Goal: Task Accomplishment & Management: Manage account settings

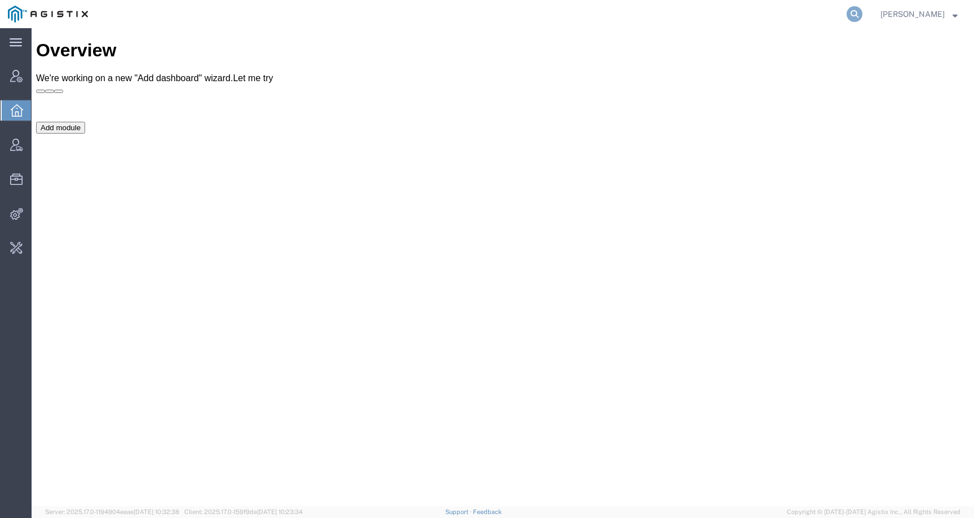
click at [862, 12] on icon at bounding box center [854, 14] width 16 height 16
click at [812, 16] on input "search" at bounding box center [675, 14] width 343 height 27
paste input "offline@buhbliorganics.com"
type input "offline@buhbliorganics.com"
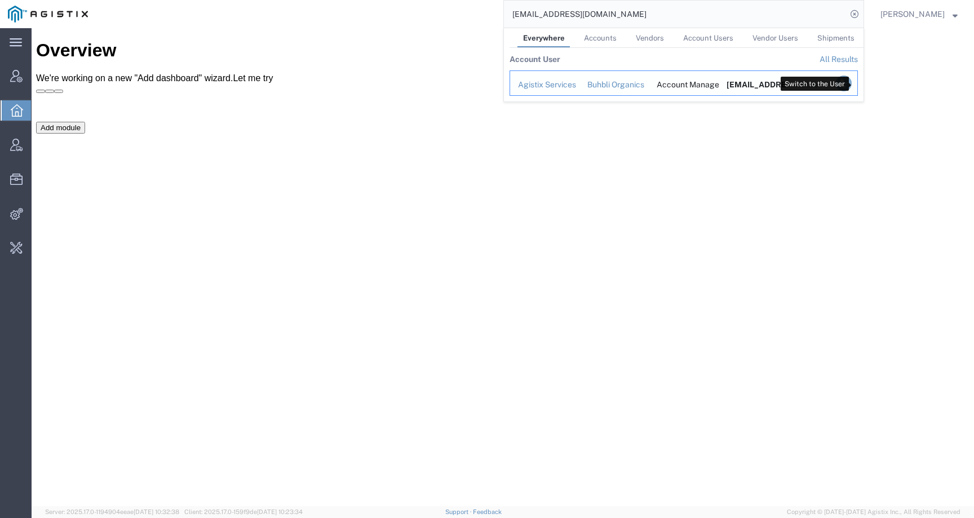
click at [851, 85] on icon "Search Results" at bounding box center [844, 84] width 16 height 16
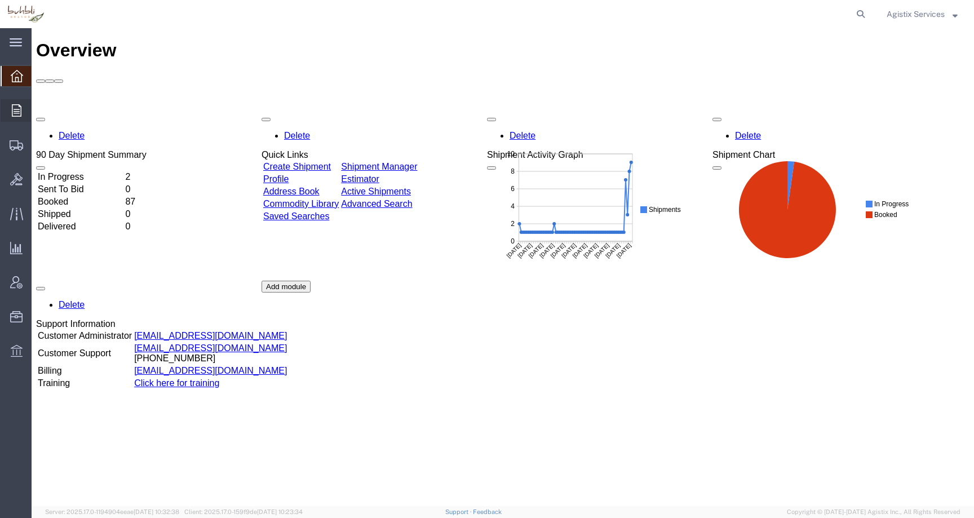
click at [17, 109] on icon at bounding box center [17, 110] width 10 height 12
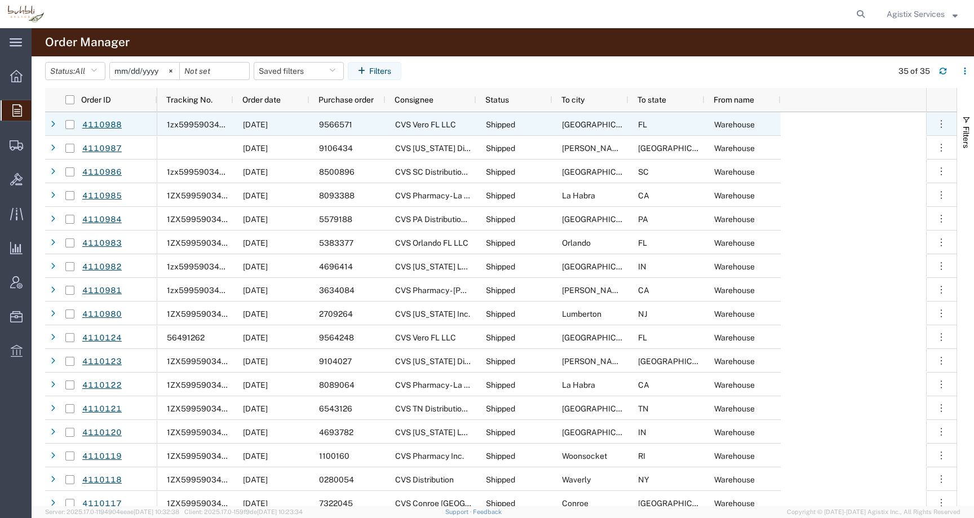
click at [343, 127] on span "9566571" at bounding box center [335, 124] width 33 height 9
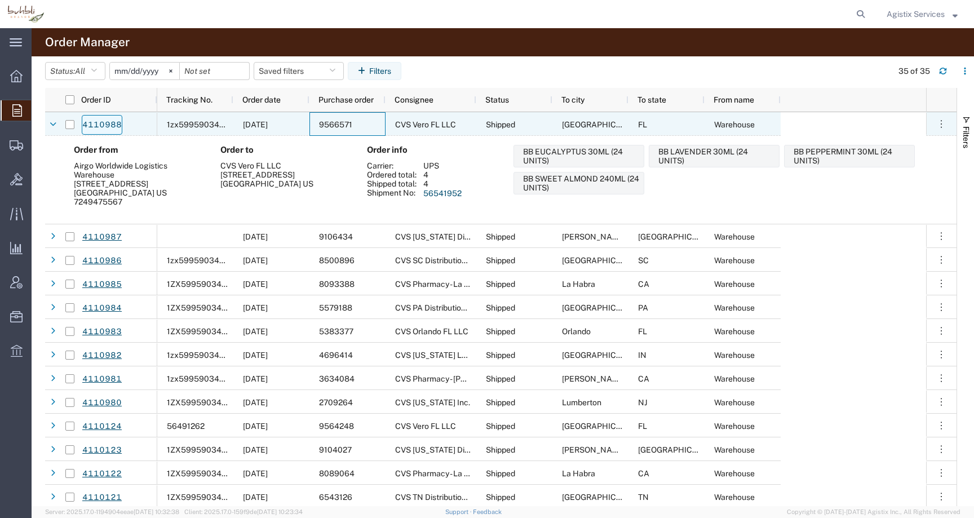
click at [92, 126] on link "4110988" at bounding box center [102, 125] width 41 height 20
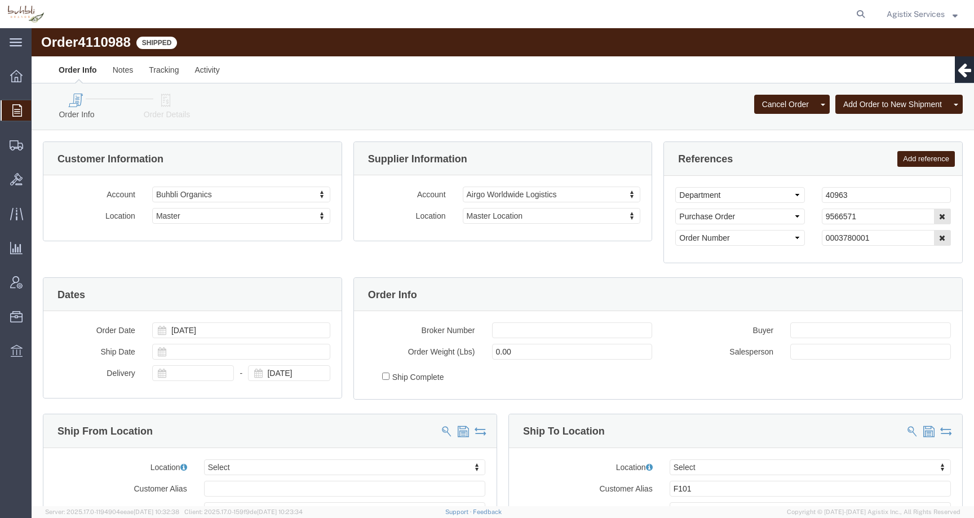
select select
drag, startPoint x: 830, startPoint y: 188, endPoint x: 765, endPoint y: 188, distance: 65.4
click div "Select Account Type Activity ID Airline Appointment Number ASN Batch Request # …"
click at [956, 15] on strong "button" at bounding box center [954, 14] width 5 height 4
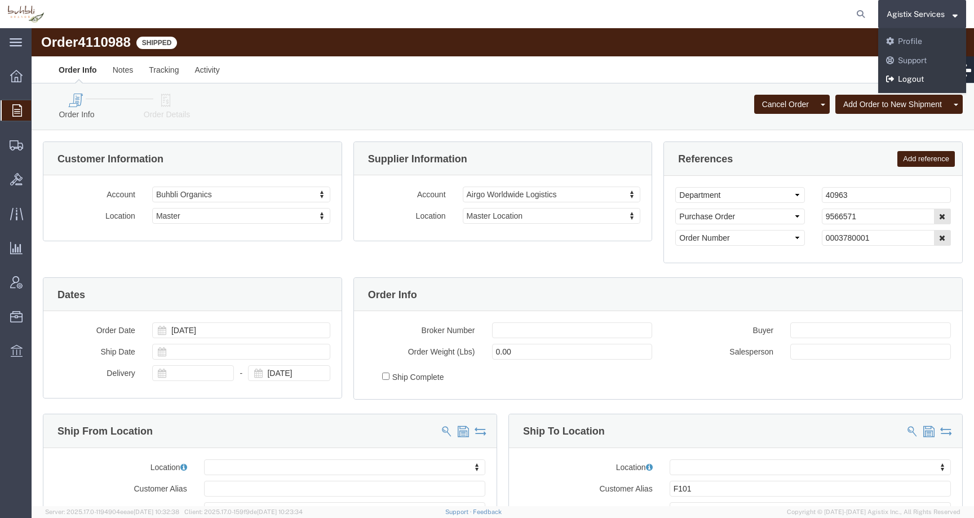
click at [912, 75] on link "Logout" at bounding box center [922, 79] width 88 height 19
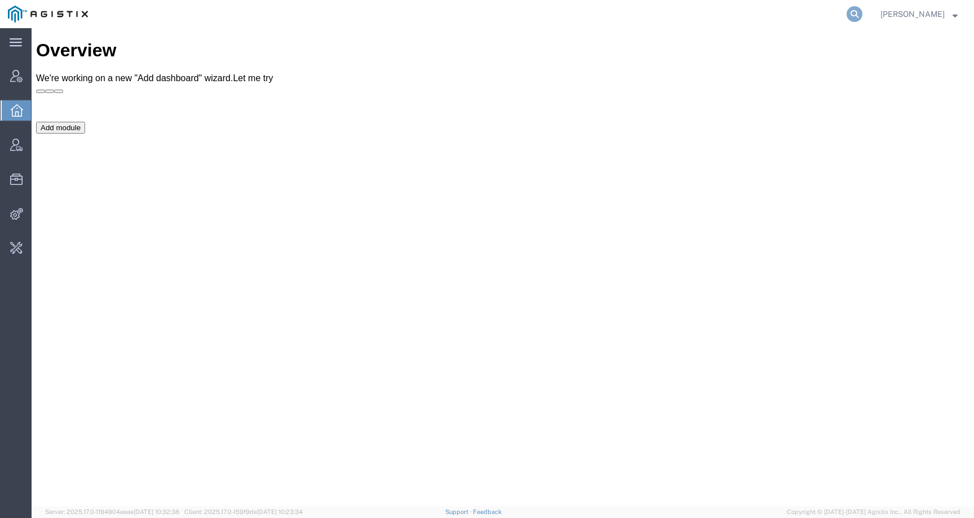
click at [862, 17] on icon at bounding box center [854, 14] width 16 height 16
click at [838, 17] on input "search" at bounding box center [675, 14] width 343 height 27
paste input "56562997"
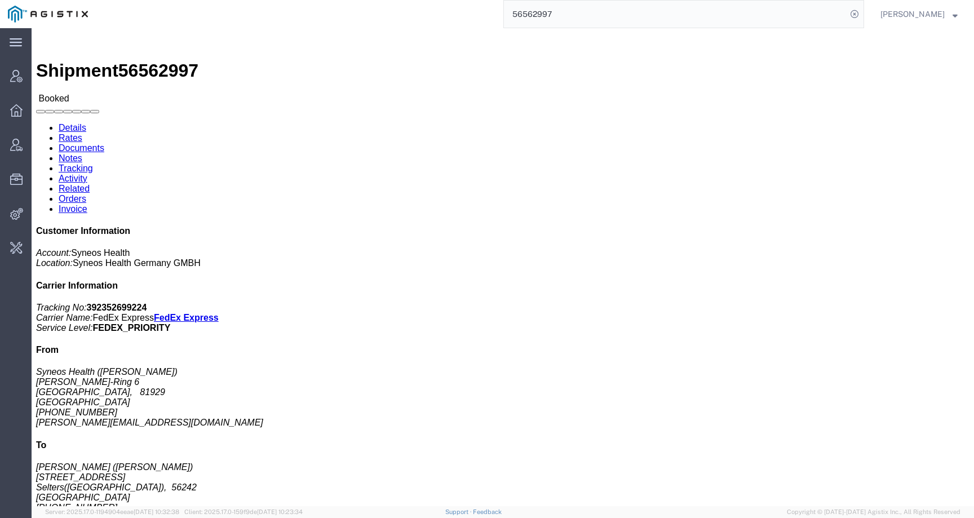
click link "Activity"
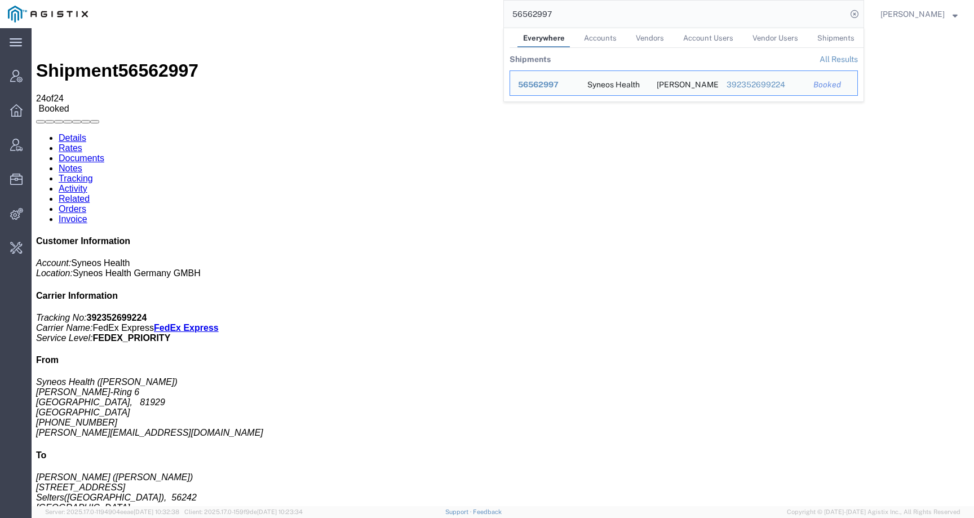
drag, startPoint x: 574, startPoint y: 12, endPoint x: 474, endPoint y: 12, distance: 99.2
click at [474, 12] on div "56562997 Everywhere Accounts Vendors Account Users Vendor Users Shipments Shipm…" at bounding box center [480, 14] width 768 height 28
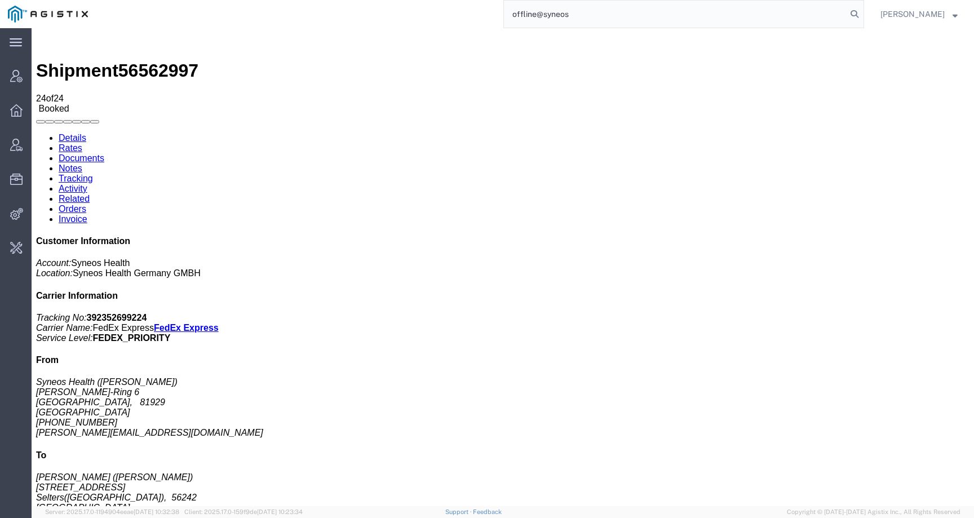
type input "offline@syneos"
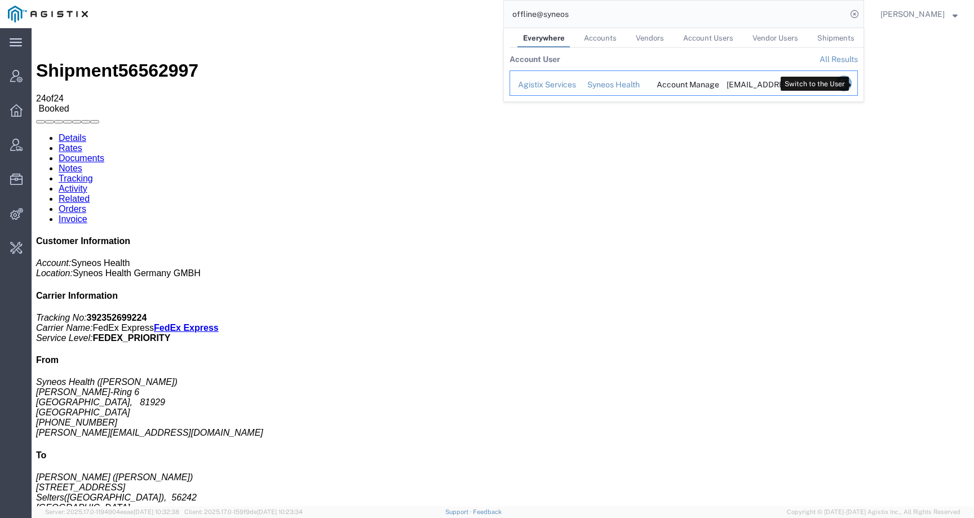
click at [851, 83] on icon "Search Results" at bounding box center [844, 84] width 16 height 16
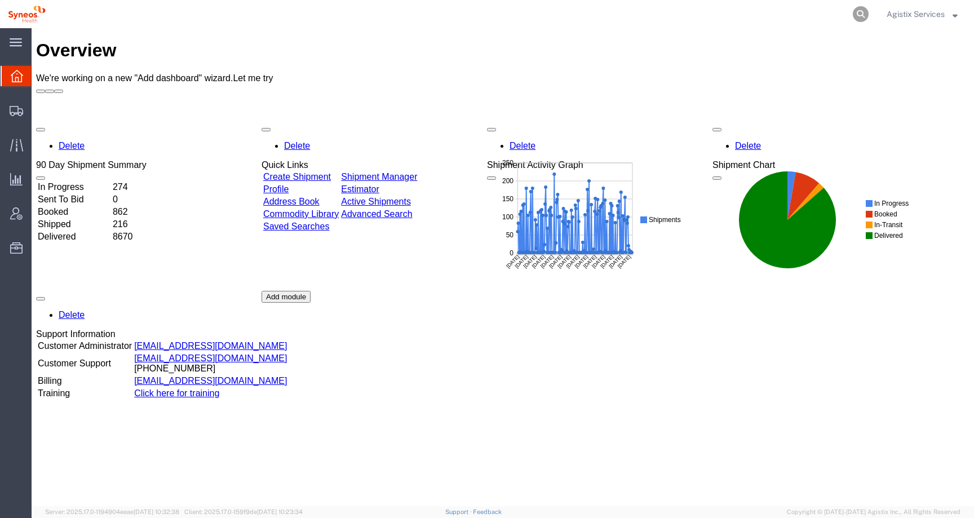
click at [862, 16] on icon at bounding box center [861, 14] width 16 height 16
click at [824, 14] on input "search" at bounding box center [681, 14] width 343 height 27
paste input "56562997"
type input "56562997"
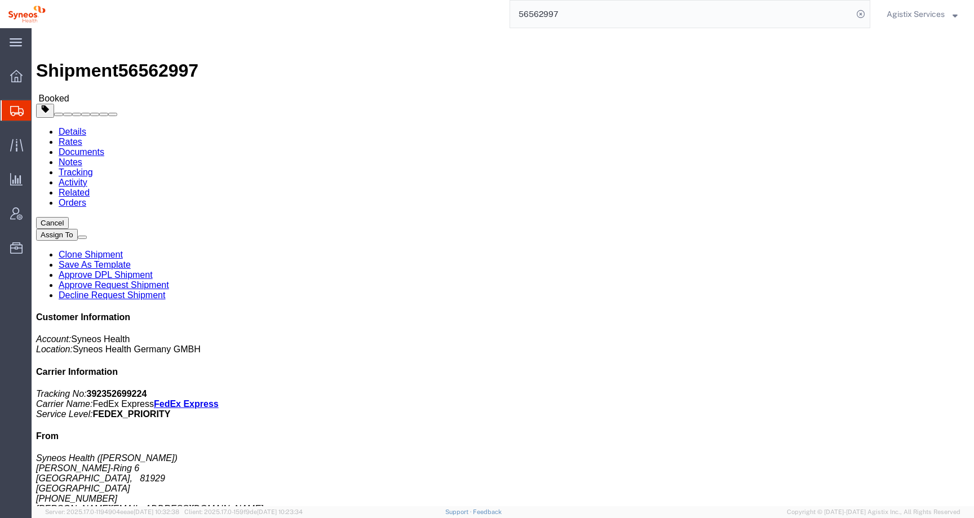
click address "Syneos Health (Antoine Kouwonou) Stefan-George-Ring 6 München, 81929 Germany +4…"
copy address "München"
click button "button"
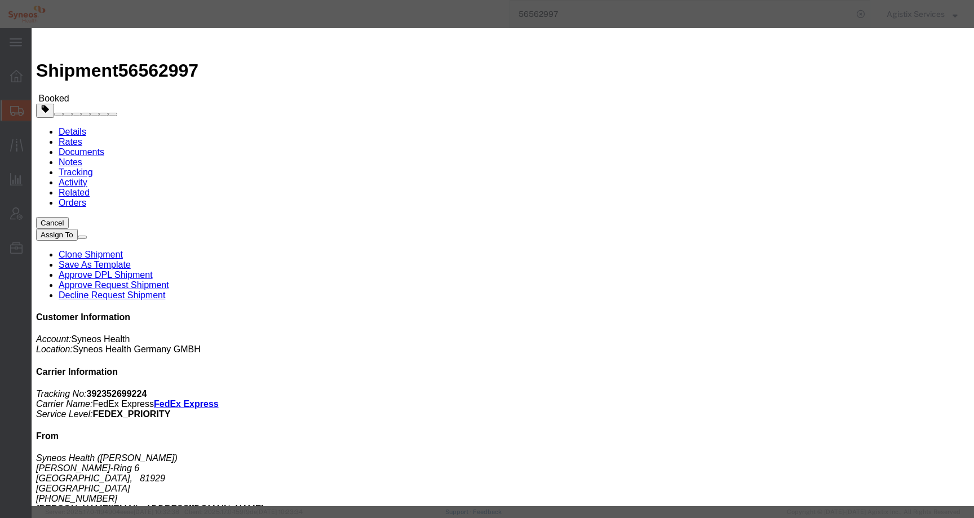
click div "Aug 21 2025 8:00 AM"
click input "12:00 AM"
type input "12:00 PM"
click button "Apply"
click div "Aug 21 2025 4:00 PM"
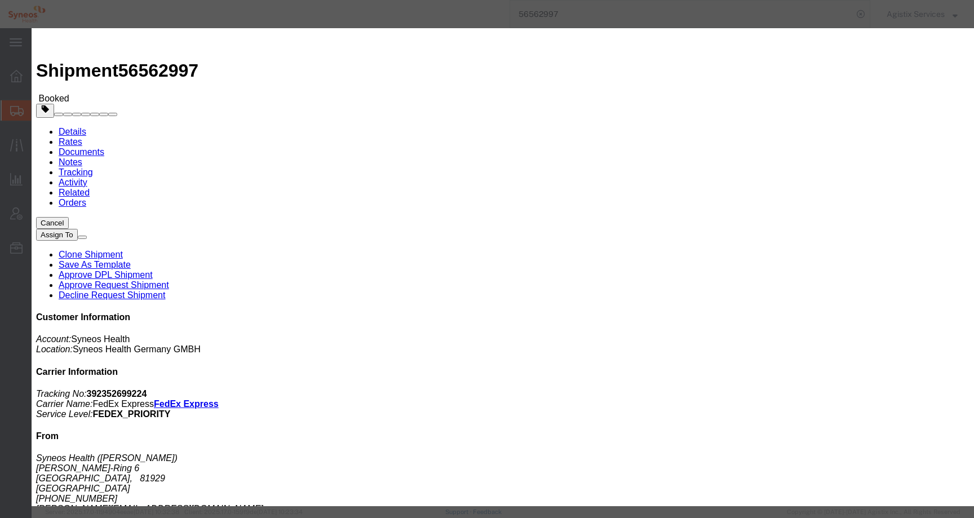
type input "5:00 PM"
click button "Apply"
click button "Save"
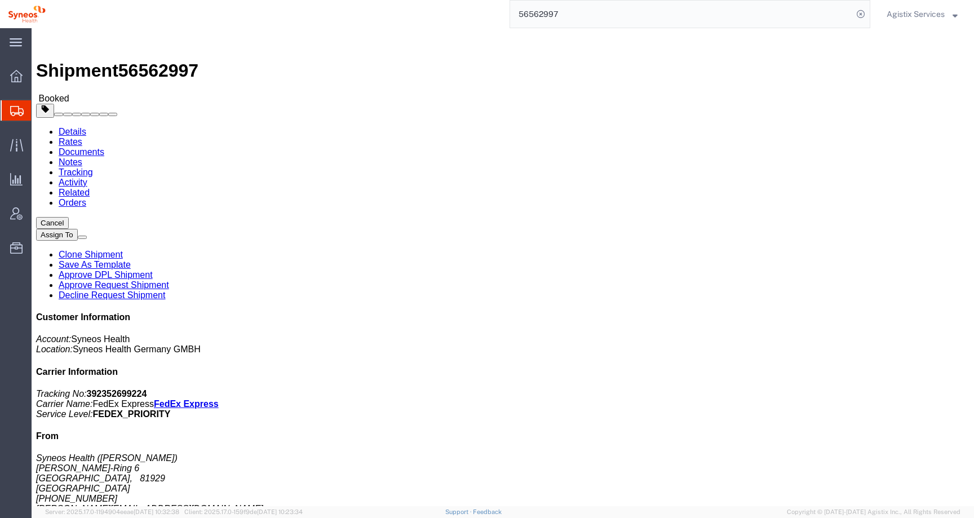
click button "Close"
click span "56562997"
copy span "56562997"
click b "ZMUD"
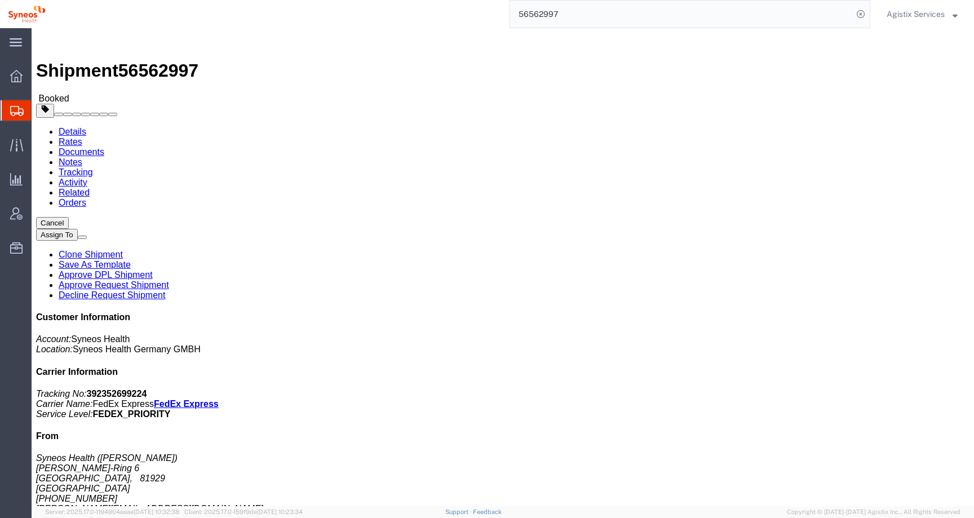
click b "ZMUD"
copy b "ZMUD"
click b "2120"
copy b "2120"
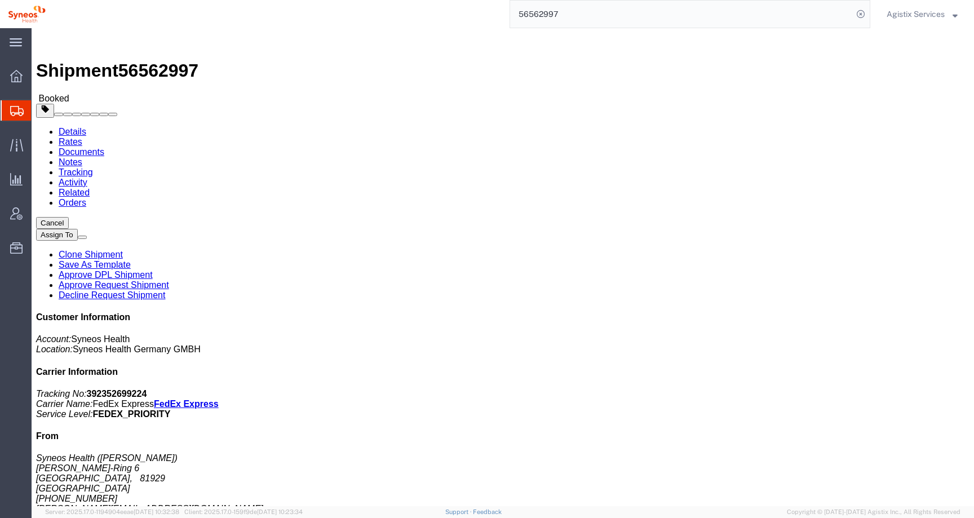
click link "Activity"
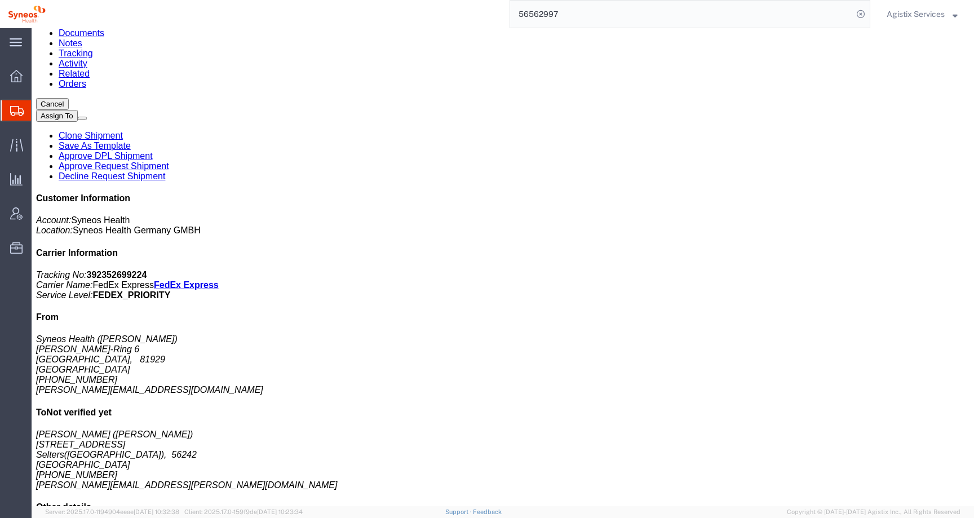
scroll to position [254, 0]
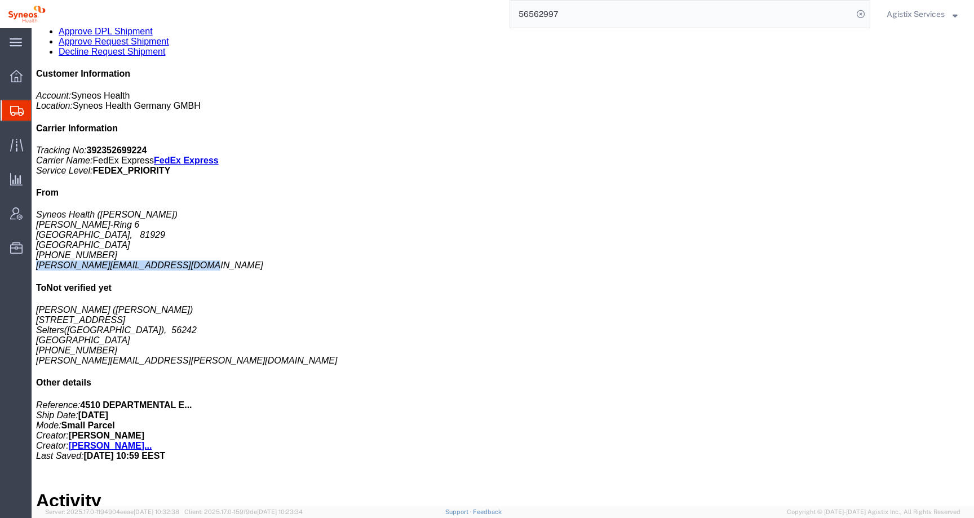
drag, startPoint x: 900, startPoint y: 292, endPoint x: 760, endPoint y: 295, distance: 140.3
click at [760, 295] on div "Customer Information Account: Syneos Health Location: Syneos Health Germany GMB…" at bounding box center [502, 265] width 933 height 392
copy address "antoine.kouwonou@syneoshealth.com"
click at [834, 234] on address "Syneos Health (Antoine Kouwonou) Stefan-George-Ring 6 München, 81929 Germany +4…" at bounding box center [502, 240] width 933 height 61
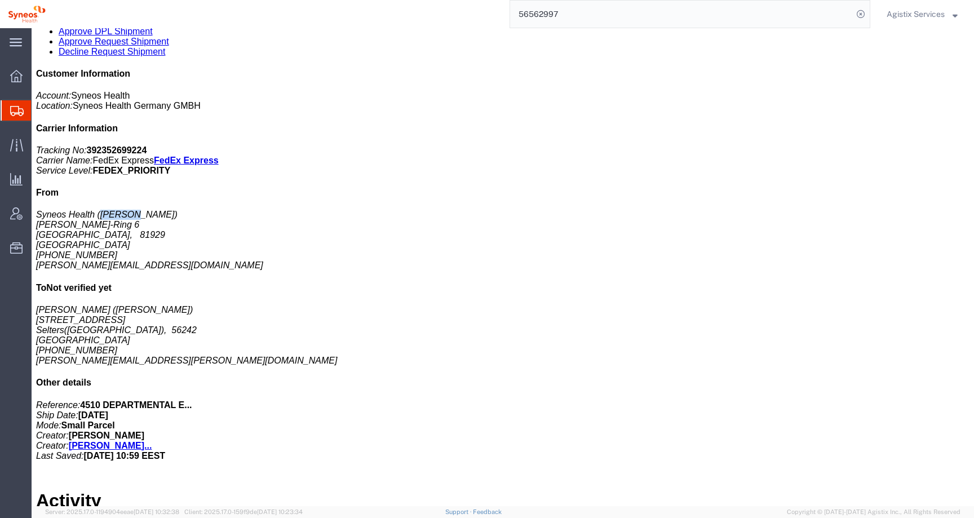
copy address "Antoine"
click at [948, 14] on span "Agistix Services" at bounding box center [921, 14] width 71 height 12
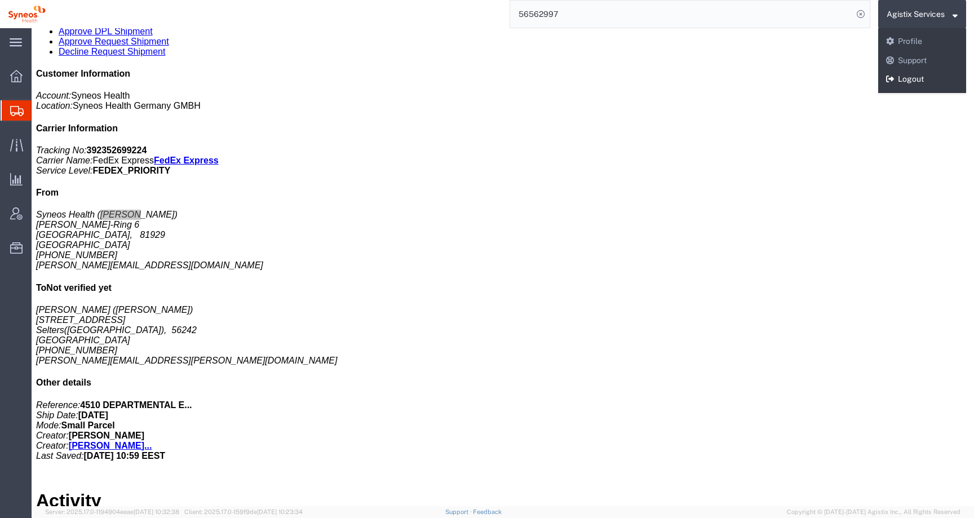
click at [925, 76] on link "Logout" at bounding box center [922, 79] width 88 height 19
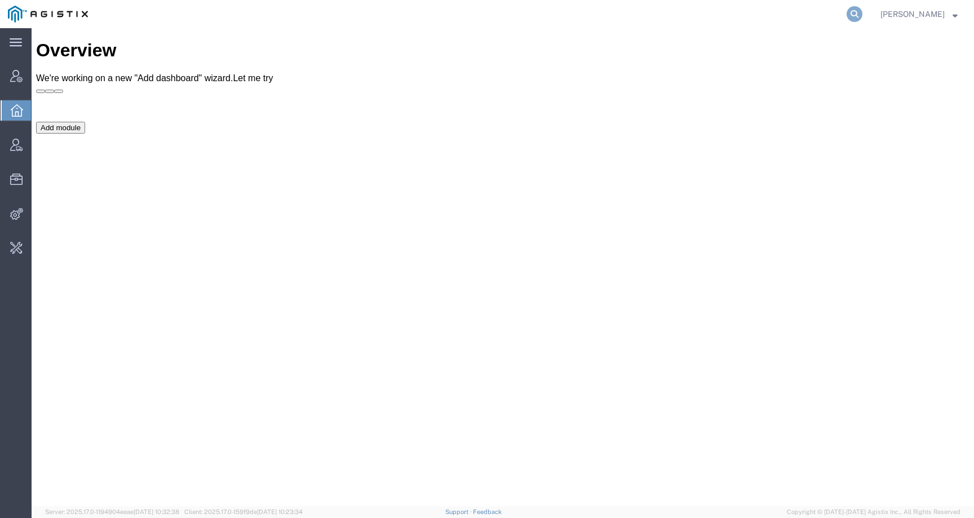
click at [862, 14] on icon at bounding box center [854, 14] width 16 height 16
click at [839, 14] on input "search" at bounding box center [675, 14] width 343 height 27
paste input "56562858"
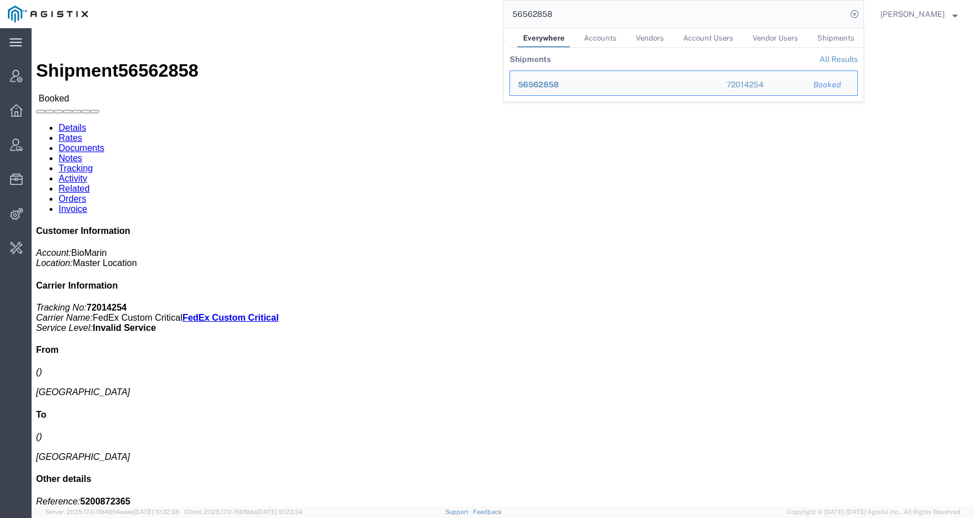
click div "Ship From Ship To Pickup & Delivery Dates Edit Date and Time Pickup Date: Picku…"
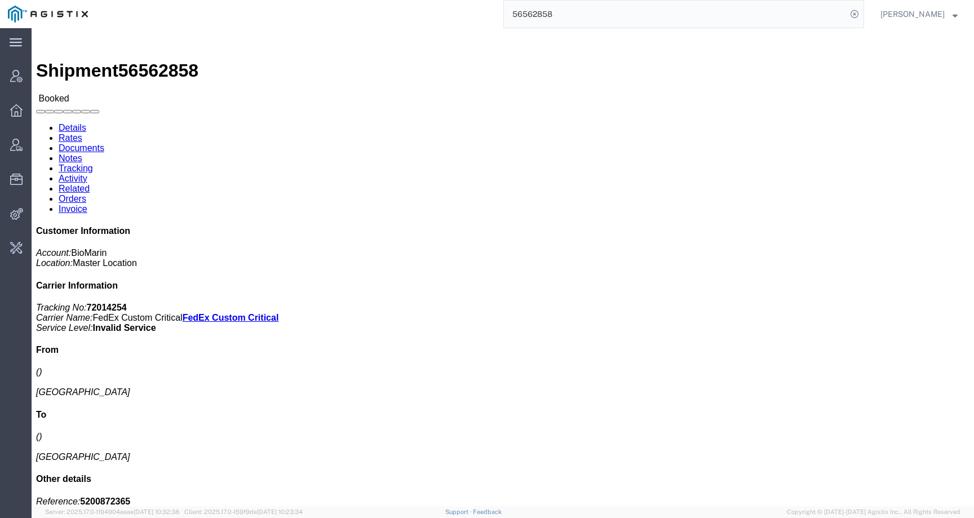
scroll to position [1605, 0]
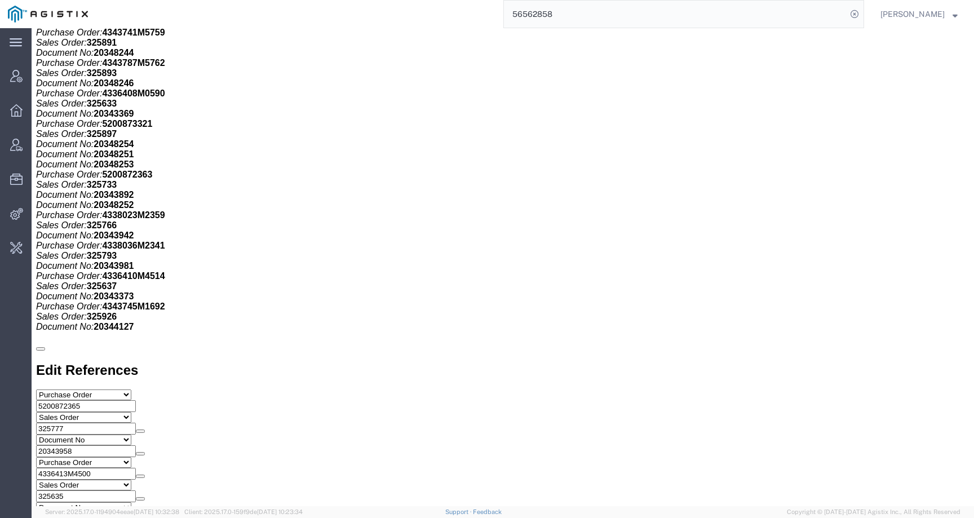
click div "Total weight: 0.00 LBS ( dim ) Dimensions: L 0.00 x W 0.00 x H 0.00 IN Devices:…"
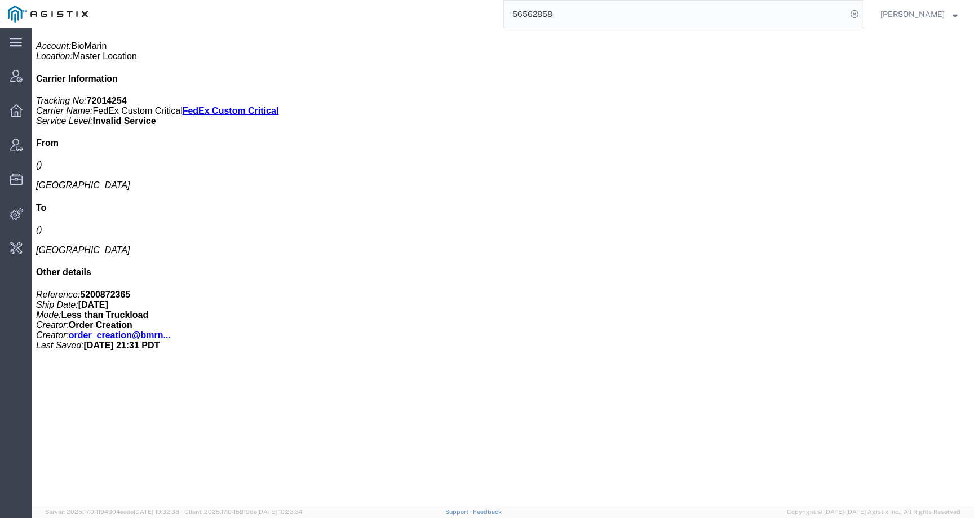
scroll to position [0, 0]
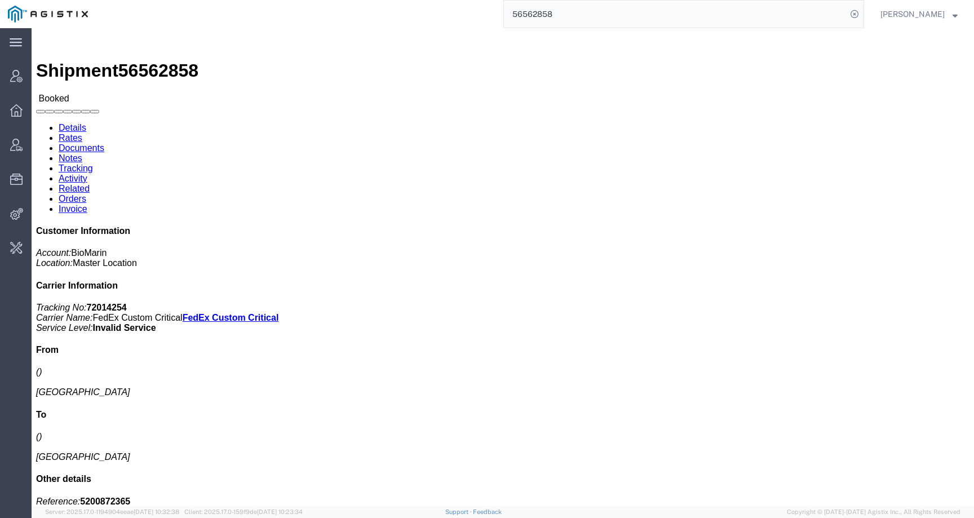
click at [539, 11] on input "56562858" at bounding box center [675, 14] width 343 height 27
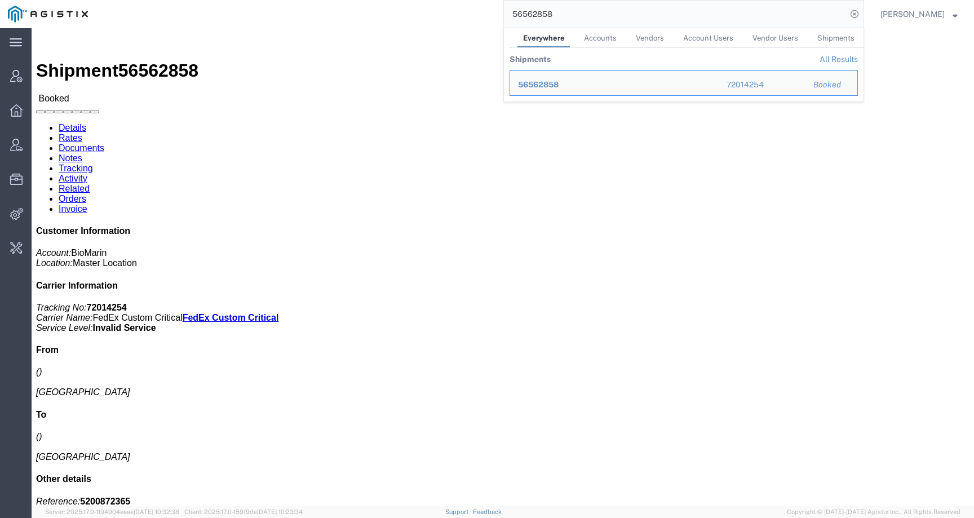
drag, startPoint x: 576, startPoint y: 16, endPoint x: 464, endPoint y: 16, distance: 111.6
click at [464, 16] on div "56562858 Everywhere Accounts Vendors Account Users Vendor Users Shipments Shipm…" at bounding box center [480, 14] width 768 height 28
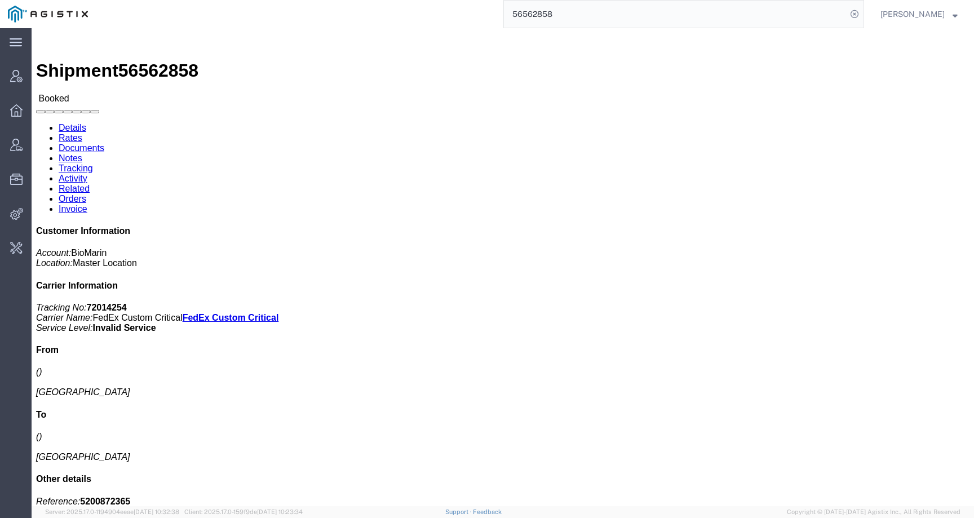
paste input "20872588892"
type input "20872588892"
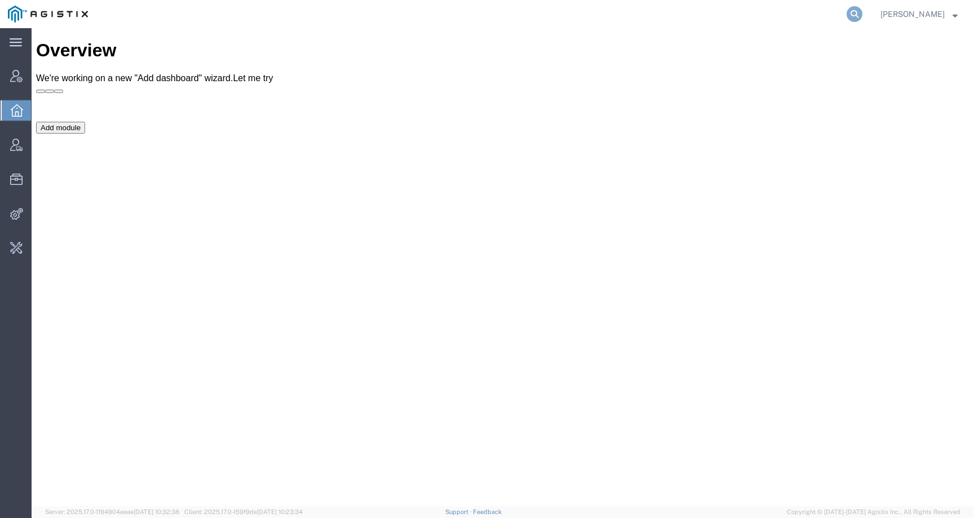
click at [861, 12] on icon at bounding box center [854, 14] width 16 height 16
click at [820, 20] on input "search" at bounding box center [675, 14] width 343 height 27
type input "syneos"
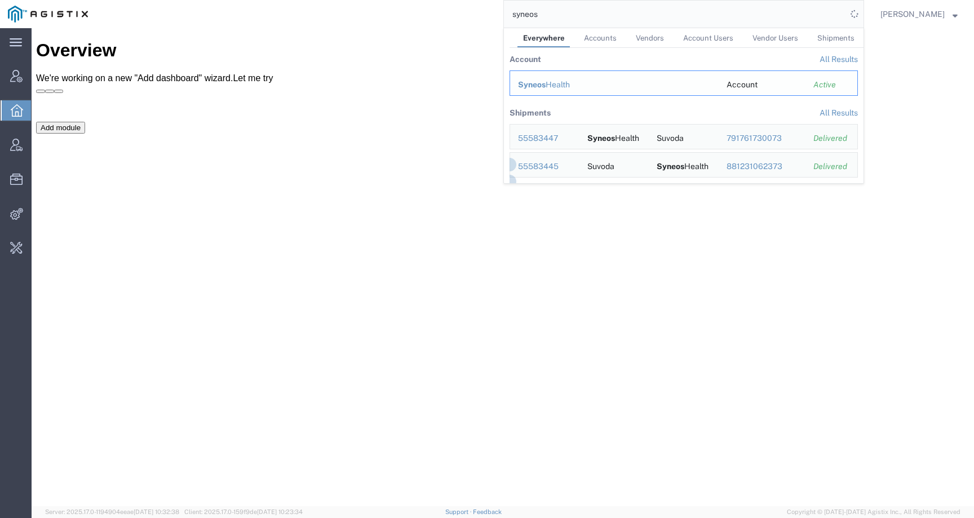
click at [574, 85] on div "Syneos Health" at bounding box center [614, 85] width 193 height 12
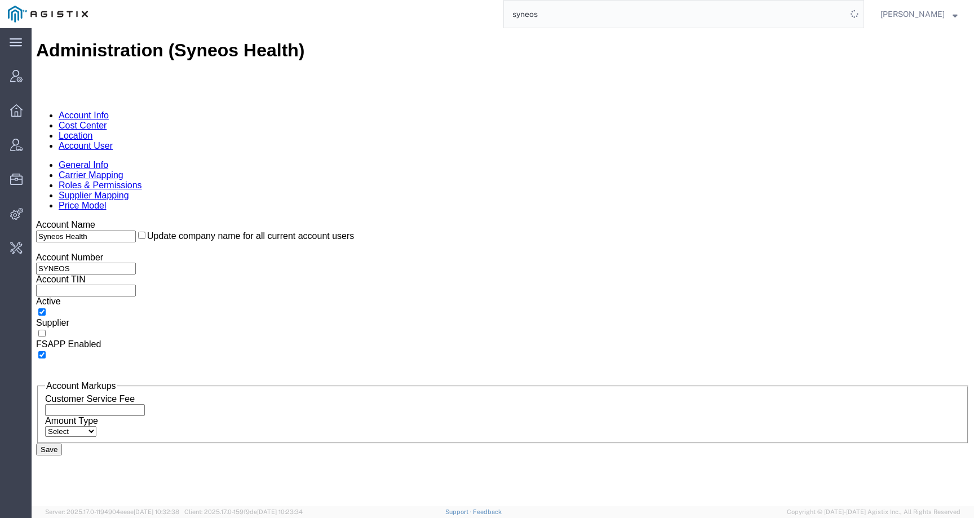
click at [107, 121] on link "Cost Center" at bounding box center [83, 126] width 48 height 10
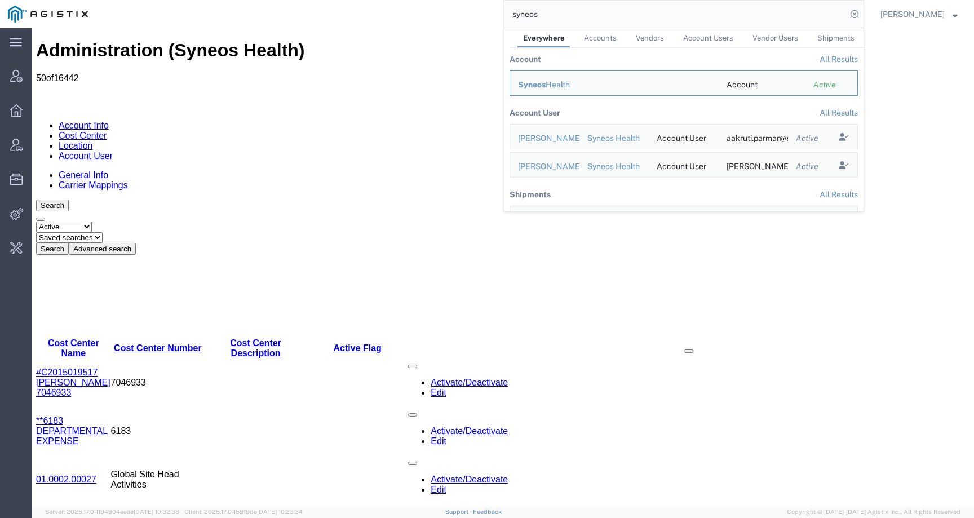
click at [429, 221] on div "Select status Active All Inactive Saved searches Search Advanced search" at bounding box center [502, 237] width 933 height 33
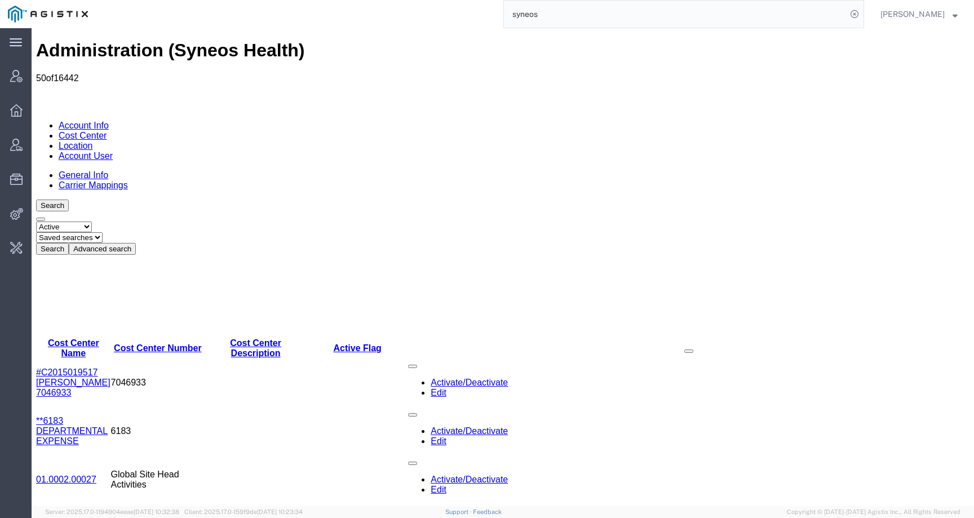
click at [136, 243] on button "Advanced search" at bounding box center [102, 249] width 67 height 12
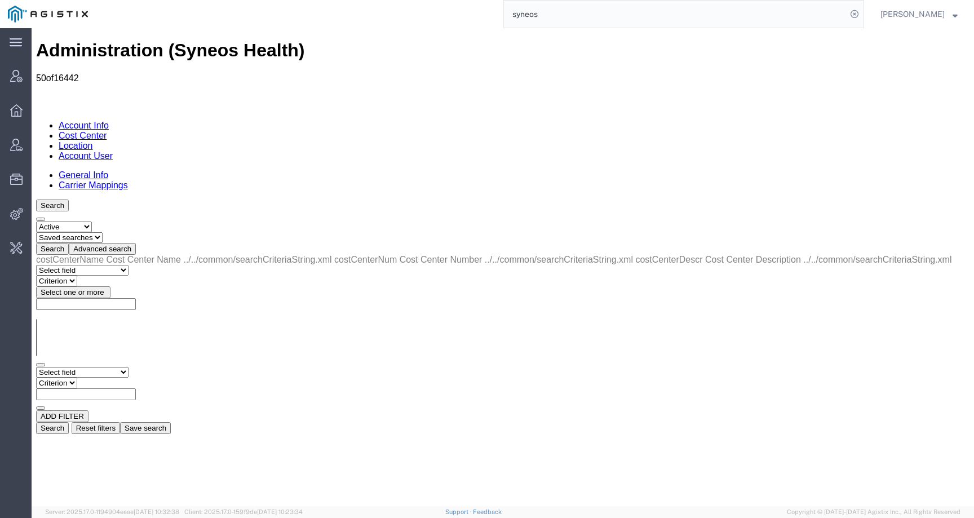
click at [110, 367] on select "Select field Cost Center Description Cost Center Name Cost Center Number" at bounding box center [82, 372] width 92 height 11
select select "costCenterNum"
drag, startPoint x: 149, startPoint y: 189, endPoint x: 173, endPoint y: 174, distance: 28.1
click at [104, 378] on select "Criterion contains does not contain is is blank is not blank starts with" at bounding box center [70, 383] width 68 height 11
select select "contains"
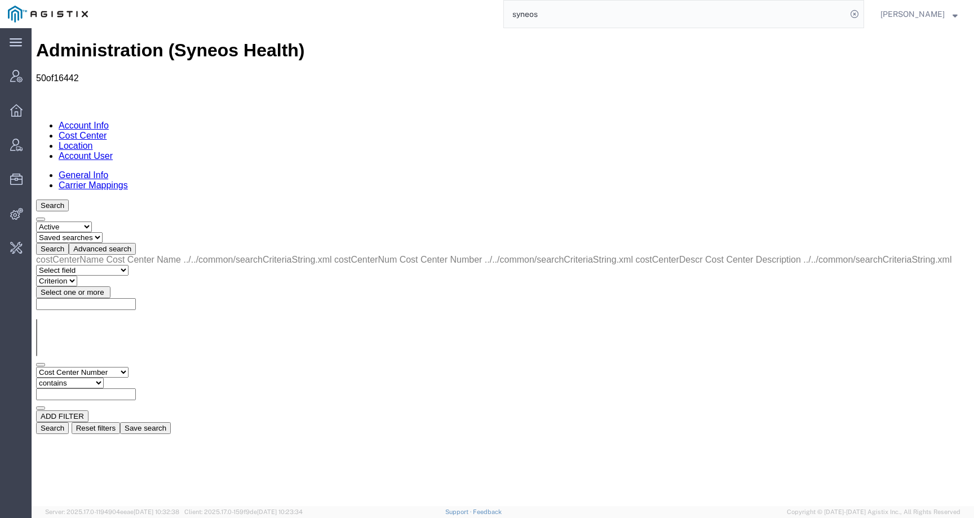
click at [136, 388] on input "text" at bounding box center [86, 394] width 100 height 12
paste input "808730"
type input "808730"
click at [69, 422] on button "Search" at bounding box center [52, 428] width 33 height 12
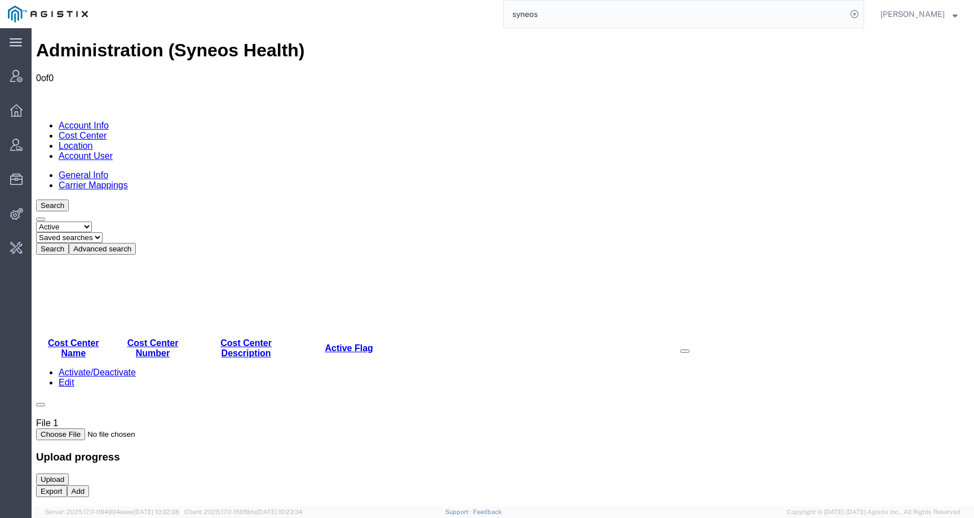
click at [88, 221] on select "Select status Active All Inactive" at bounding box center [64, 226] width 56 height 11
select select "ALL"
click at [136, 243] on button "Advanced search" at bounding box center [102, 249] width 67 height 12
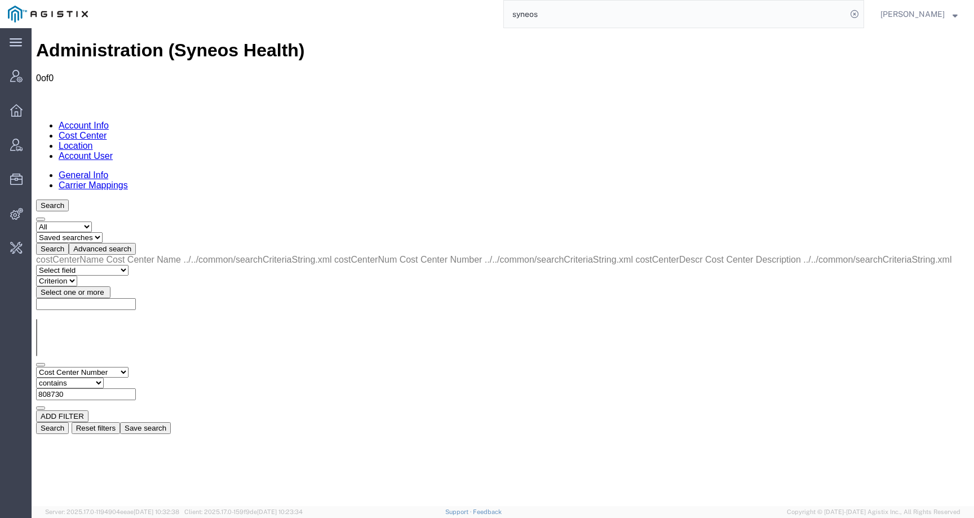
click at [69, 422] on button "Search" at bounding box center [52, 428] width 33 height 12
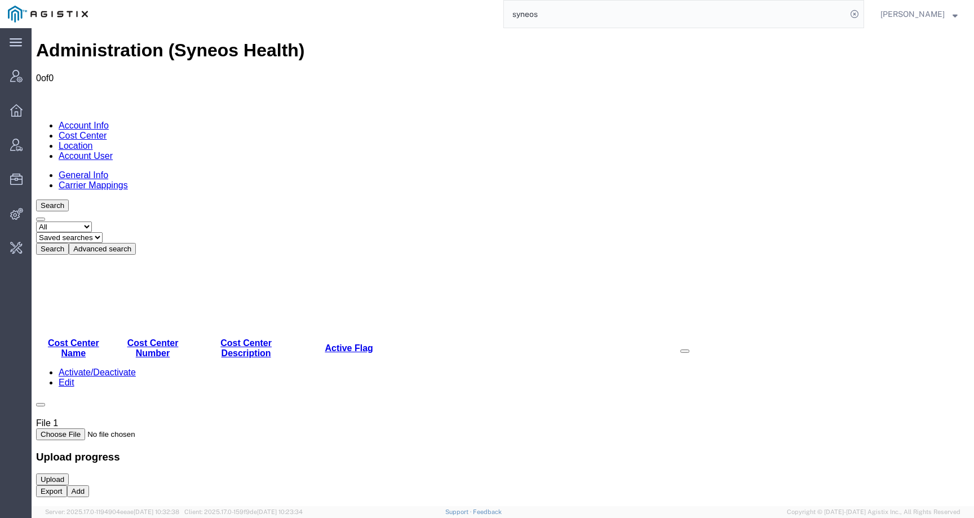
click at [77, 221] on select "Select status Active All Inactive" at bounding box center [64, 226] width 56 height 11
click at [107, 131] on link "Cost Center" at bounding box center [83, 136] width 48 height 10
click at [93, 141] on link "Location" at bounding box center [76, 146] width 34 height 10
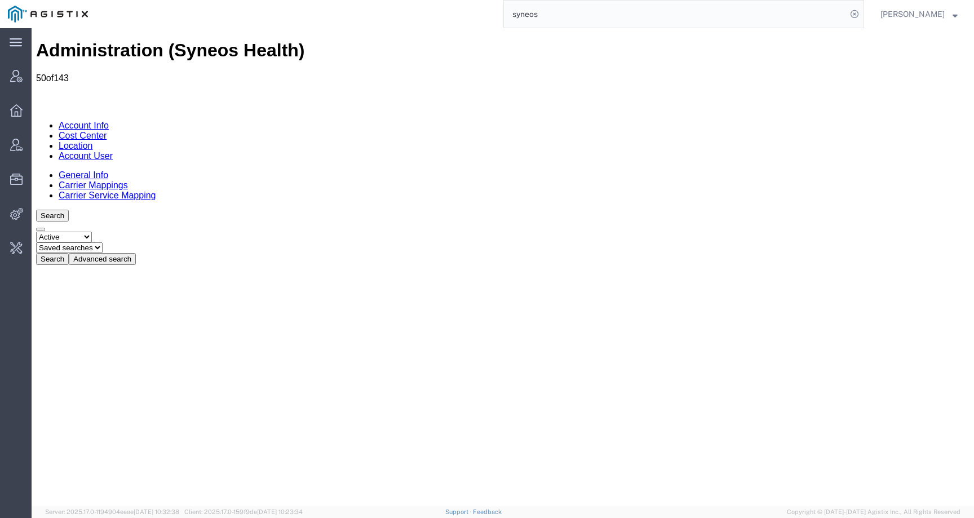
click at [107, 131] on link "Cost Center" at bounding box center [83, 136] width 48 height 10
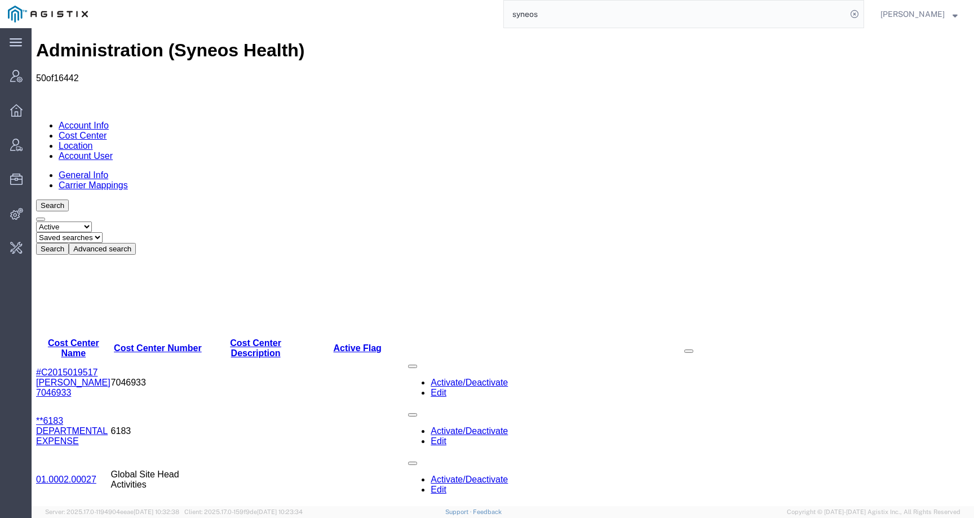
drag, startPoint x: 188, startPoint y: 162, endPoint x: 280, endPoint y: 163, distance: 92.4
click at [280, 338] on tr "Cost Center Name Cost Center Number Cost Center Description Active Flag" at bounding box center [502, 348] width 933 height 20
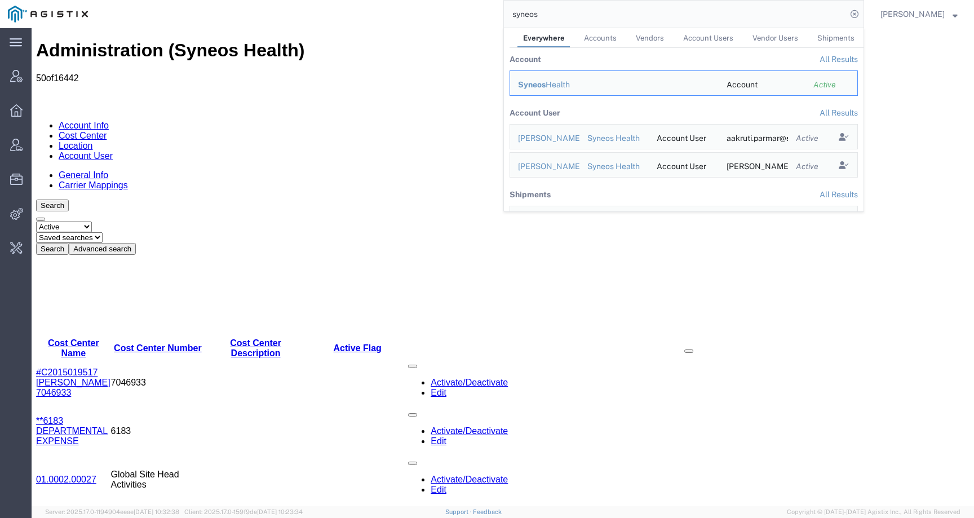
drag, startPoint x: 581, startPoint y: 12, endPoint x: 481, endPoint y: 10, distance: 100.3
click at [481, 10] on div "syneos Everywhere Accounts Vendors Account Users Vendor Users Shipments Account…" at bounding box center [480, 14] width 768 height 28
paste input "asargen@redhat.com"
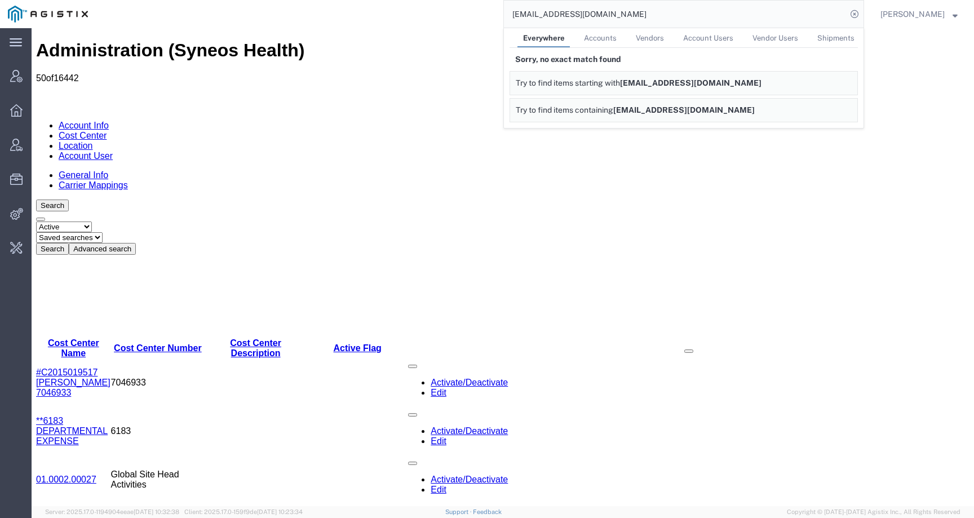
drag, startPoint x: 611, startPoint y: 15, endPoint x: 424, endPoint y: 12, distance: 187.1
click at [424, 12] on div "asargen@redhat.com Everywhere Accounts Vendors Account Users Vendor Users Shipm…" at bounding box center [480, 14] width 768 height 28
paste input "56508822"
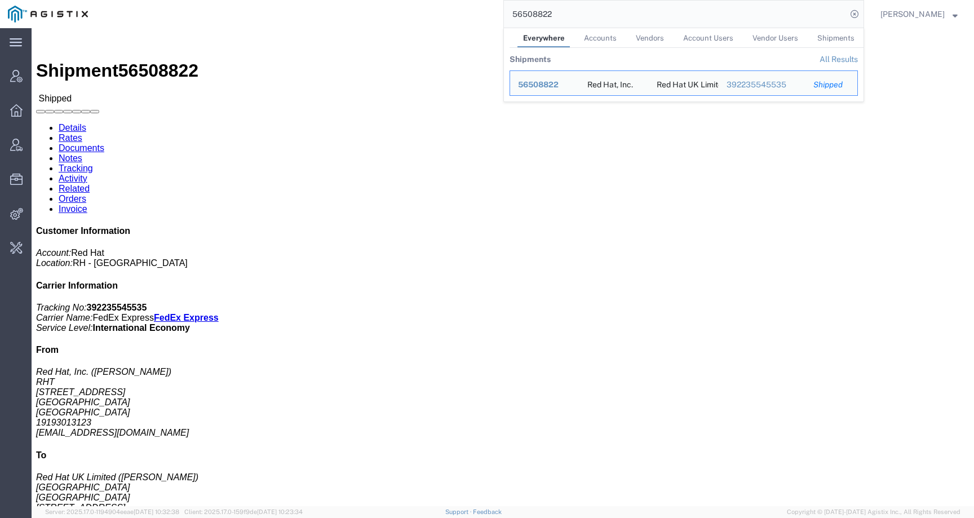
click div "Ship From Red Hat, Inc. (Sam Jones) RHT 100 East Davie Street RALEIGH, NC 27601…"
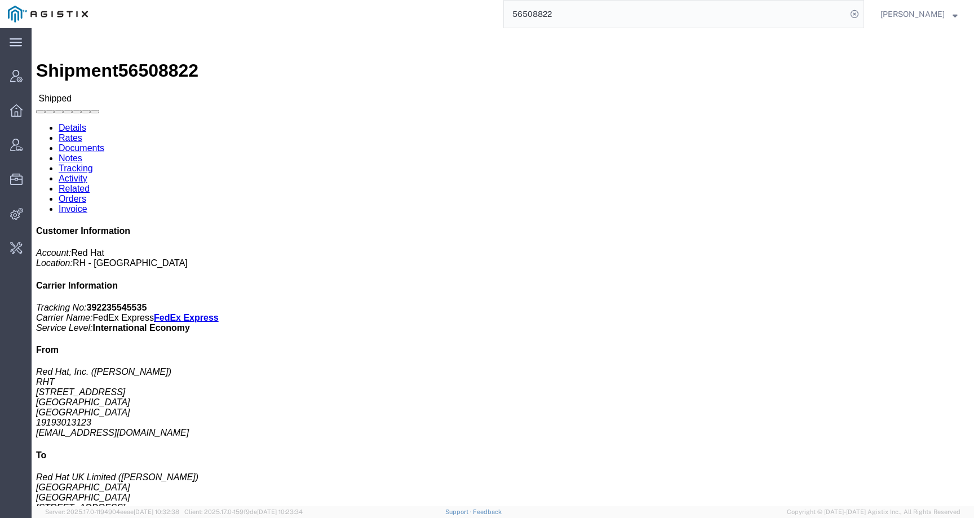
click link "Activity"
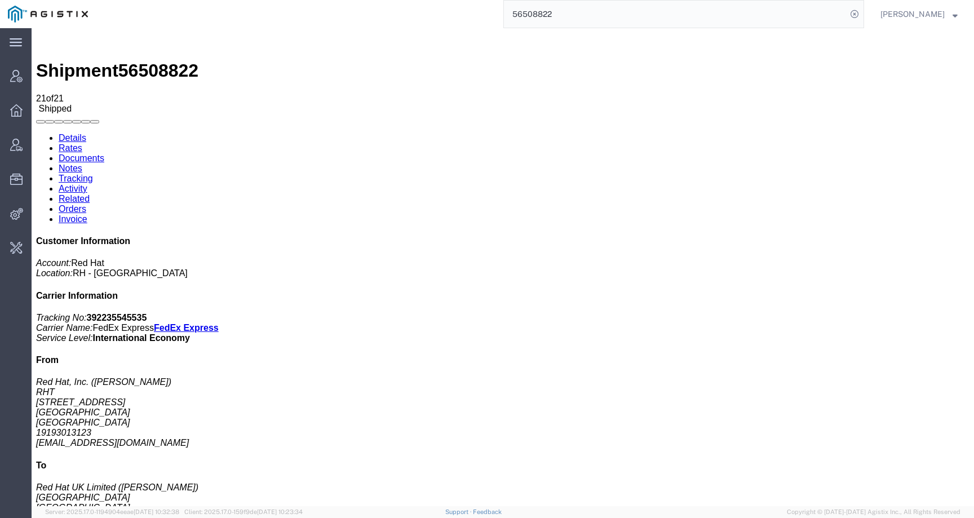
scroll to position [99, 0]
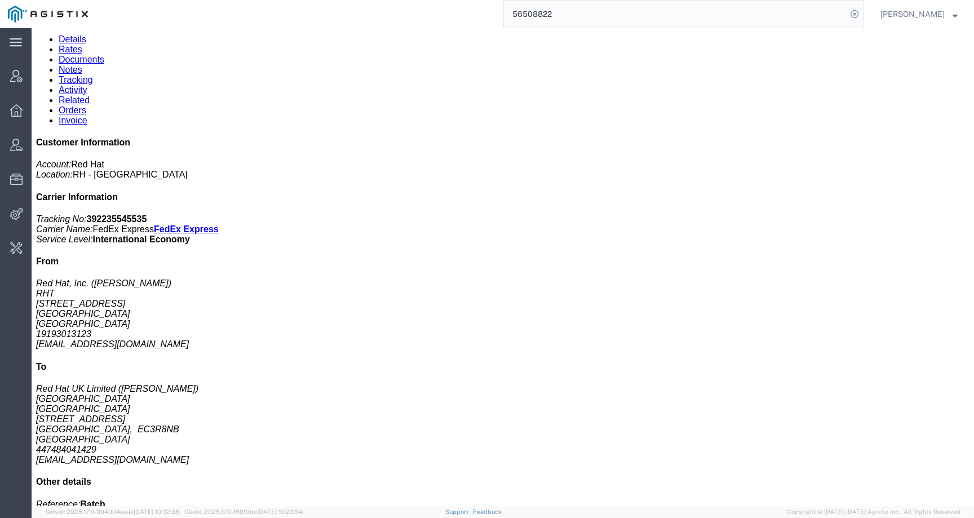
click at [68, 44] on link "Details" at bounding box center [73, 39] width 28 height 10
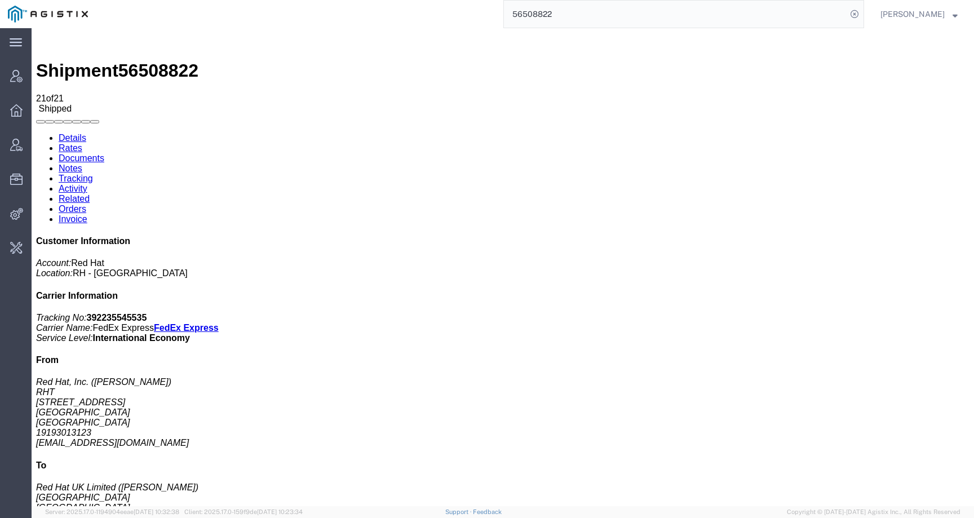
click link "Activity"
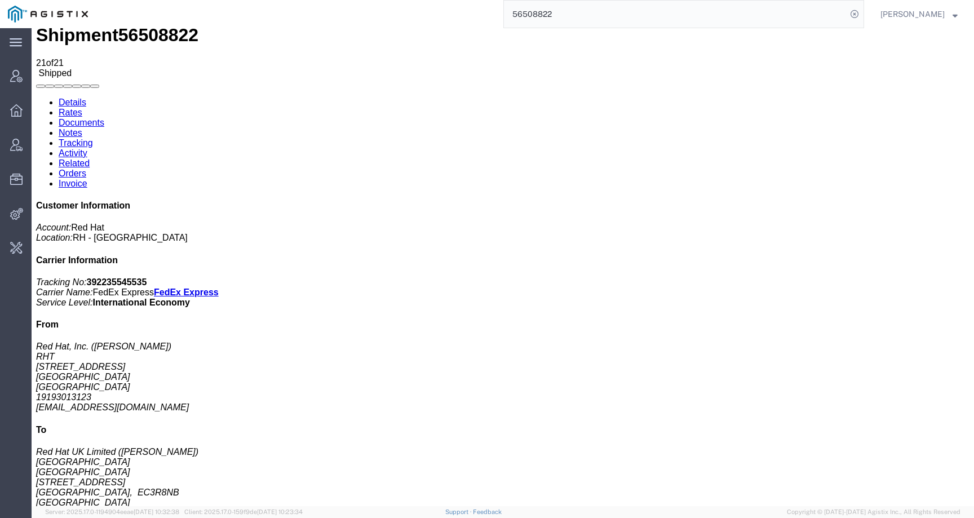
scroll to position [43, 0]
drag, startPoint x: 630, startPoint y: 492, endPoint x: 721, endPoint y: 491, distance: 90.7
copy td "knewcros@redhat.com"
click at [172, 41] on span "56508822" at bounding box center [158, 35] width 80 height 20
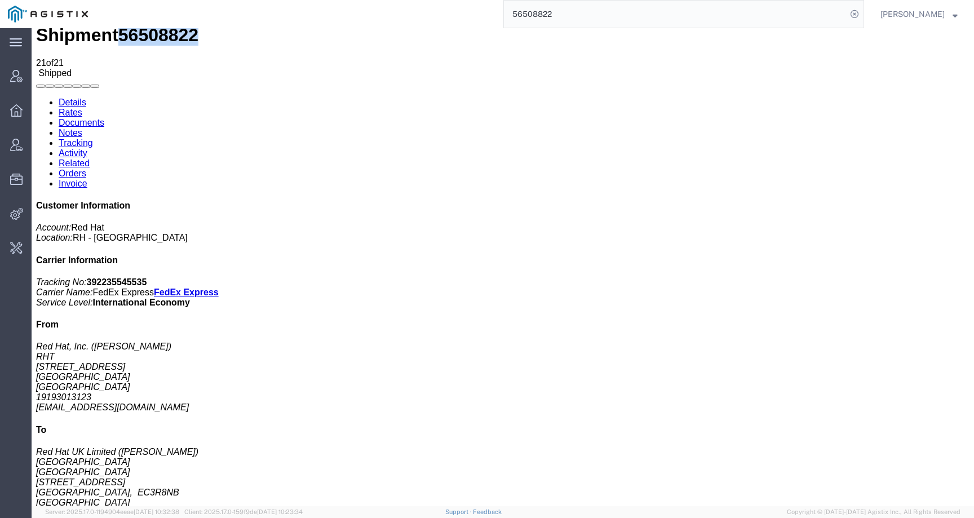
click at [172, 41] on span "56508822" at bounding box center [158, 35] width 80 height 20
copy span "56508822"
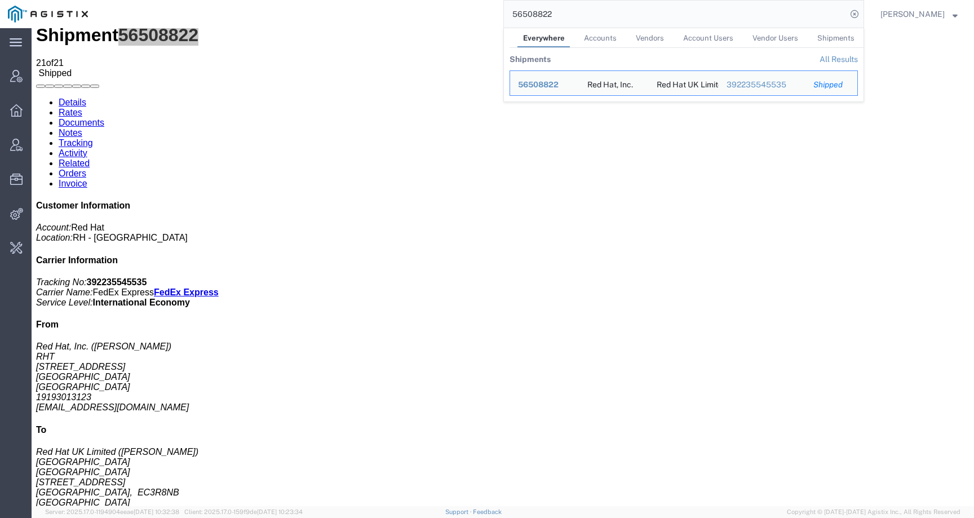
drag, startPoint x: 603, startPoint y: 14, endPoint x: 477, endPoint y: 7, distance: 126.4
click at [477, 7] on div "56508822 Everywhere Accounts Vendors Account Users Vendor Users Shipments Shipm…" at bounding box center [480, 14] width 768 height 28
paste input "bwsanford@lkqcorp.com"
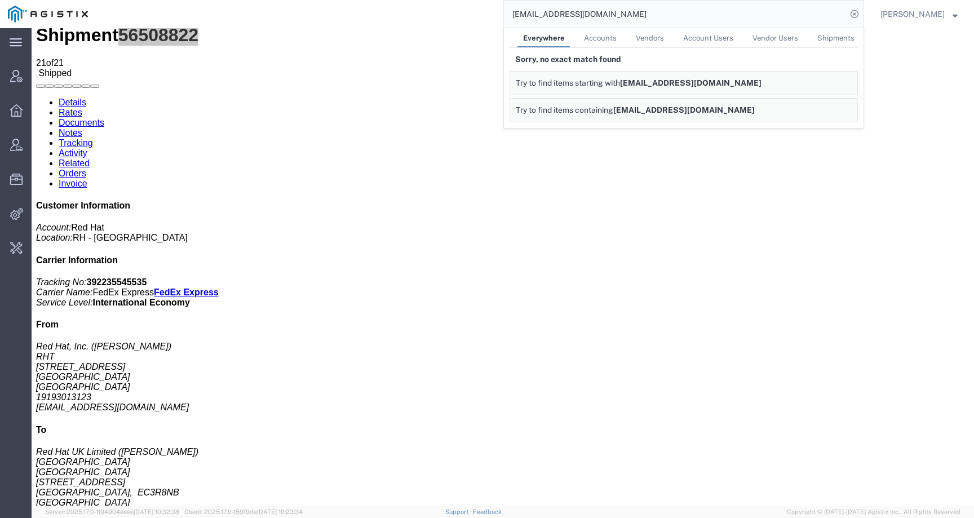
drag, startPoint x: 633, startPoint y: 14, endPoint x: 377, endPoint y: 14, distance: 256.4
click at [377, 14] on div "bwsanford@lkqcorp.com Everywhere Accounts Vendors Account Users Vendor Users Sh…" at bounding box center [480, 14] width 768 height 28
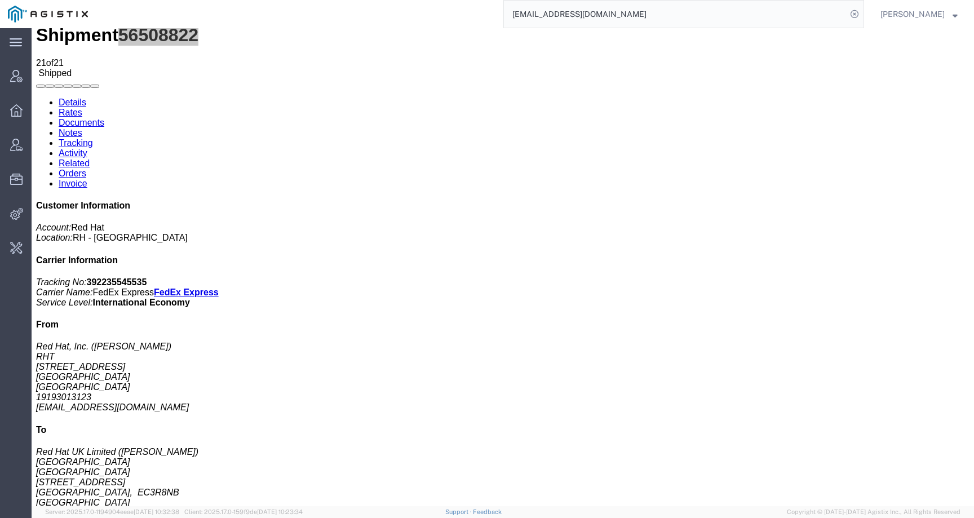
paste input "56522035"
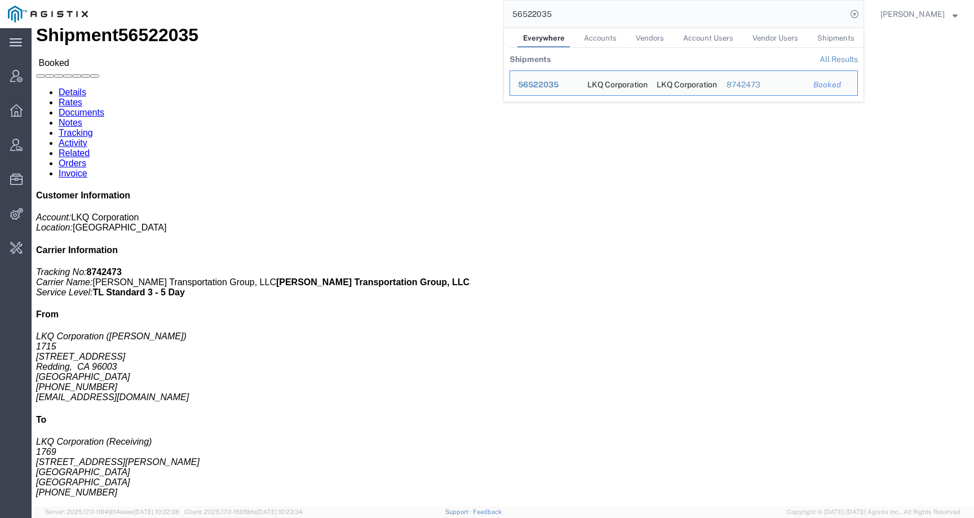
click div "Leg 1 - Truckload Vehicle 1: Standard Dry Van Number of trucks: 1"
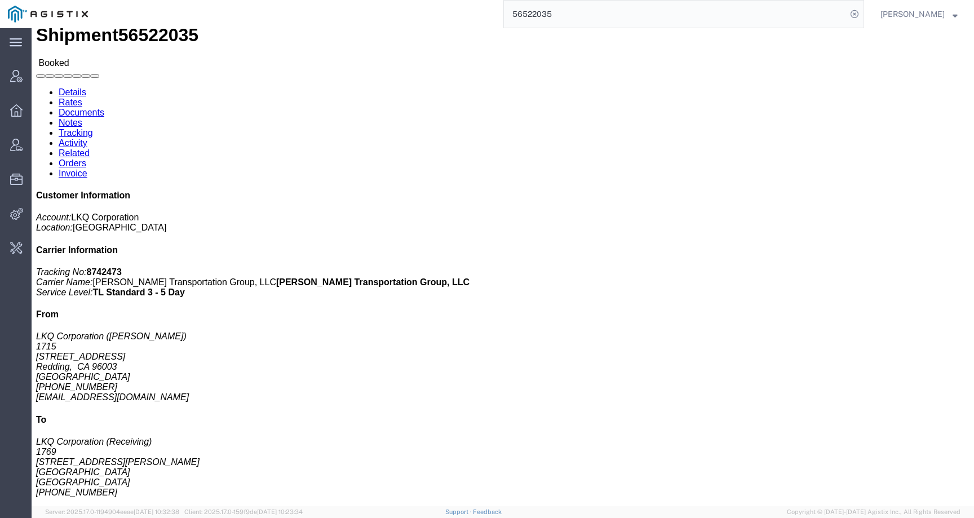
click link "Activity"
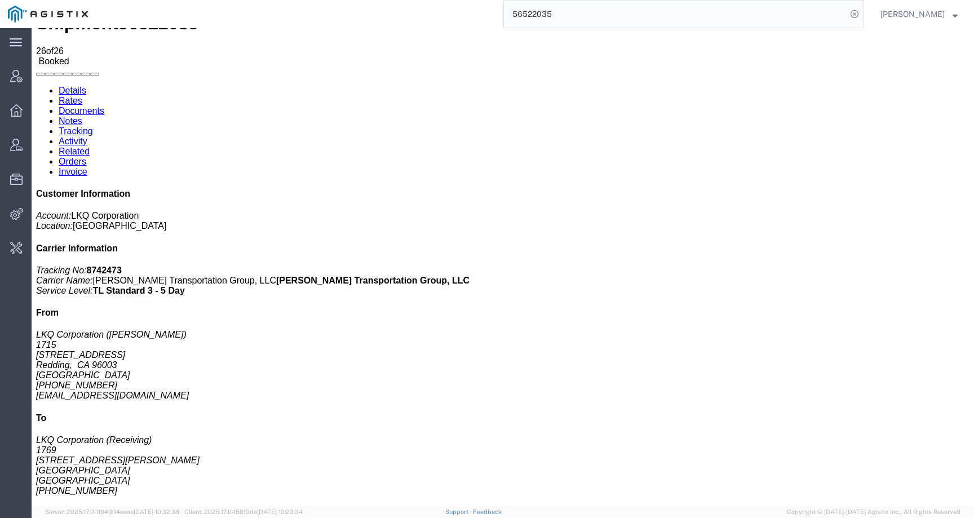
scroll to position [47, 0]
click at [73, 86] on link "Details" at bounding box center [73, 91] width 28 height 10
drag, startPoint x: 546, startPoint y: 87, endPoint x: 671, endPoint y: 82, distance: 124.7
click p "Customer Ref: Dedicated_1715_1769_Eng Trans Bill Of Lading: 56522035"
copy b "Dedicated_1715_1769_Eng Trans"
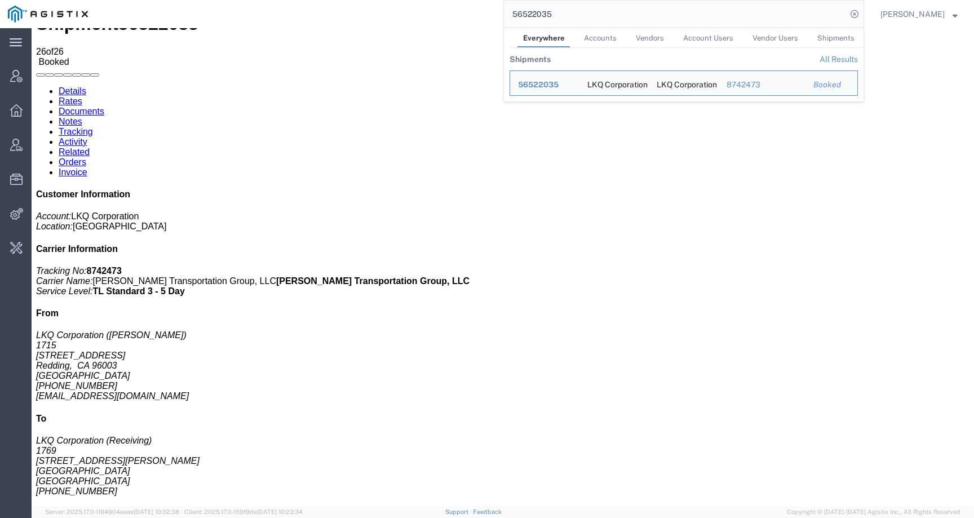
drag, startPoint x: 570, startPoint y: 15, endPoint x: 470, endPoint y: 15, distance: 99.7
click at [470, 15] on div "56522035 Everywhere Accounts Vendors Account Users Vendor Users Shipments Shipm…" at bounding box center [480, 14] width 768 height 28
paste input "4"
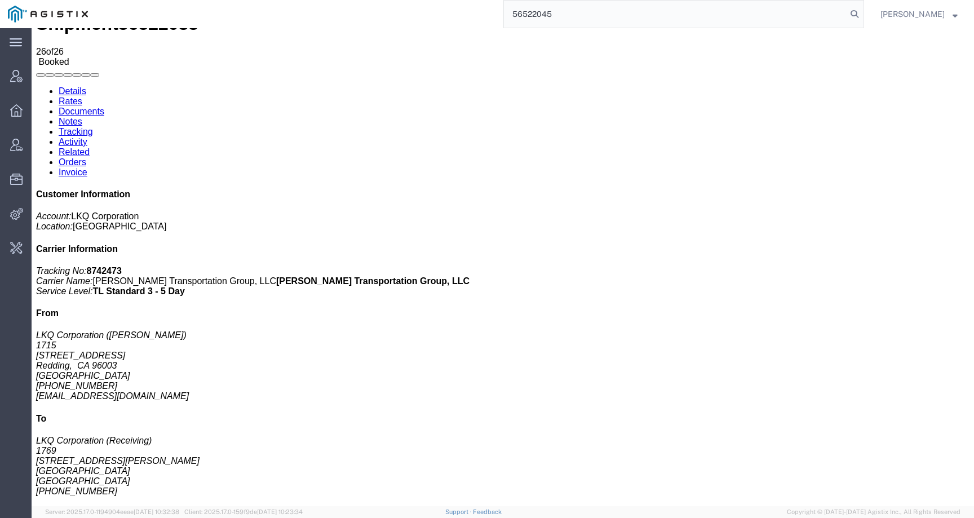
type input "56522045"
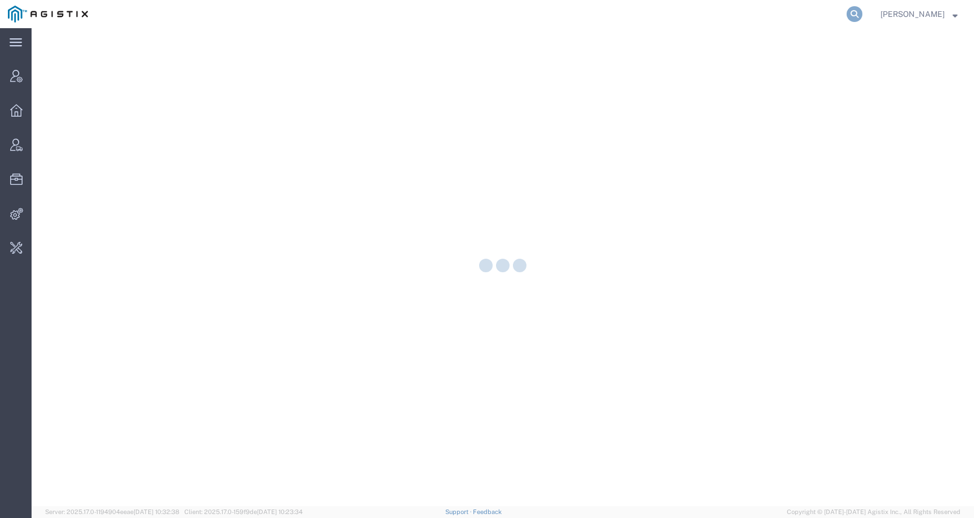
click at [862, 16] on icon at bounding box center [854, 14] width 16 height 16
click at [820, 15] on input "search" at bounding box center [675, 14] width 343 height 27
type input "LKQ"
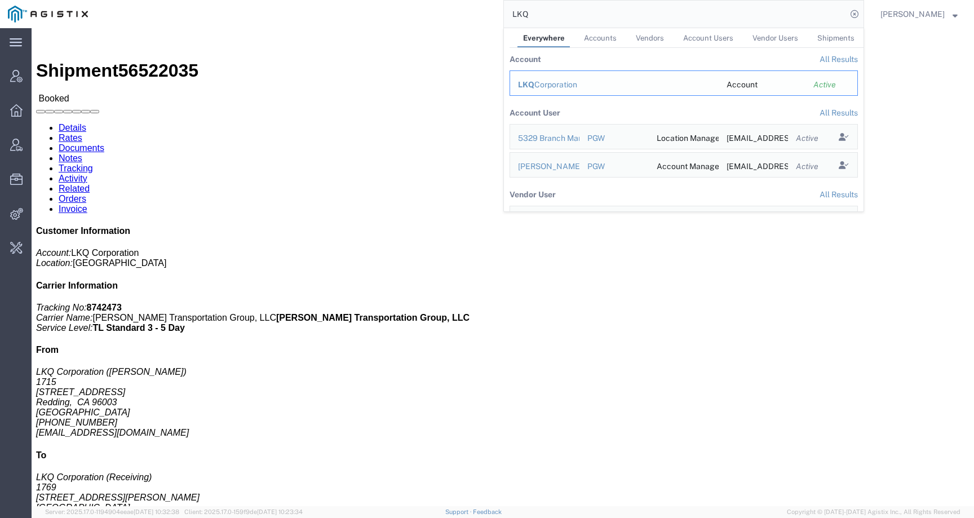
click at [552, 83] on div "LKQ Corporation" at bounding box center [614, 85] width 193 height 12
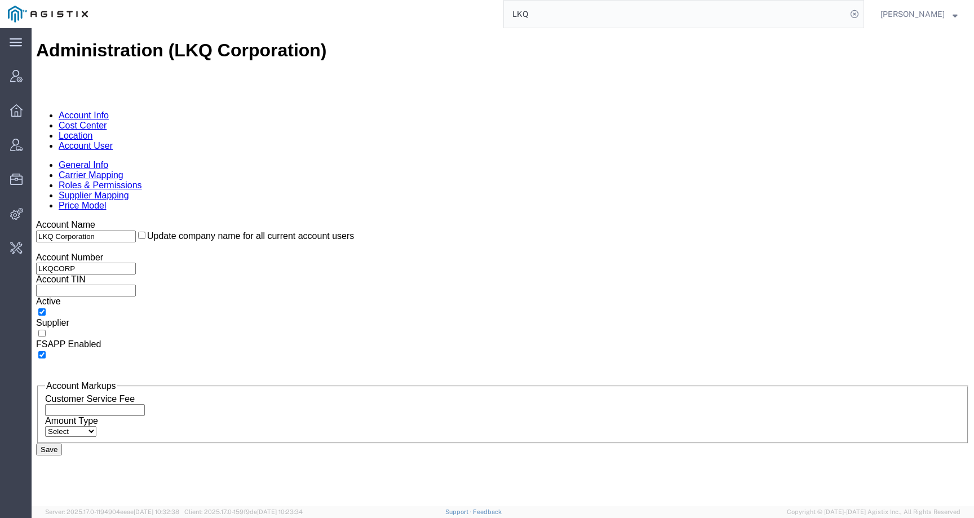
click at [113, 141] on link "Account User" at bounding box center [86, 146] width 54 height 10
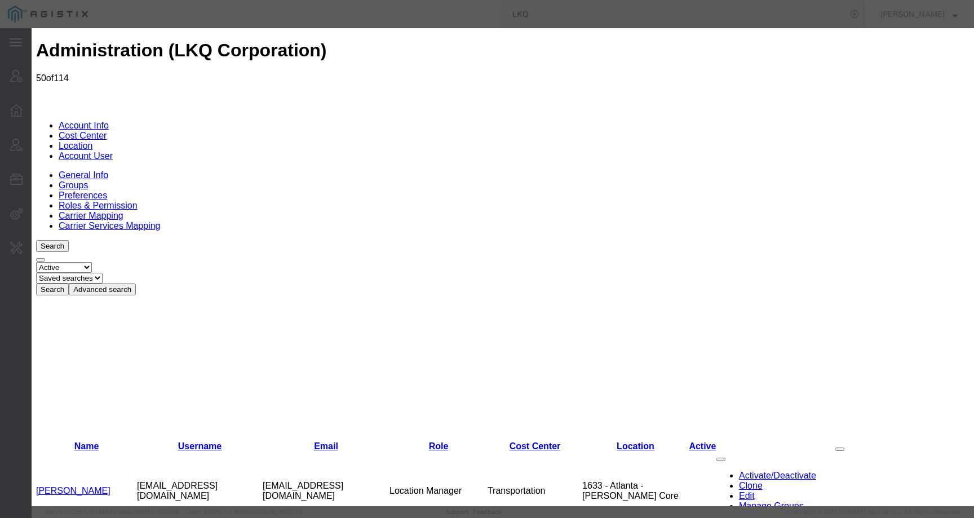
select select "COSTCENTER"
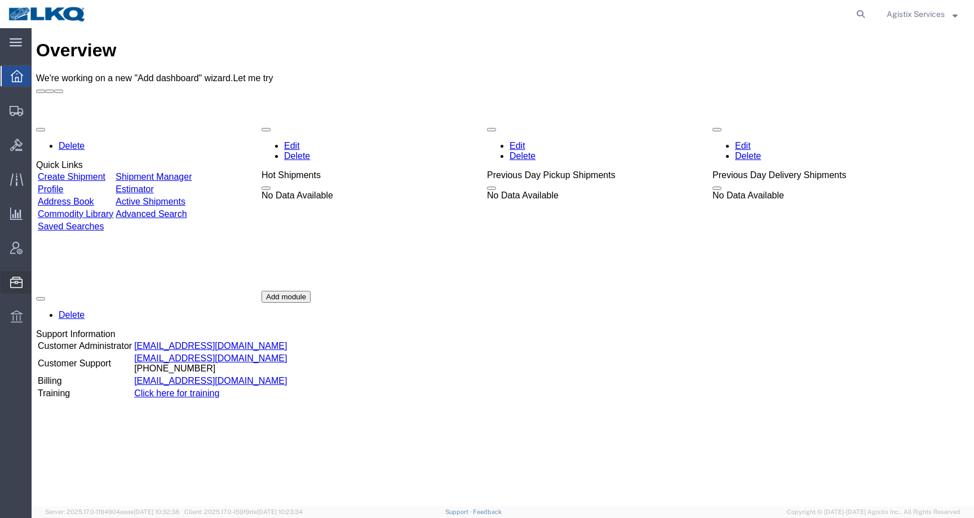
click at [0, 0] on span "Templates" at bounding box center [0, 0] width 0 height 0
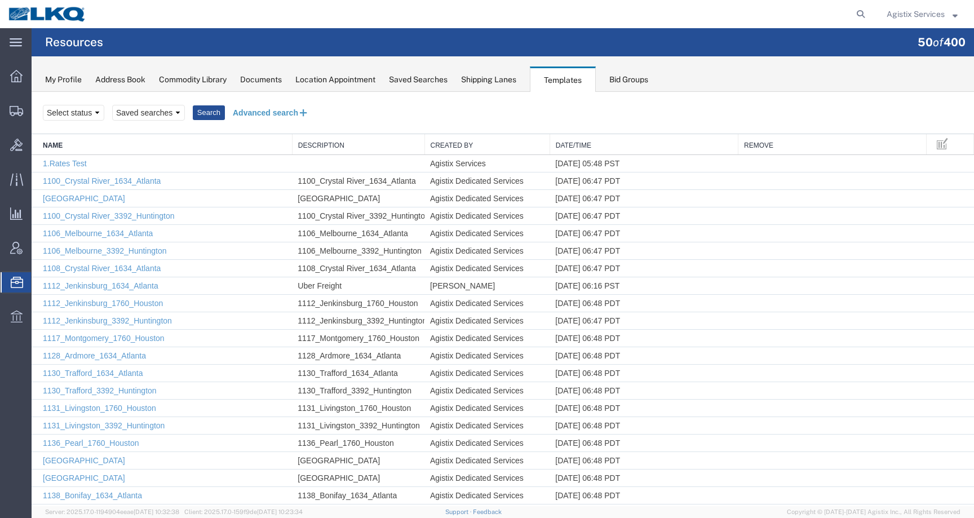
click at [281, 113] on button "Advanced search" at bounding box center [271, 112] width 92 height 19
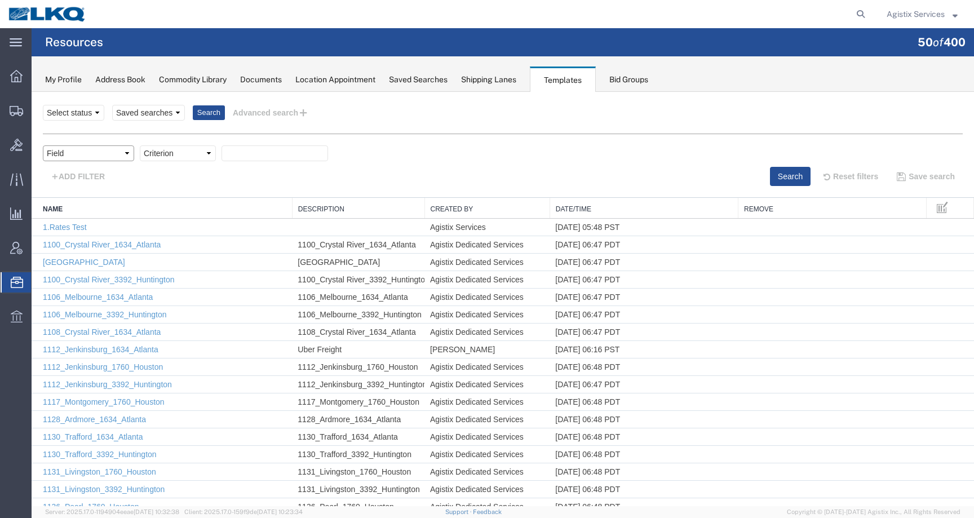
click at [58, 156] on select "Field Create Date Created by Description From Alias From City From Company From…" at bounding box center [88, 153] width 91 height 16
select select "name"
click at [190, 154] on select "Criterion contains does not contain is is blank is not blank starts with" at bounding box center [178, 153] width 76 height 16
select select "contains"
click at [243, 155] on input "text" at bounding box center [274, 153] width 107 height 16
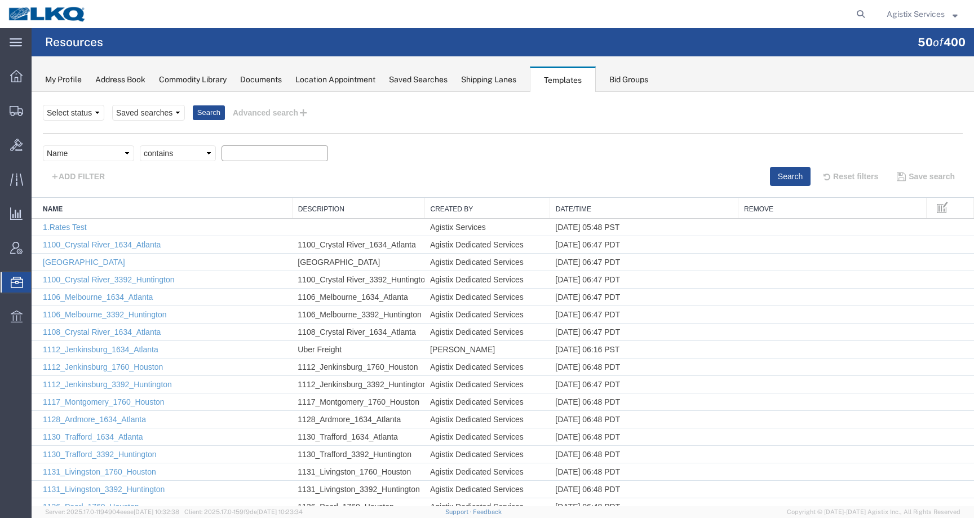
paste input "Dedicated_1715_1769_Eng Trans"
type input "Dedicated_1715_1769_Eng Trans"
click at [775, 176] on button "Search" at bounding box center [790, 176] width 41 height 19
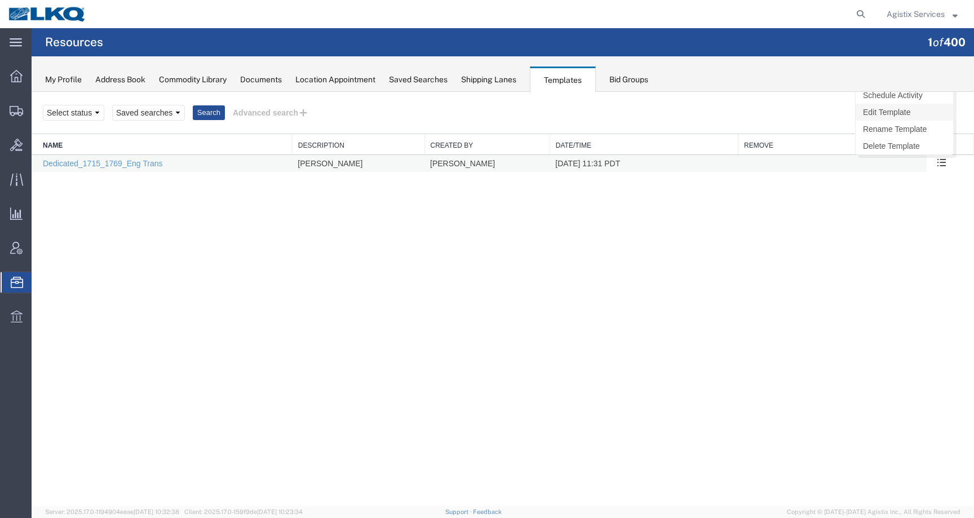
click at [897, 114] on link "Edit Template" at bounding box center [903, 112] width 97 height 17
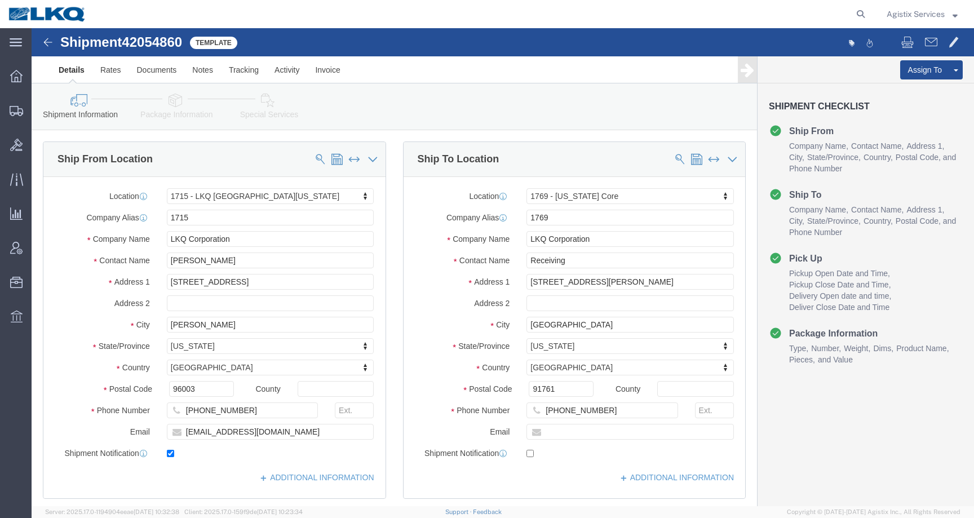
select select "27600"
select select "28716"
click input "checkbox"
checkbox input "false"
drag, startPoint x: 259, startPoint y: 406, endPoint x: 140, endPoint y: 406, distance: 118.9
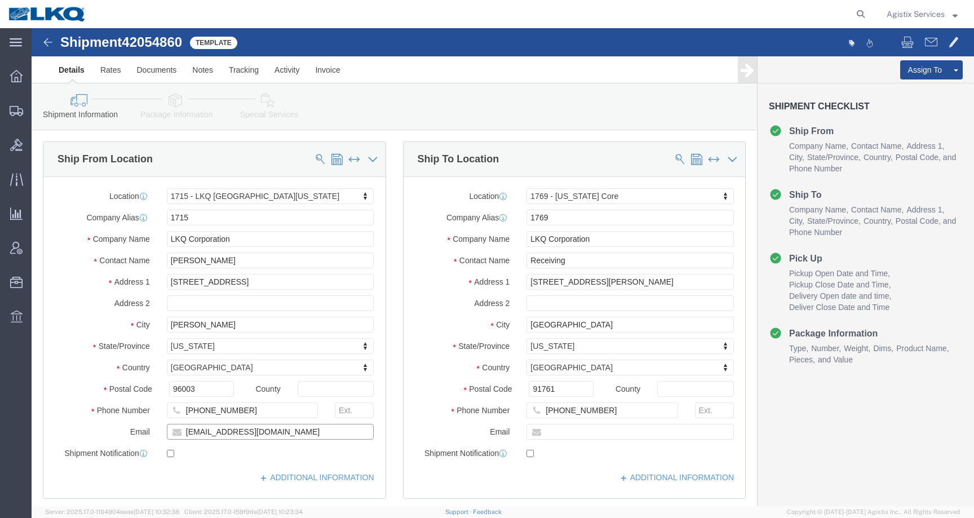
click div "[EMAIL_ADDRESS][DOMAIN_NAME]"
click link "Save As Template"
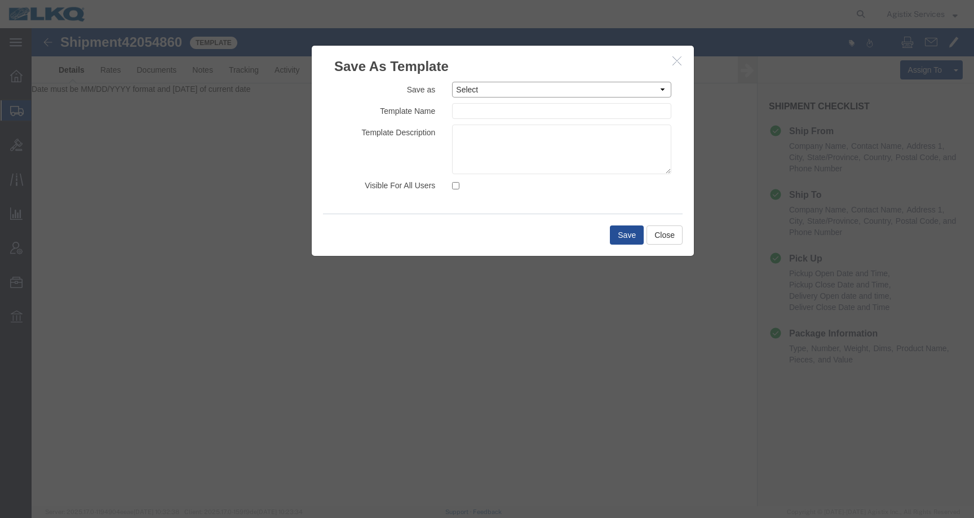
click at [487, 92] on select "Select 1.Rates Test 1100_Crystal River_1634_Atlanta [GEOGRAPHIC_DATA] 1100_Crys…" at bounding box center [561, 90] width 219 height 16
click at [534, 89] on select "Select 1.Rates Test 1100_Crystal River_1634_Atlanta 1100_Crystal River_3383_Ced…" at bounding box center [561, 90] width 219 height 16
select select "3441"
type input "Dedicated_1715_1769_Eng Trans"
click at [526, 148] on textarea at bounding box center [561, 150] width 219 height 50
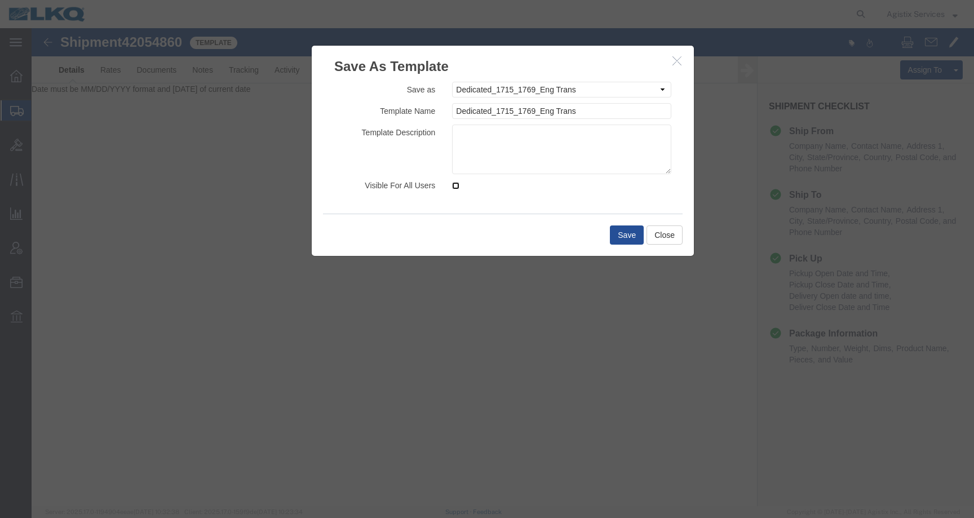
click at [454, 186] on input "Visible For All Users" at bounding box center [455, 185] width 7 height 7
checkbox input "true"
click at [487, 143] on textarea at bounding box center [561, 150] width 219 height 50
type textarea "Nolan"
click at [618, 230] on button "Save" at bounding box center [627, 234] width 34 height 19
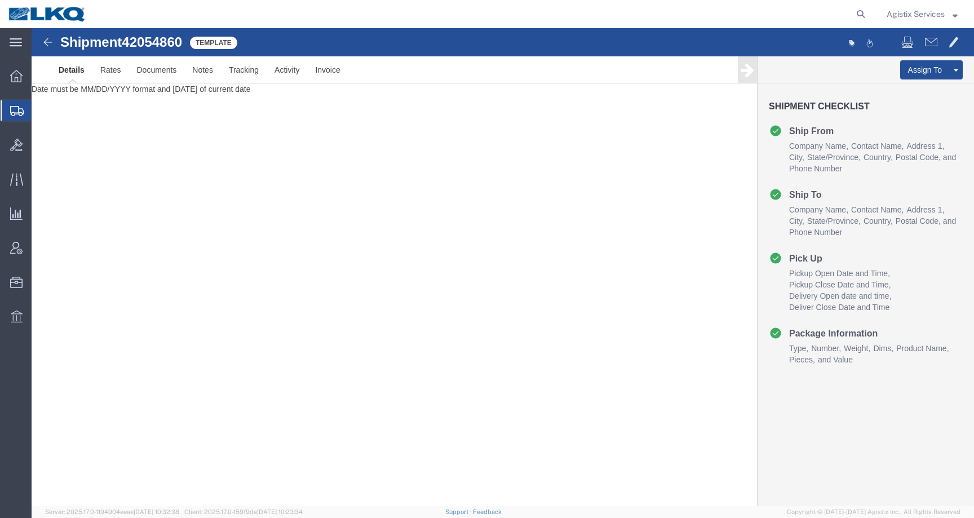
click at [867, 10] on form at bounding box center [861, 14] width 18 height 28
click at [853, 13] on icon at bounding box center [861, 14] width 16 height 16
click at [815, 19] on input "search" at bounding box center [681, 14] width 343 height 27
paste input "56522045"
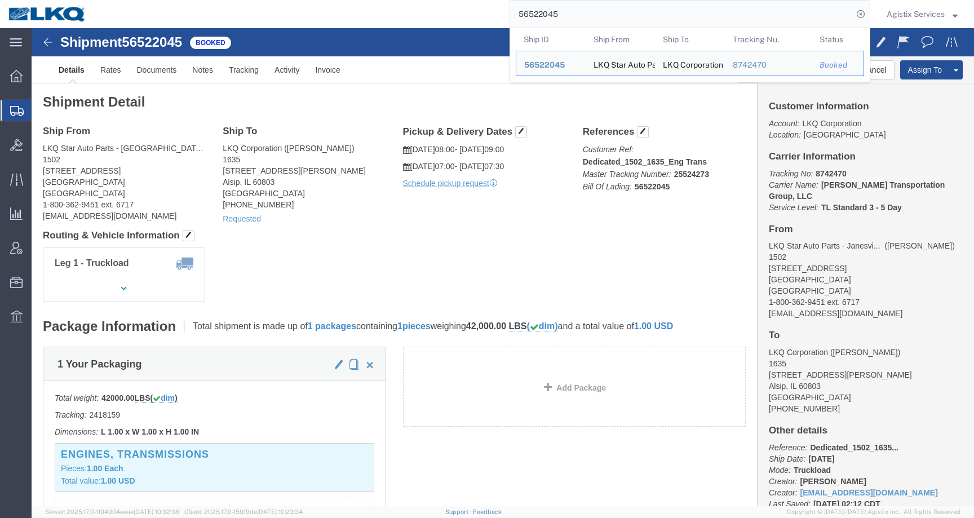
click div "References Customer Ref: Dedicated_1502_1635_Eng Trans Master Tracking Number: …"
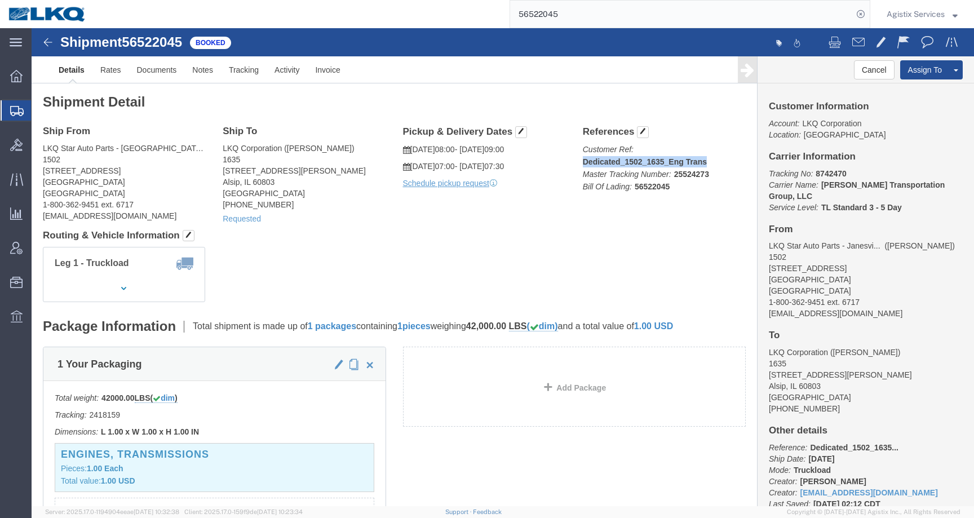
drag, startPoint x: 547, startPoint y: 135, endPoint x: 699, endPoint y: 135, distance: 152.7
click p "Customer Ref: Dedicated_1502_1635_Eng Trans Master Tracking Number: 25524273 Bi…"
copy b "Dedicated_1502_1635_Eng Trans"
click link "Tracking"
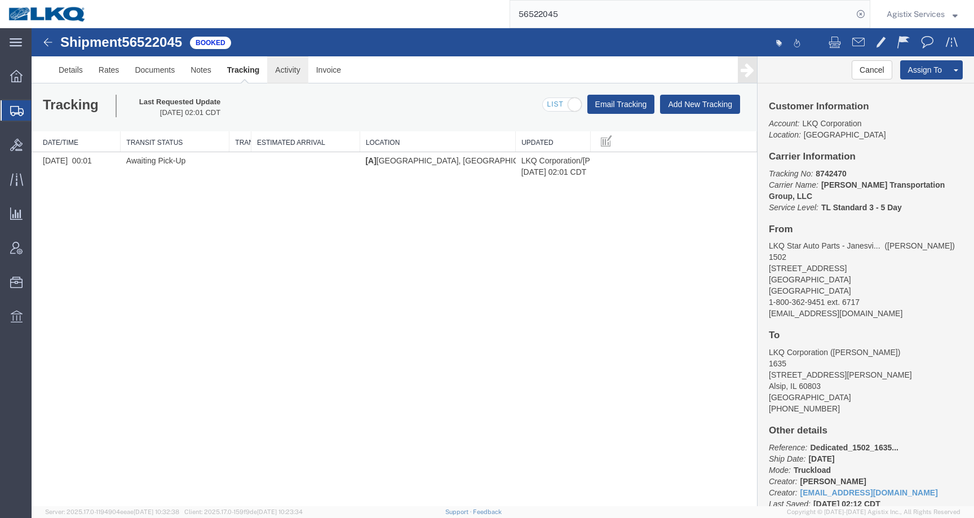
click at [303, 70] on link "Activity" at bounding box center [287, 69] width 41 height 27
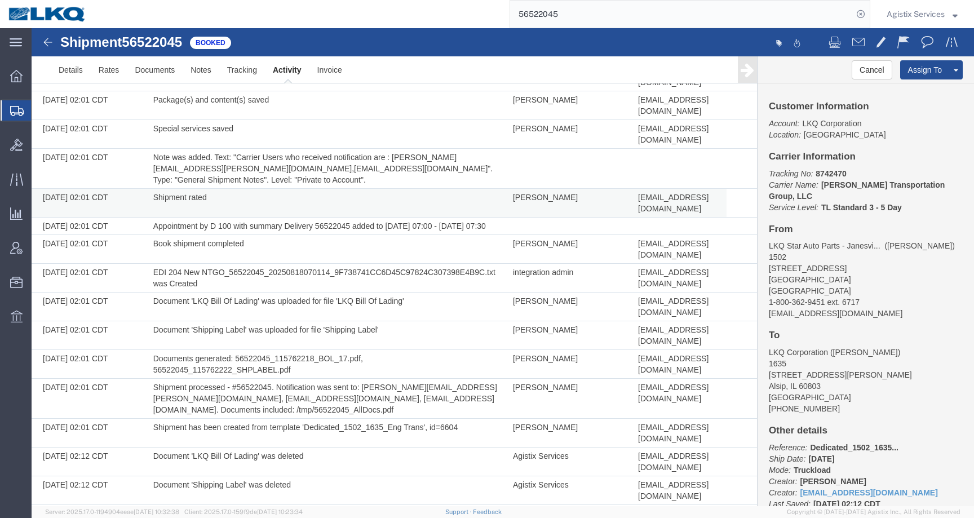
scroll to position [225, 0]
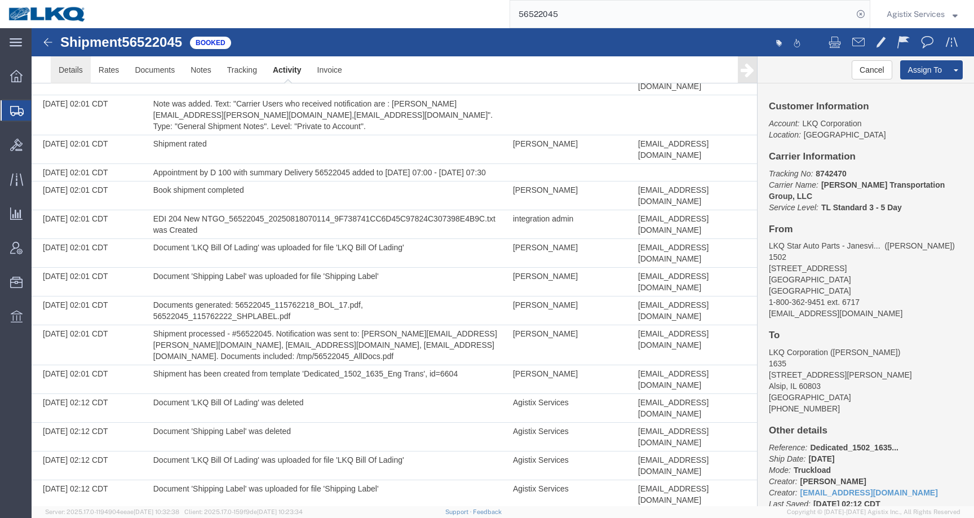
click at [84, 76] on link "Details" at bounding box center [71, 69] width 40 height 27
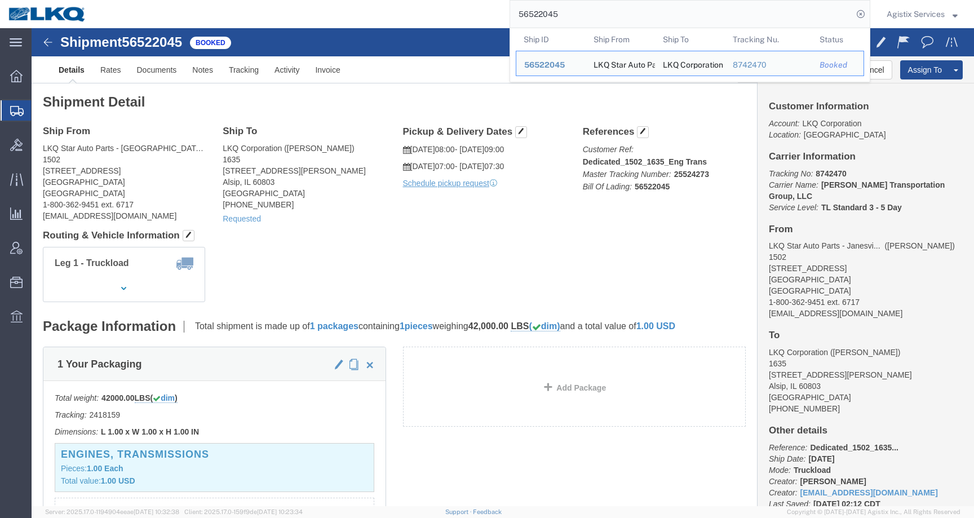
drag, startPoint x: 589, startPoint y: 17, endPoint x: 469, endPoint y: 17, distance: 119.5
click at [469, 17] on div "56522045 Ship ID Ship From Ship To Tracking Nu. Status Ship ID 56522045 Ship Fr…" at bounding box center [482, 14] width 775 height 28
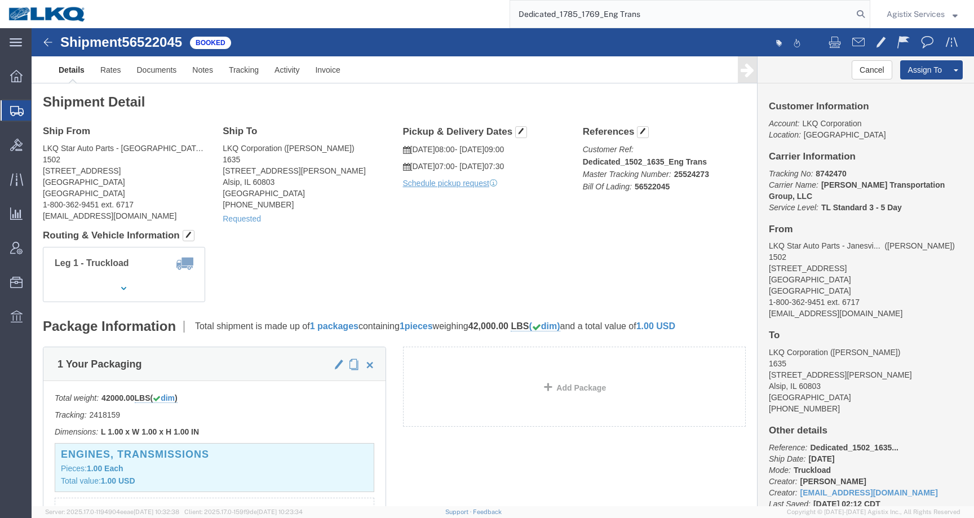
type input "Dedicated_1785_1769_Eng Trans"
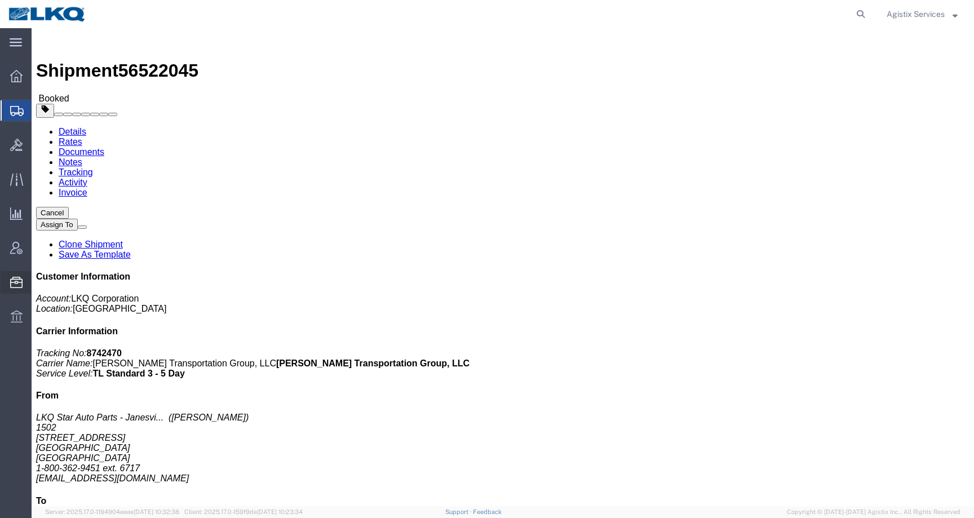
click at [0, 0] on span "Templates" at bounding box center [0, 0] width 0 height 0
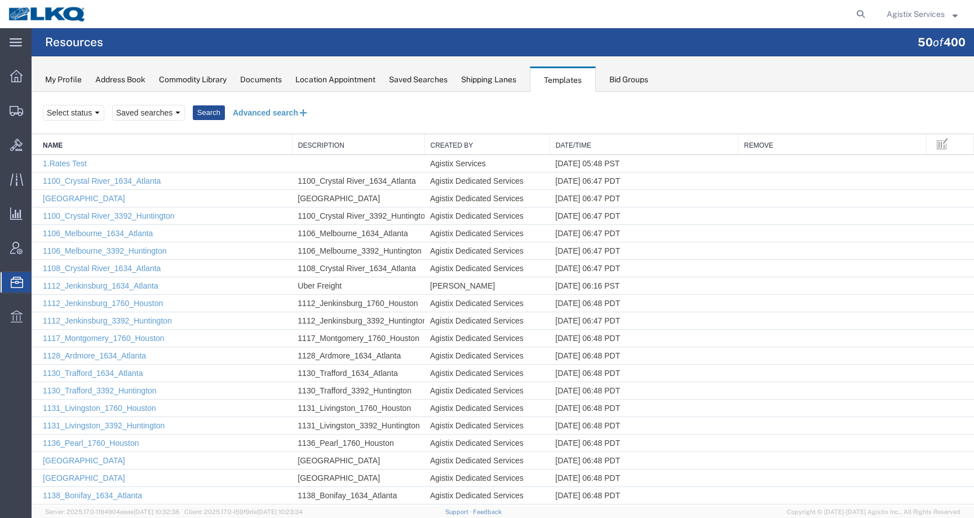
click at [244, 117] on button "Advanced search" at bounding box center [271, 112] width 92 height 19
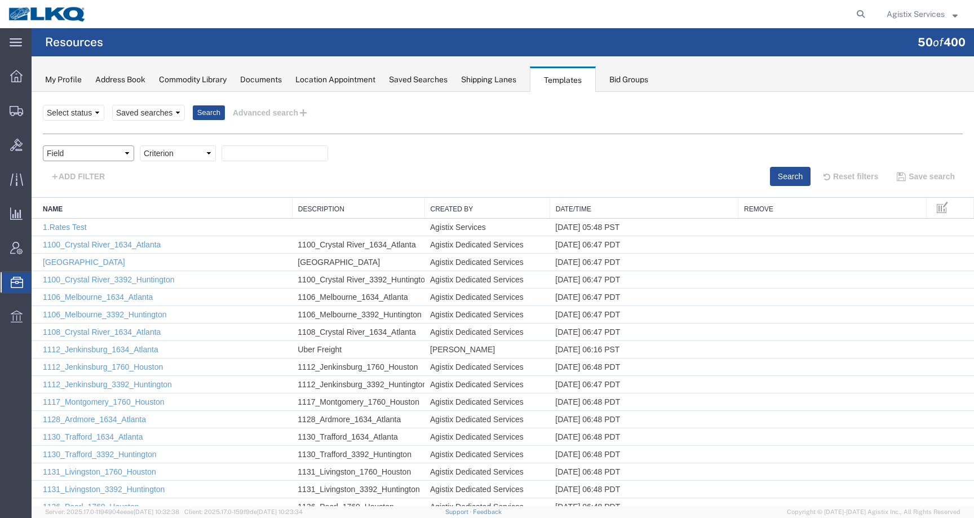
click at [111, 148] on select "Field Create Date Created by Description From Alias From City From Company From…" at bounding box center [88, 153] width 91 height 16
select select "name"
click at [174, 148] on select "Criterion contains does not contain is is blank is not blank starts with" at bounding box center [178, 153] width 76 height 16
select select "contains"
click at [249, 154] on input "text" at bounding box center [274, 153] width 107 height 16
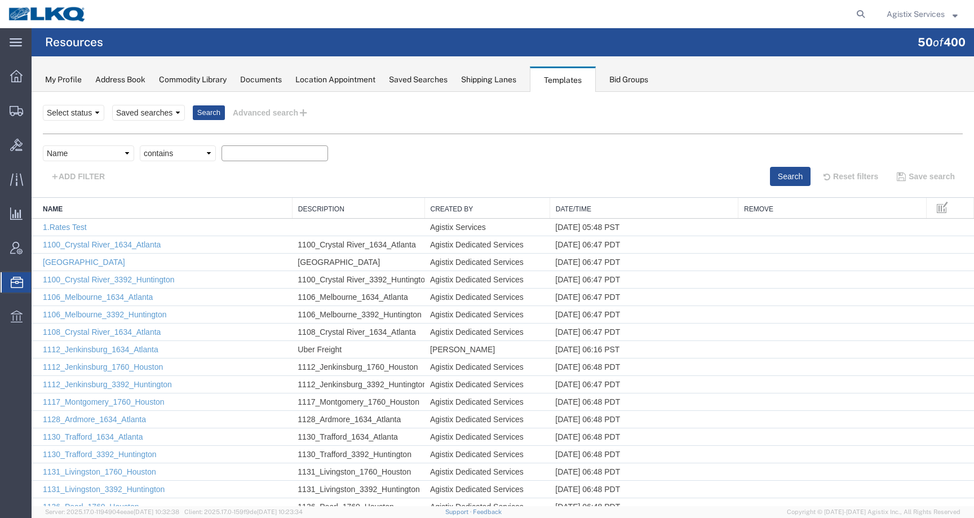
paste input "Dedicated_1502_1635_Eng Trans"
type input "Dedicated_1502_1635_Eng Trans"
click at [776, 176] on button "Search" at bounding box center [790, 176] width 41 height 19
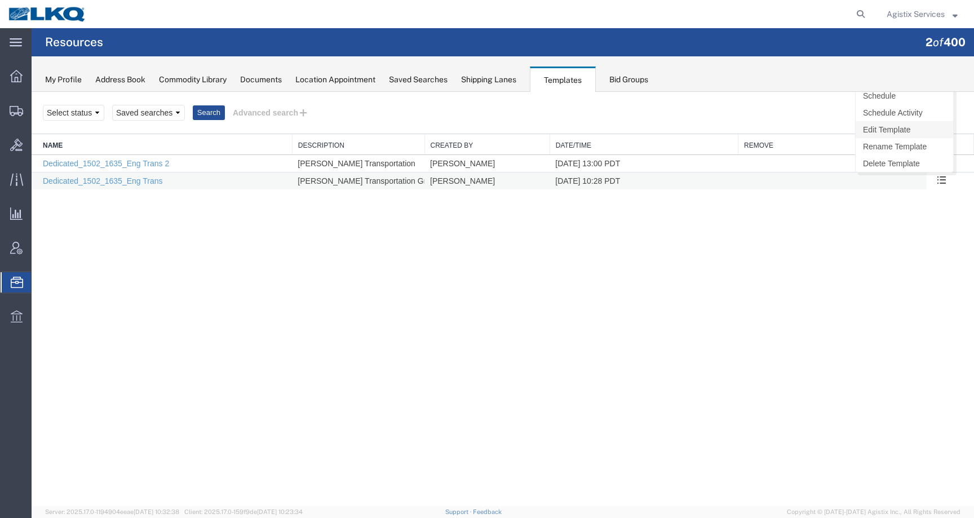
click at [907, 134] on link "Edit Template" at bounding box center [903, 129] width 97 height 17
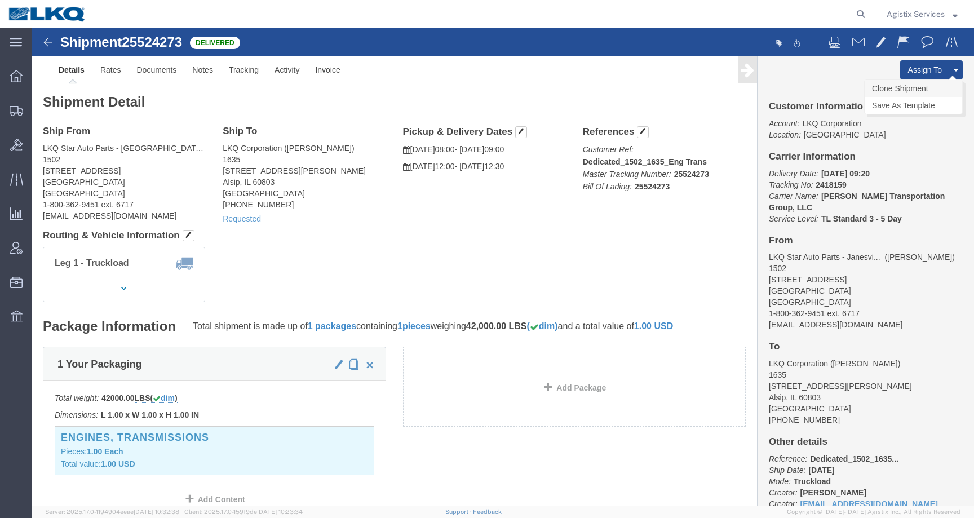
click link "Clone Shipment"
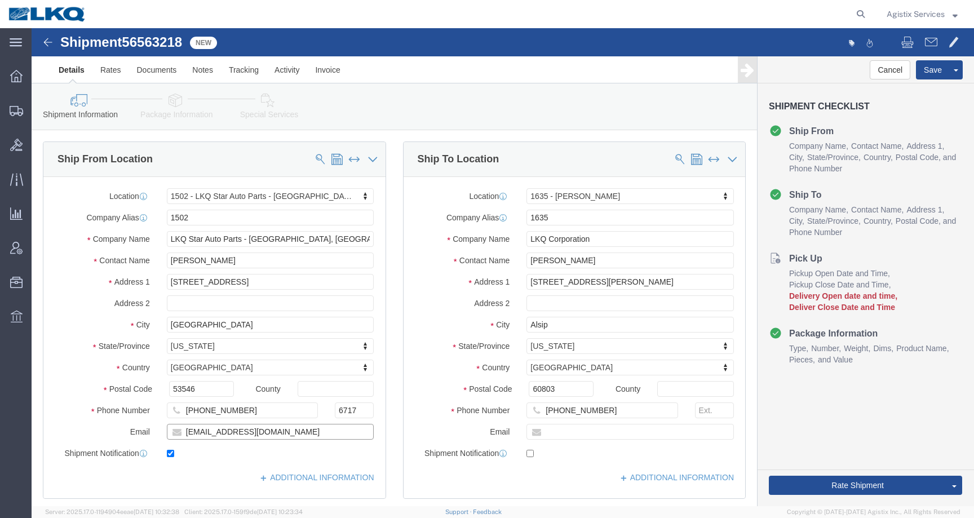
click div "Email idgarcia@lkqcorp.com"
select select "28708"
select select "27578"
click input "checkbox"
click label
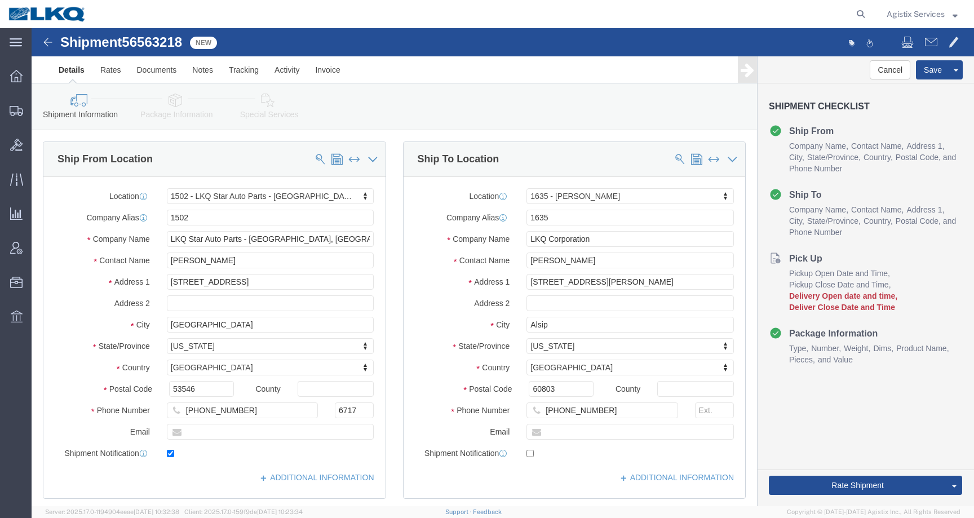
click input "checkbox"
checkbox input "false"
click button "Rate Shipment"
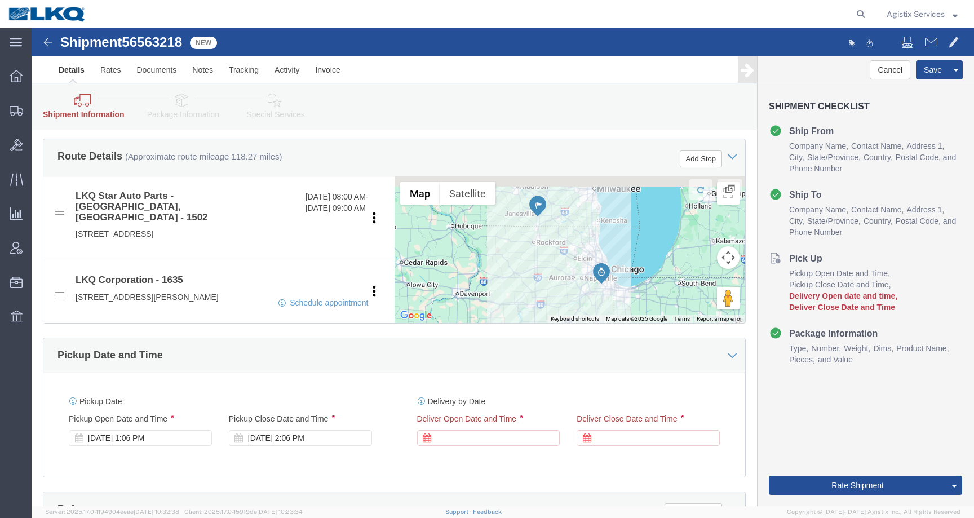
scroll to position [458, 0]
click div
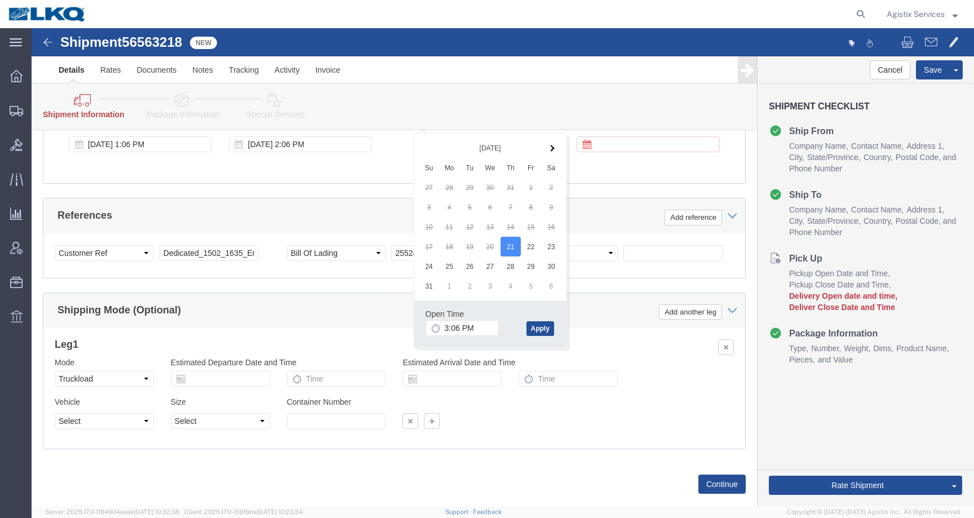
click div
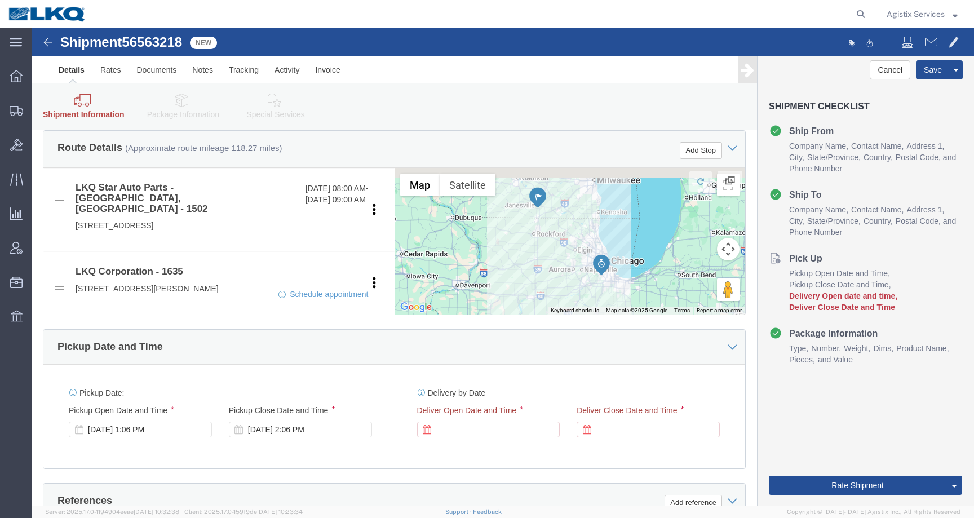
scroll to position [435, 0]
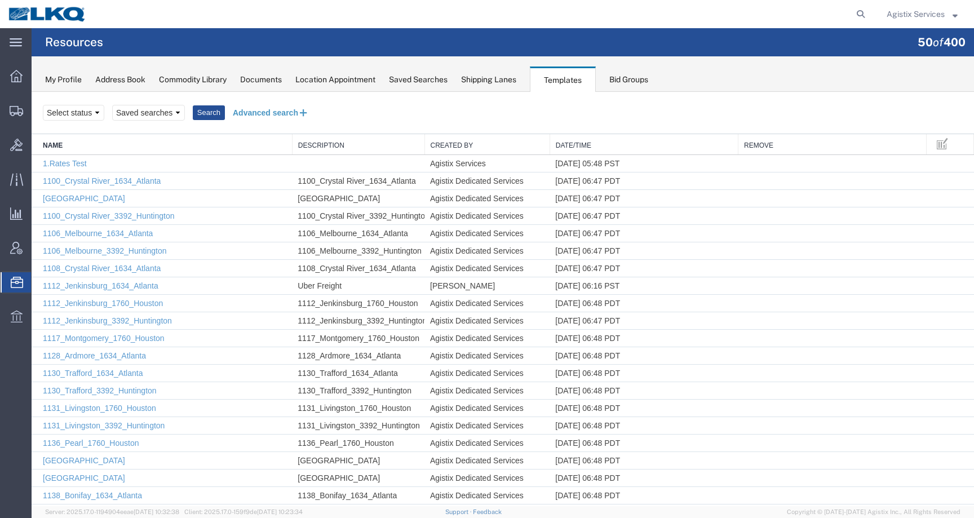
click at [259, 112] on button "Advanced search" at bounding box center [271, 112] width 92 height 19
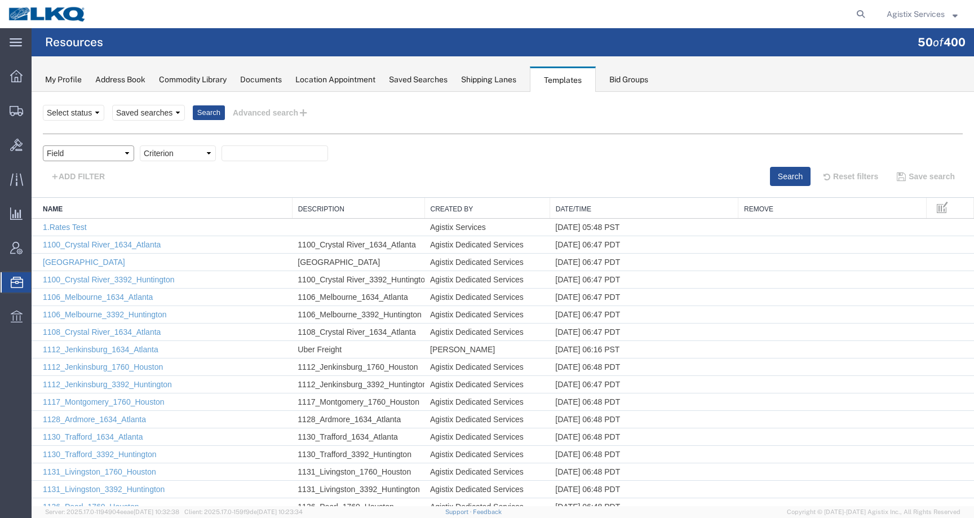
click at [83, 157] on select "Field Create Date Created by Description From Alias From City From Company From…" at bounding box center [88, 153] width 91 height 16
select select "toAlias"
click at [105, 154] on select "Field Create Date Created by Description From Alias From City From Company From…" at bounding box center [88, 153] width 91 height 16
select select "name"
click at [178, 150] on select "Criterion contains does not contain is is blank is not blank starts with" at bounding box center [178, 153] width 76 height 16
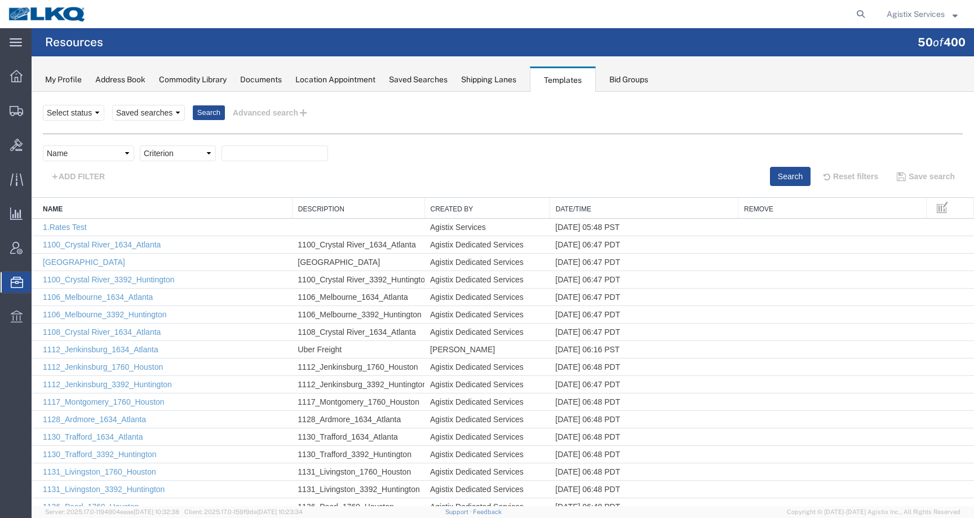
select select "contains"
click at [286, 149] on input "text" at bounding box center [274, 153] width 107 height 16
paste input "Dedicated_1502_1635_Eng Trans"
type input "Dedicated_1502_1635_Eng Trans"
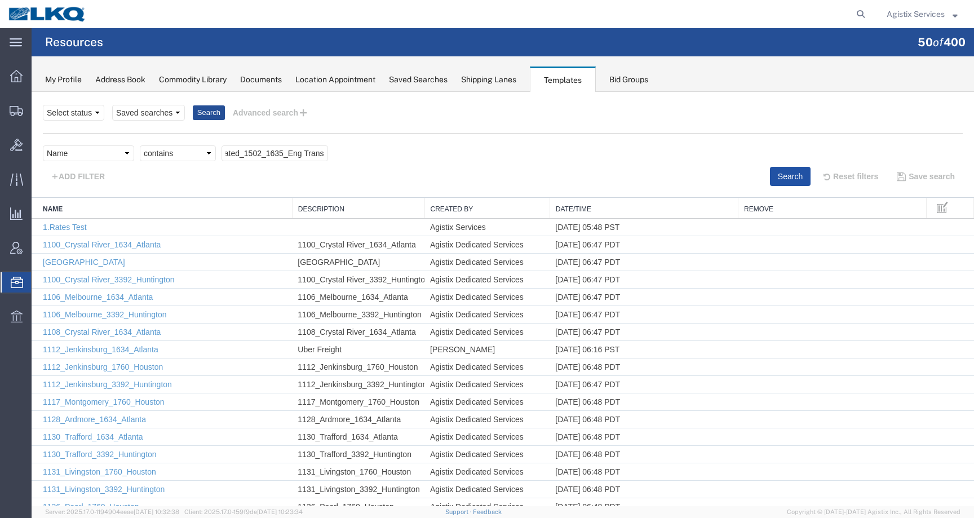
scroll to position [0, 0]
click at [785, 178] on button "Search" at bounding box center [790, 176] width 41 height 19
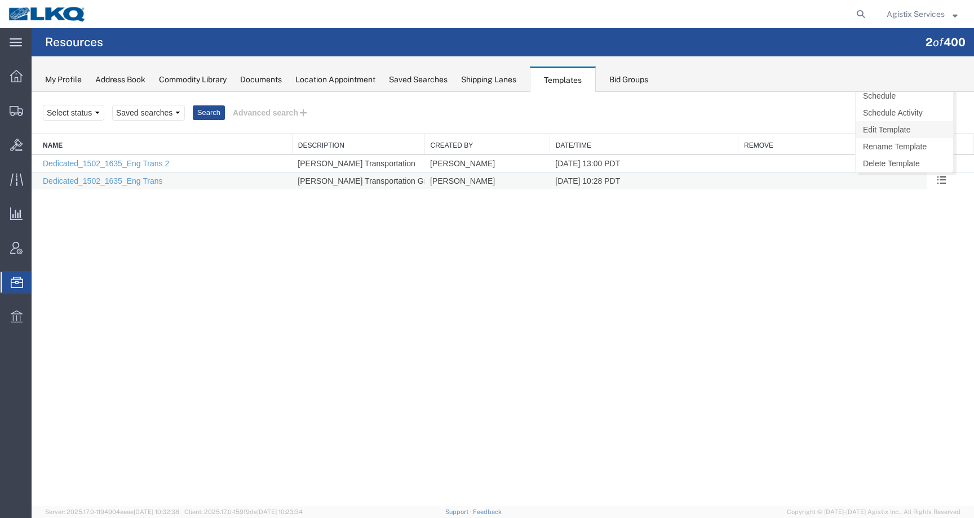
click at [908, 131] on link "Edit Template" at bounding box center [903, 129] width 97 height 17
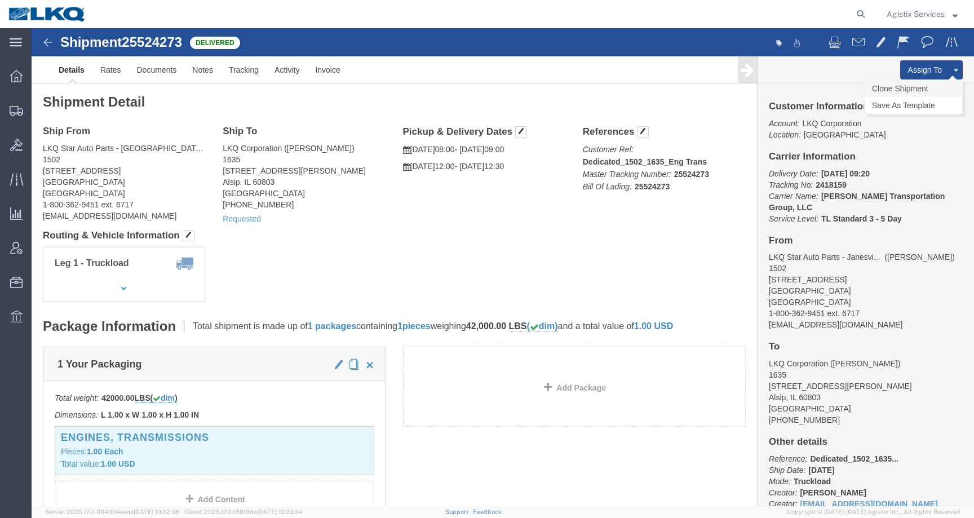
click link "Clone Shipment"
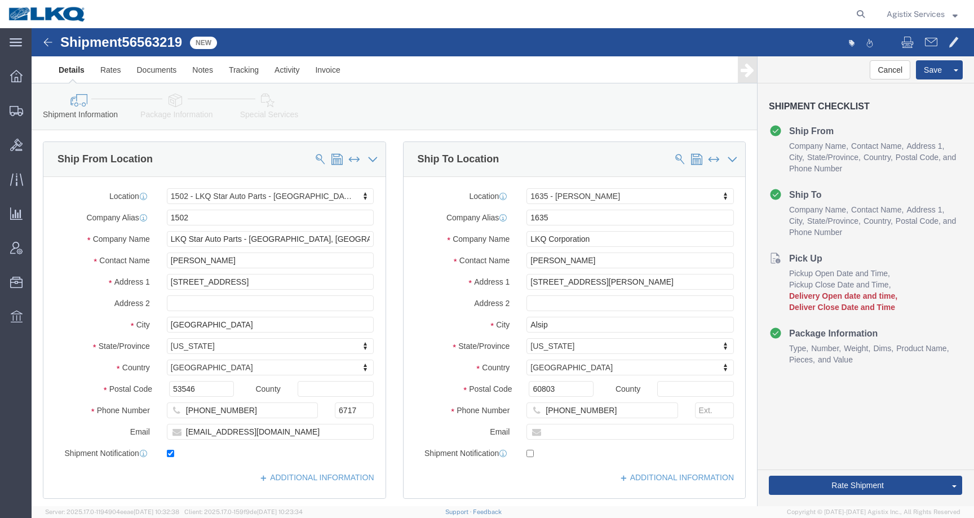
select select "28708"
select select "27578"
click div
click input "checkbox"
checkbox input "false"
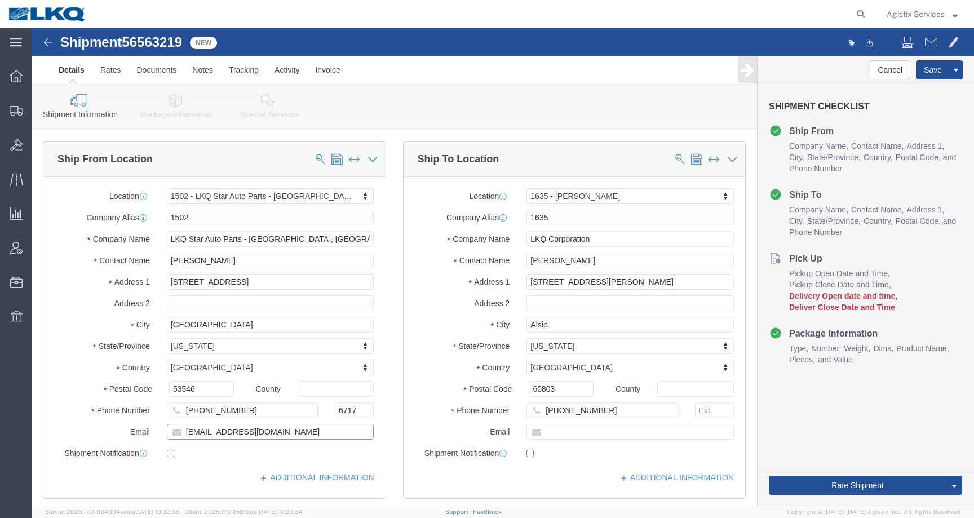
drag, startPoint x: 216, startPoint y: 405, endPoint x: 96, endPoint y: 405, distance: 120.0
click div "Email idgarcia@lkqcorp.com"
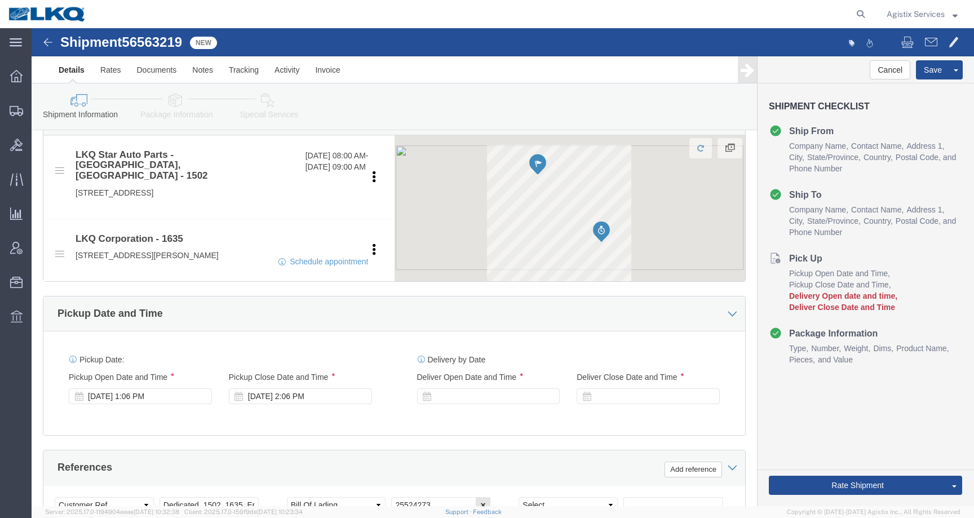
scroll to position [431, 0]
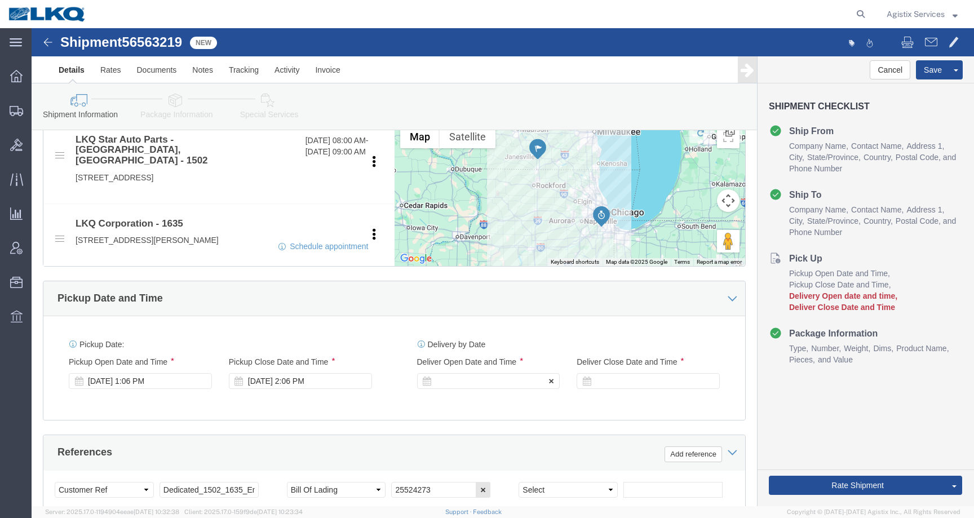
click div
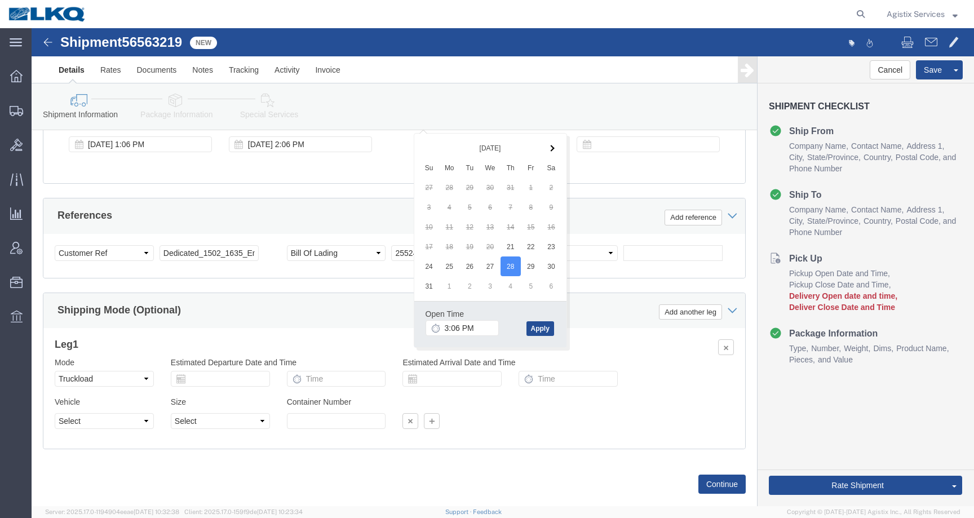
click div "Open Time 3:06 PM Aug 28 2025 3:06 PM - Aug 28 2025 3:06 PM Cancel Apply"
click button "Apply"
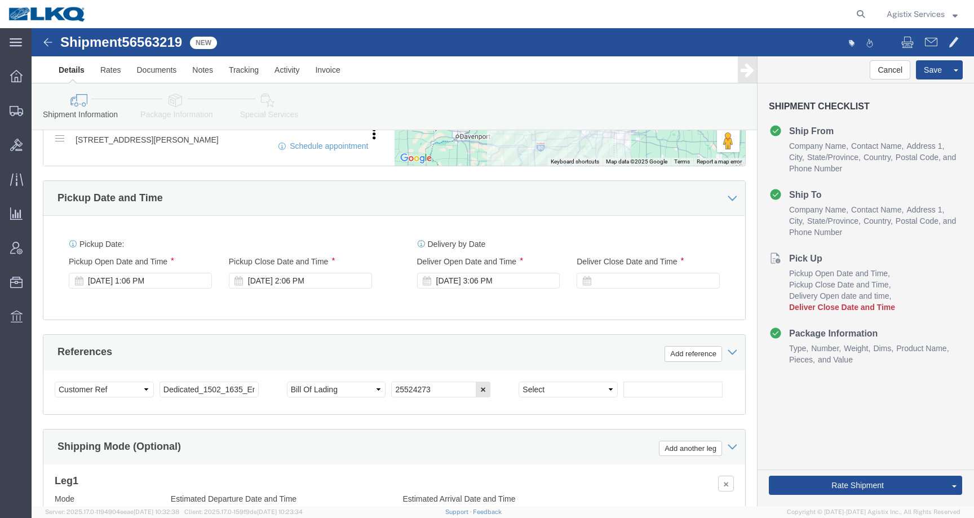
scroll to position [507, 0]
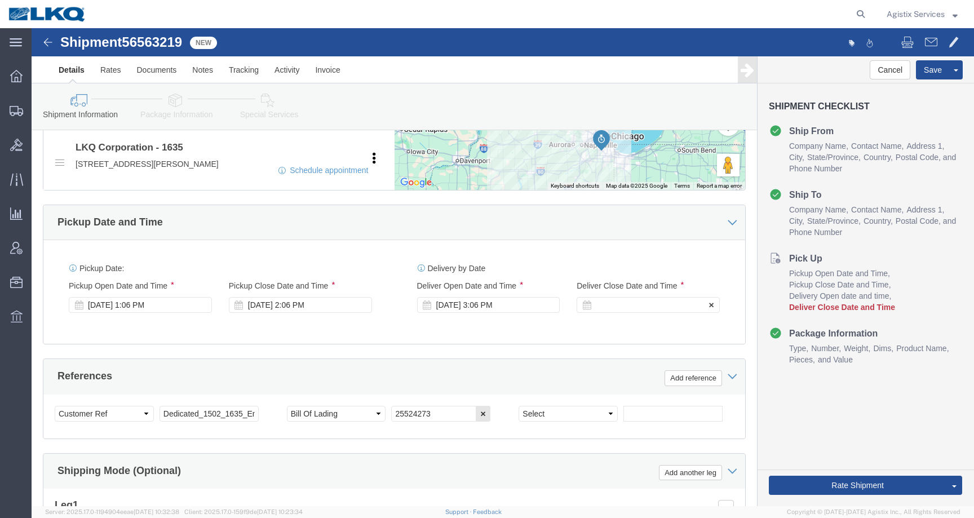
click div
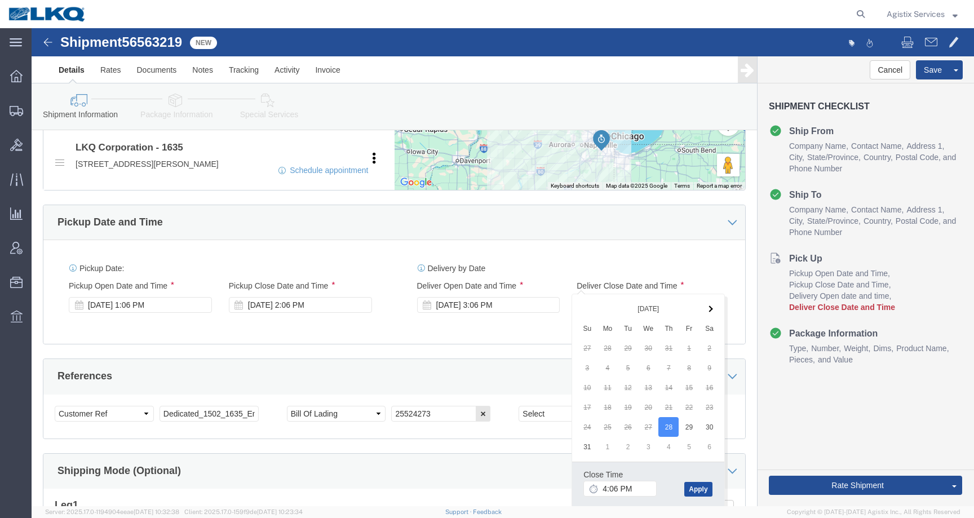
click button "Apply"
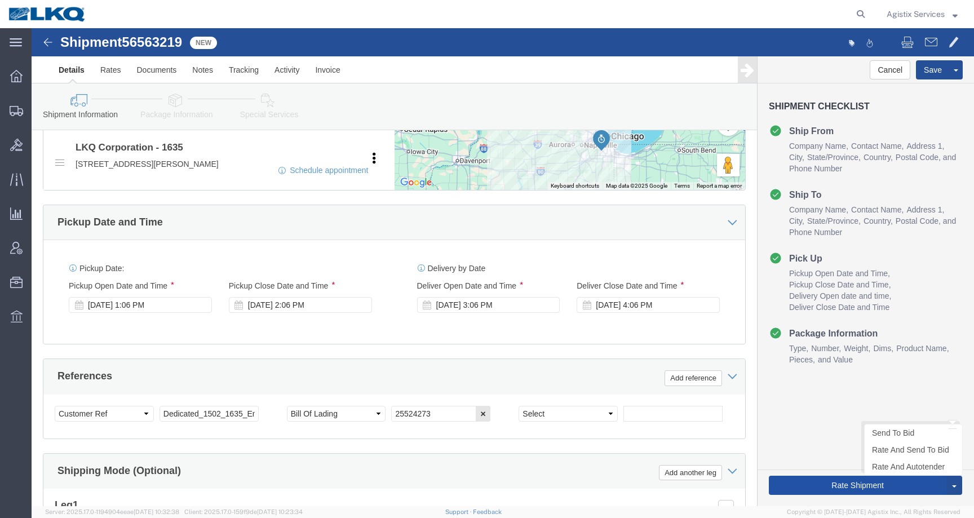
click button "Rate Shipment"
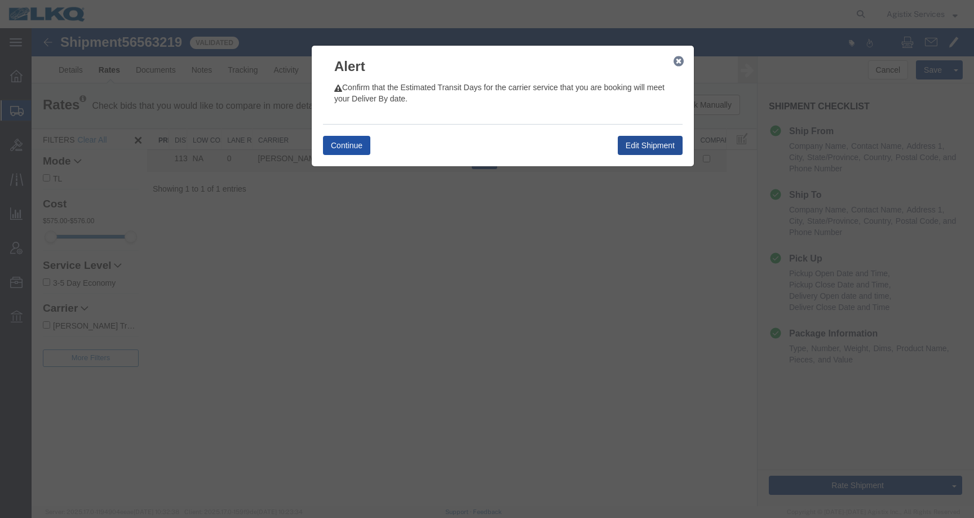
click at [358, 143] on button "Continue" at bounding box center [346, 145] width 47 height 19
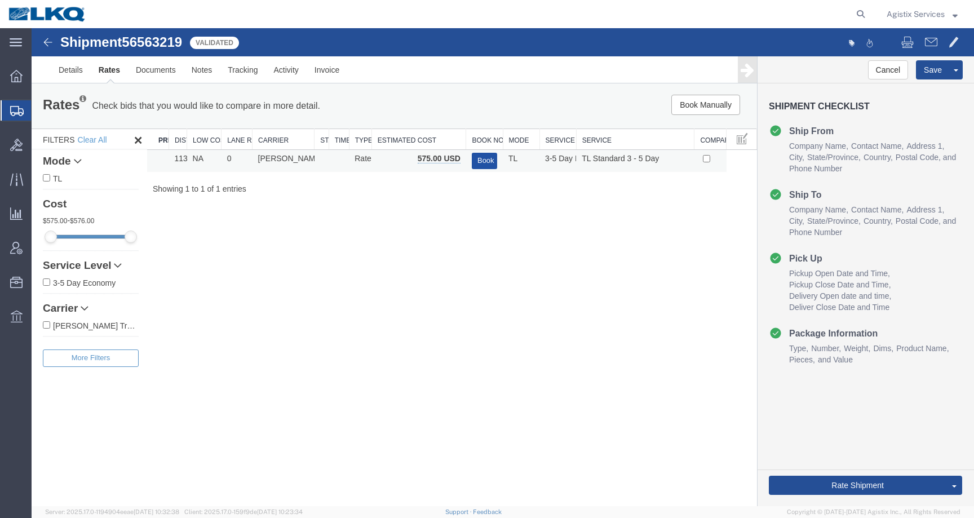
click at [490, 165] on button "Book" at bounding box center [484, 161] width 25 height 16
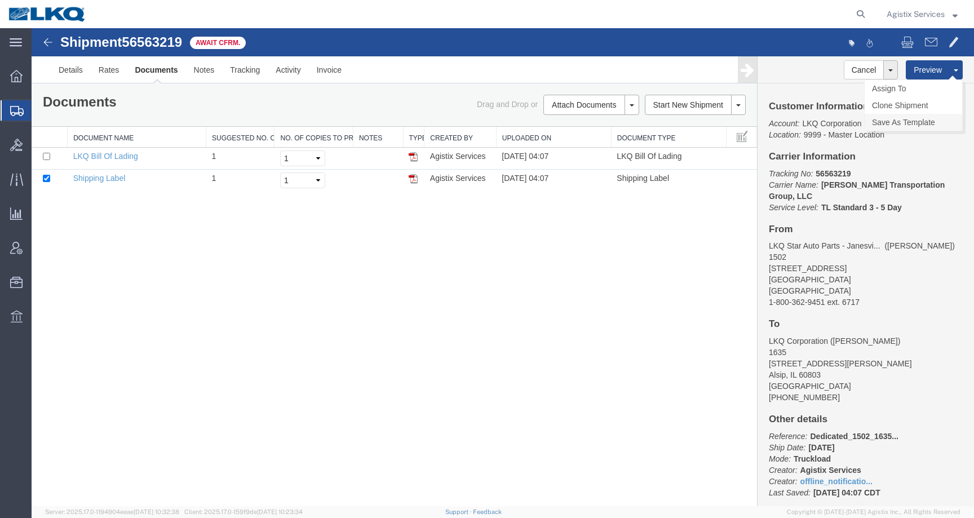
click at [922, 118] on link "Save As Template" at bounding box center [912, 122] width 97 height 17
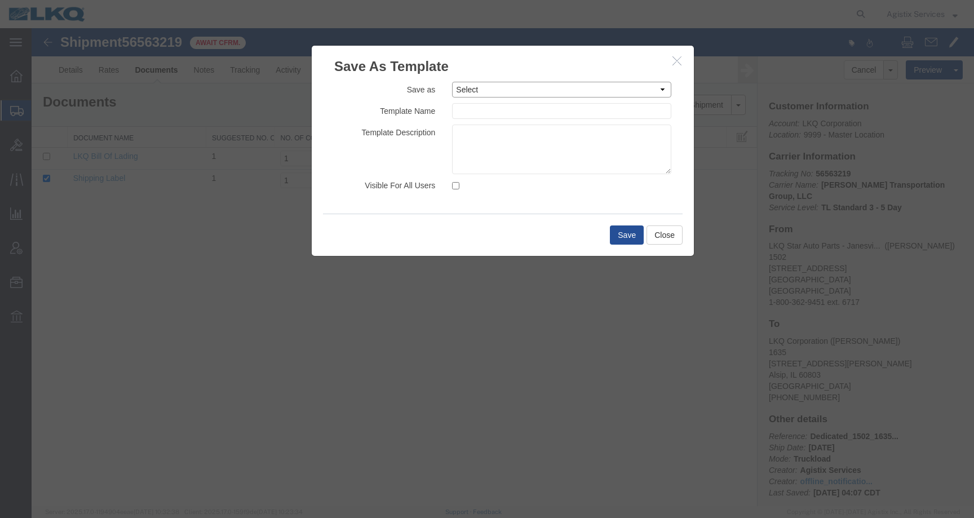
click at [490, 91] on select "Select 1.Rates Test 1100_Crystal River_1634_Atlanta 1100_Crystal River_3383_Ced…" at bounding box center [561, 90] width 219 height 16
click at [499, 88] on select "Select 1.Rates Test 1100_Crystal River_1634_Atlanta 1100_Crystal River_3383_Ced…" at bounding box center [561, 90] width 219 height 16
select select "6816"
type input "Dedicated_1560_1635_Eng Trans"
click at [539, 88] on select "Select 1.Rates Test 1100_Crystal River_1634_Atlanta 1100_Crystal River_3383_Ced…" at bounding box center [561, 90] width 219 height 16
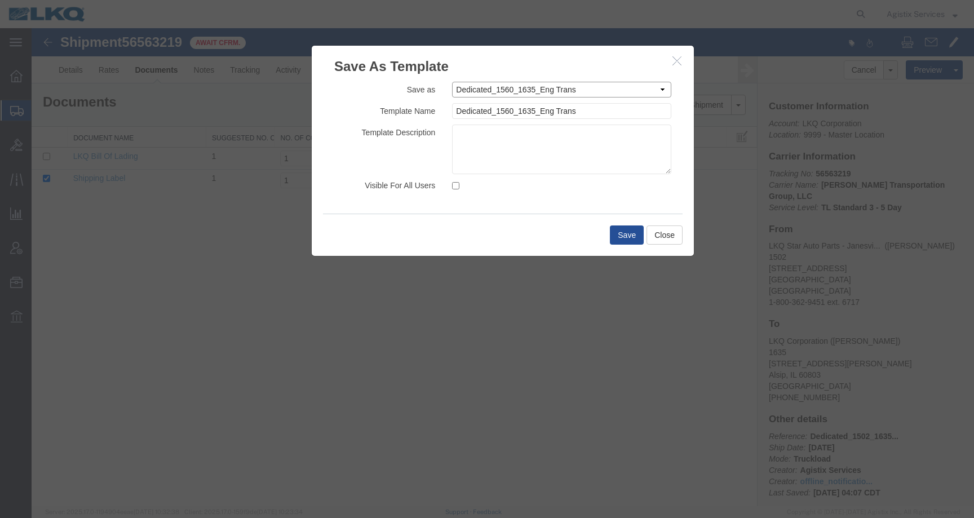
select select "29447"
type input "Dedicated_1502_1635_Eng Trans 2"
click at [535, 90] on select "Select 1.Rates Test 1100_Crystal River_1634_Atlanta 1100_Crystal River_3383_Ced…" at bounding box center [561, 90] width 219 height 16
select select "6604"
type input "Dedicated_1502_1635_Eng Trans"
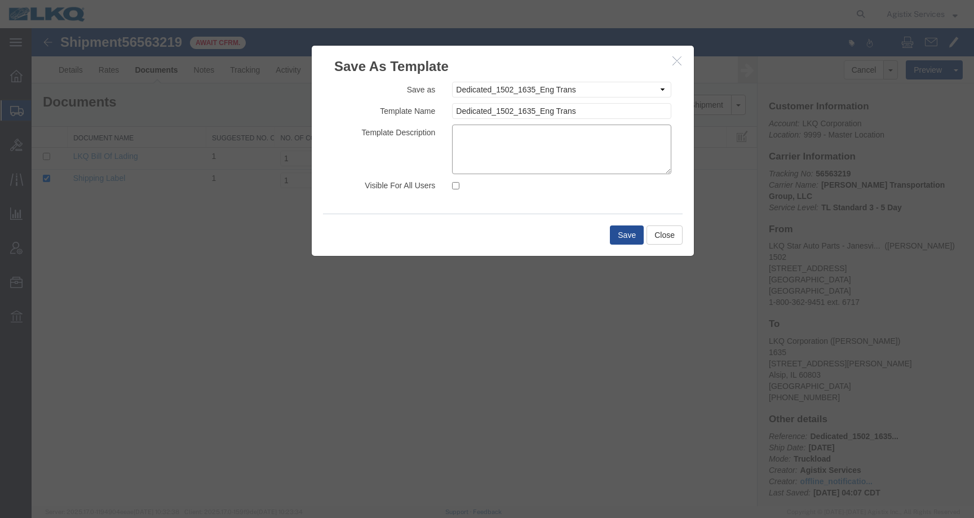
click at [523, 135] on textarea at bounding box center [561, 150] width 219 height 50
type textarea "Nolan"
click at [455, 184] on input "Visible For All Users" at bounding box center [455, 185] width 7 height 7
checkbox input "true"
click at [623, 239] on button "Save" at bounding box center [627, 234] width 34 height 19
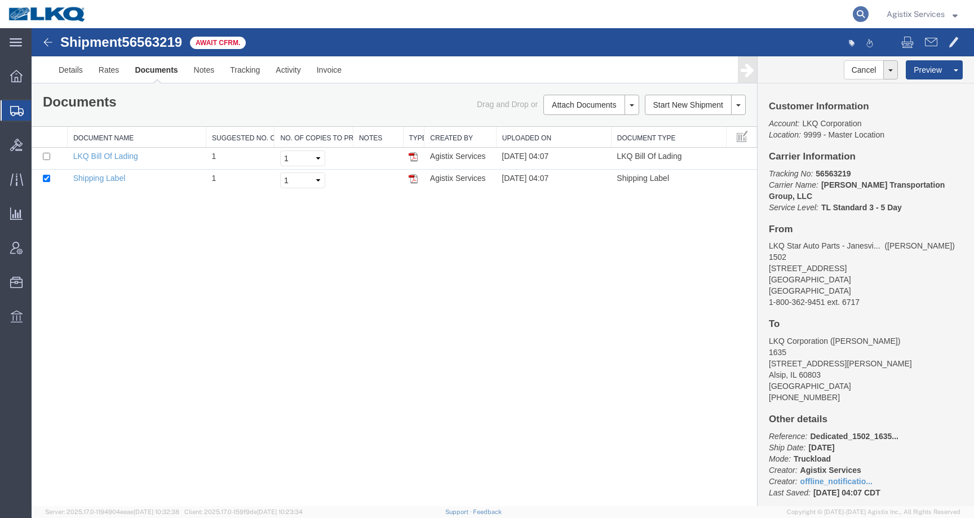
click at [859, 10] on icon at bounding box center [861, 14] width 16 height 16
click at [806, 11] on input "search" at bounding box center [681, 14] width 343 height 27
paste input "56522034"
type input "56522034"
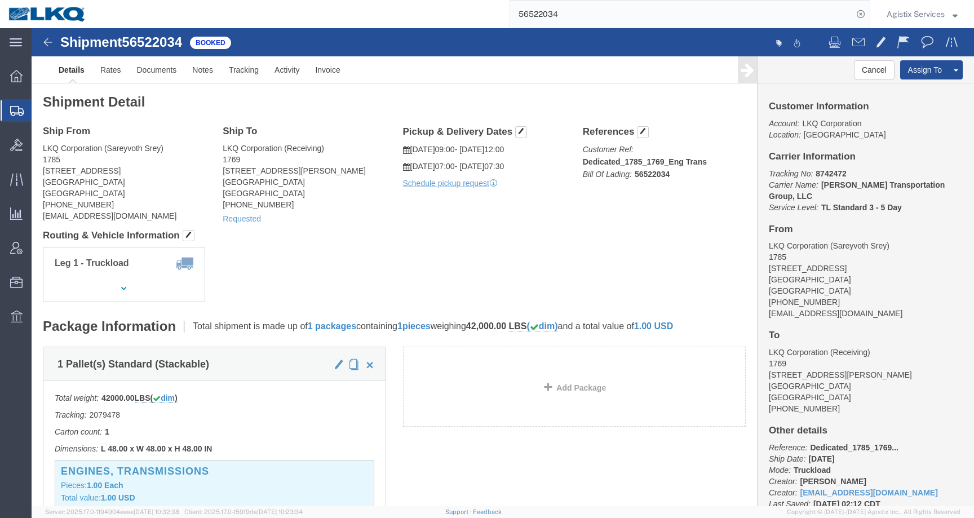
click at [928, 12] on span "Agistix Services" at bounding box center [915, 14] width 58 height 12
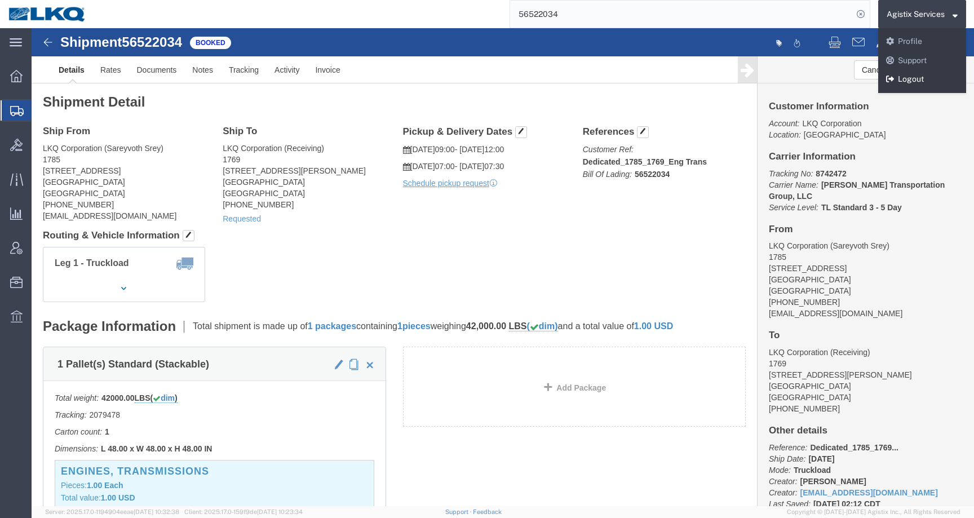
click at [897, 83] on link "Logout" at bounding box center [922, 79] width 88 height 19
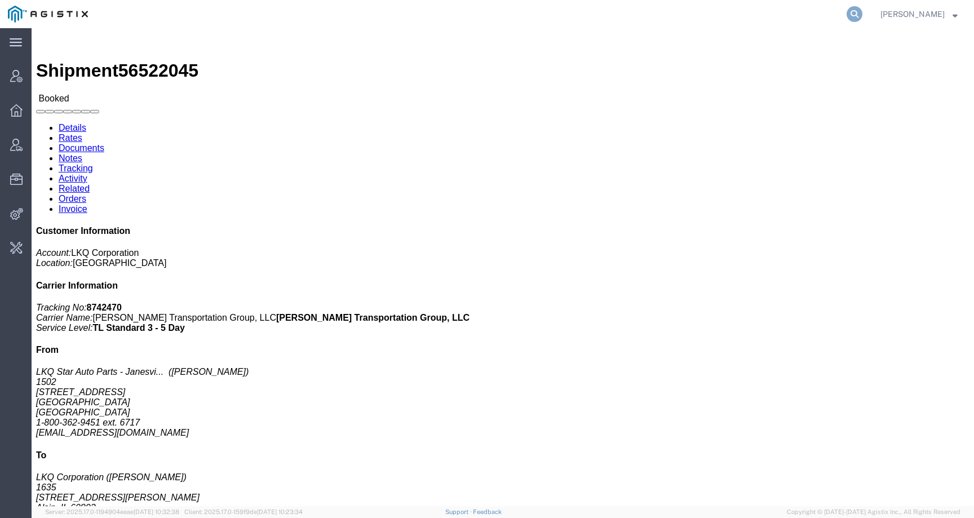
click at [862, 12] on icon at bounding box center [854, 14] width 16 height 16
click at [827, 13] on input "search" at bounding box center [675, 14] width 343 height 27
paste input "[EMAIL_ADDRESS][DOMAIN_NAME]"
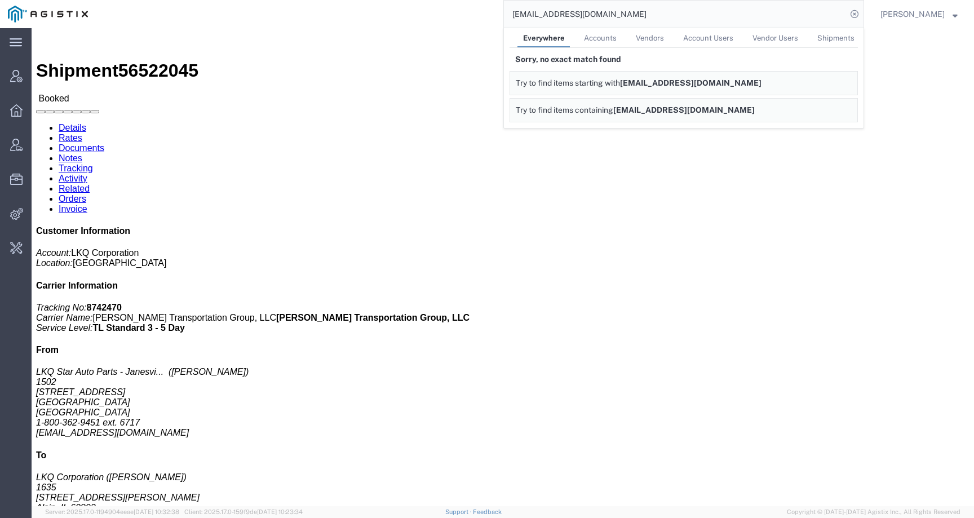
drag, startPoint x: 590, startPoint y: 13, endPoint x: 403, endPoint y: 12, distance: 186.5
click at [403, 12] on div "[EMAIL_ADDRESS][DOMAIN_NAME] Everywhere Accounts Vendors Account Users Vendor U…" at bounding box center [480, 14] width 768 height 28
paste input "[EMAIL_ADDRESS]"
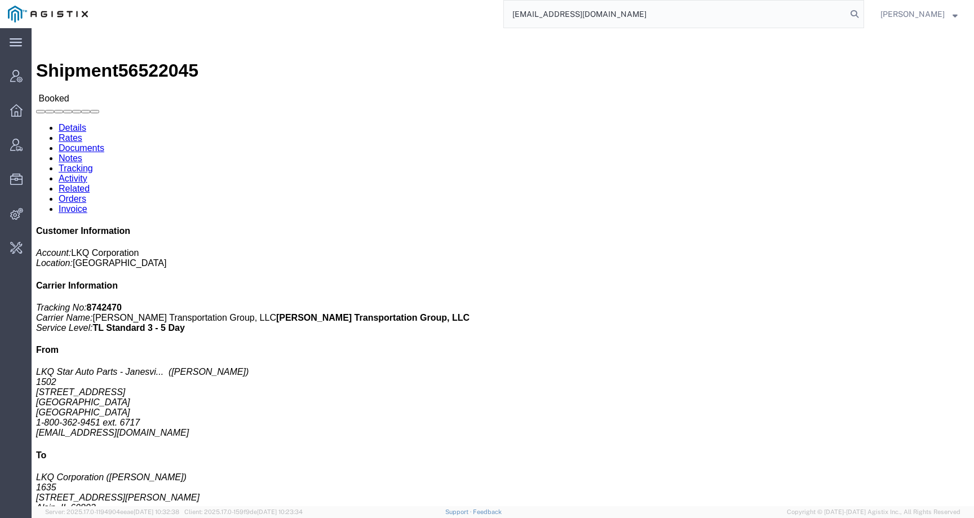
type input "[EMAIL_ADDRESS][DOMAIN_NAME]"
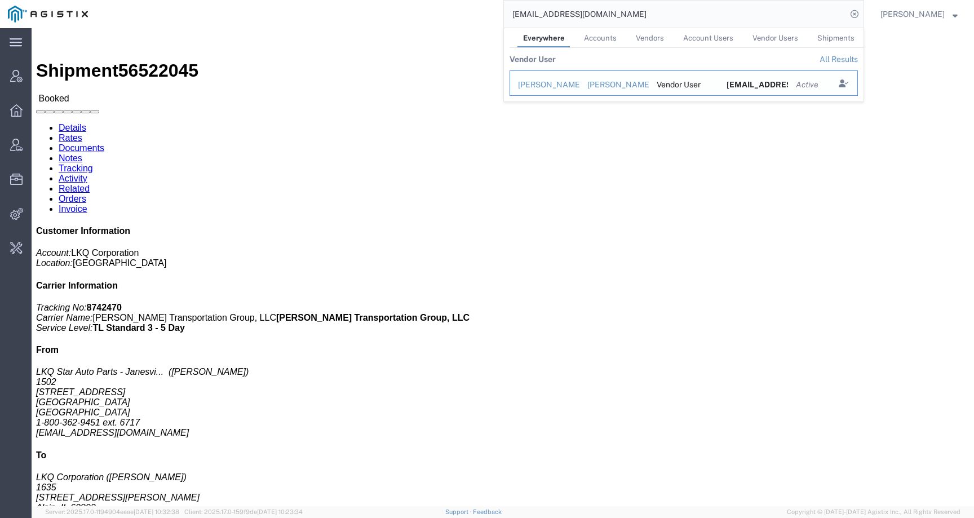
click at [551, 84] on div "[PERSON_NAME]" at bounding box center [545, 85] width 54 height 12
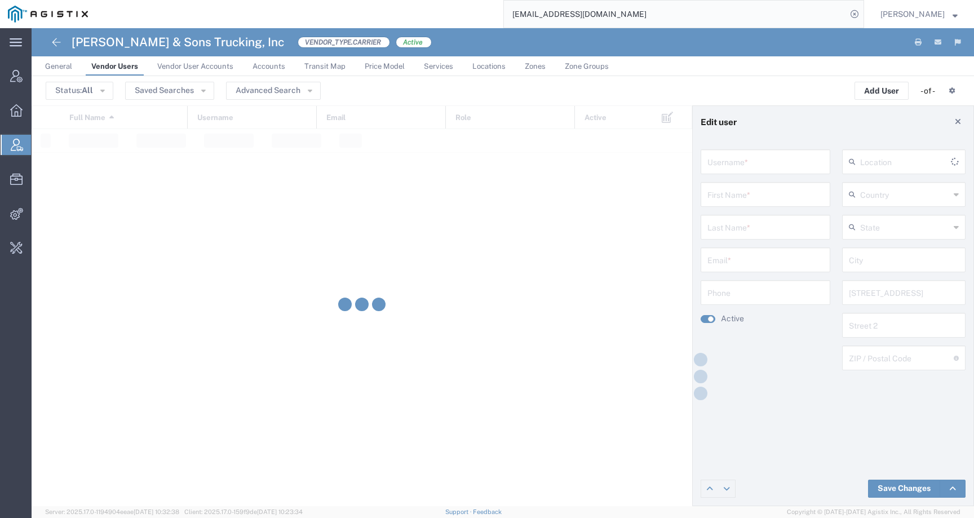
type input "9167180210"
type input "[PERSON_NAME]"
type input "[EMAIL_ADDRESS][DOMAIN_NAME]"
type input "9167180210"
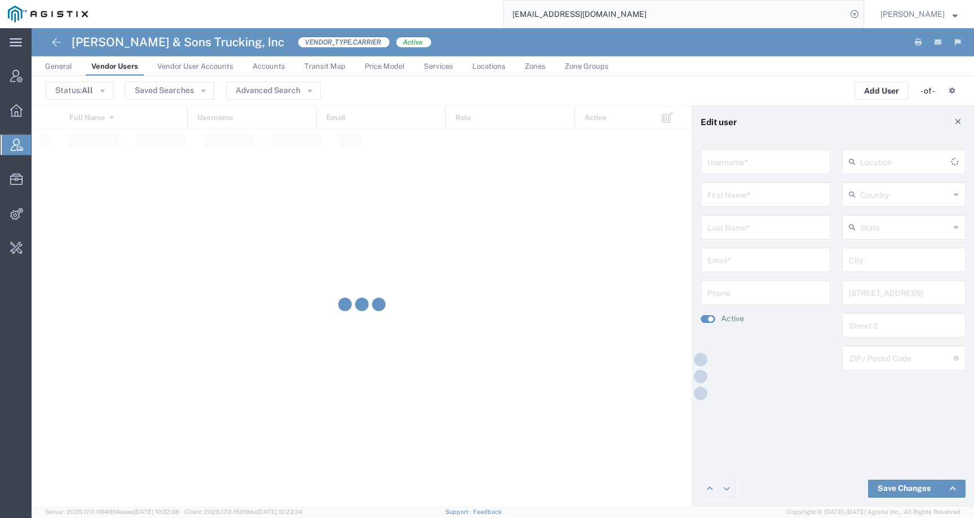
type input "[GEOGRAPHIC_DATA]"
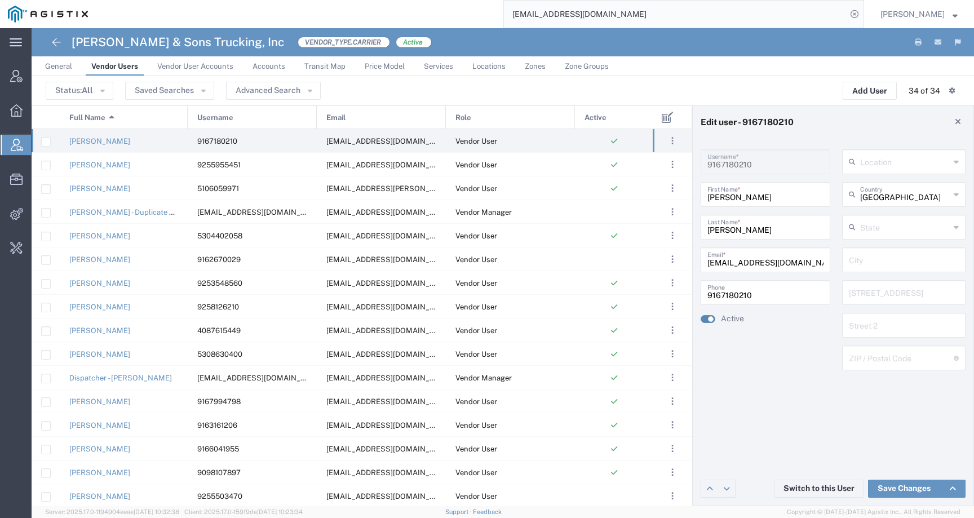
click at [709, 319] on small "button" at bounding box center [711, 319] width 6 height 6
click at [895, 491] on link "Save Changes" at bounding box center [904, 489] width 72 height 18
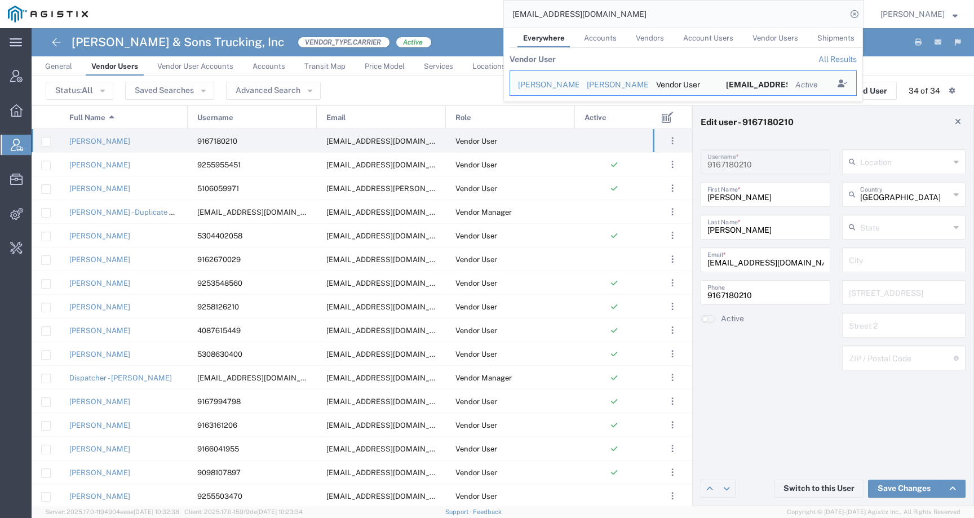
drag, startPoint x: 625, startPoint y: 14, endPoint x: 410, endPoint y: 13, distance: 214.7
click at [410, 14] on div "colleenalana@yahoo.com Everywhere Accounts Vendors Account Users Vendor Users S…" at bounding box center [480, 14] width 768 height 28
paste input "lkqsp_o_pm_5608@pgwag"
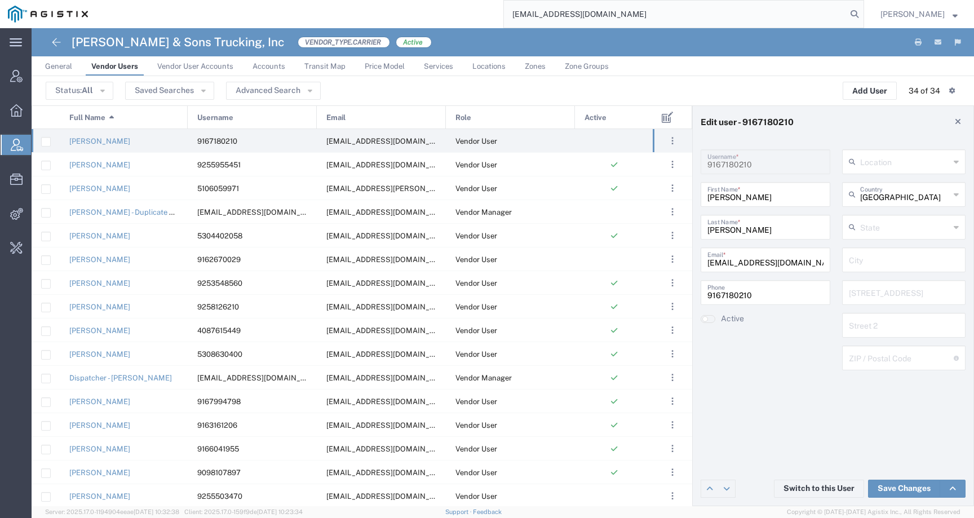
type input "lkqsp_o_pm_5608@pgwag.com"
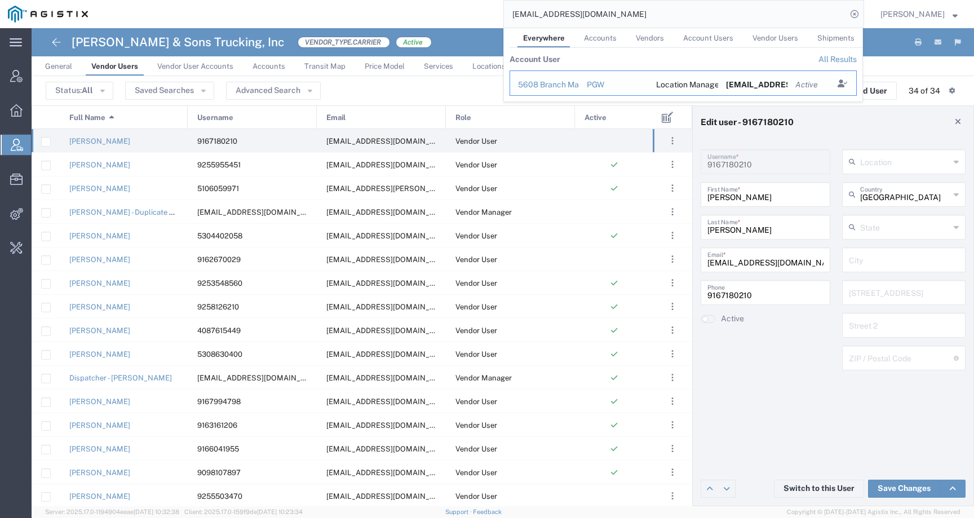
click at [557, 84] on div "5608 Branch Manager" at bounding box center [544, 85] width 53 height 12
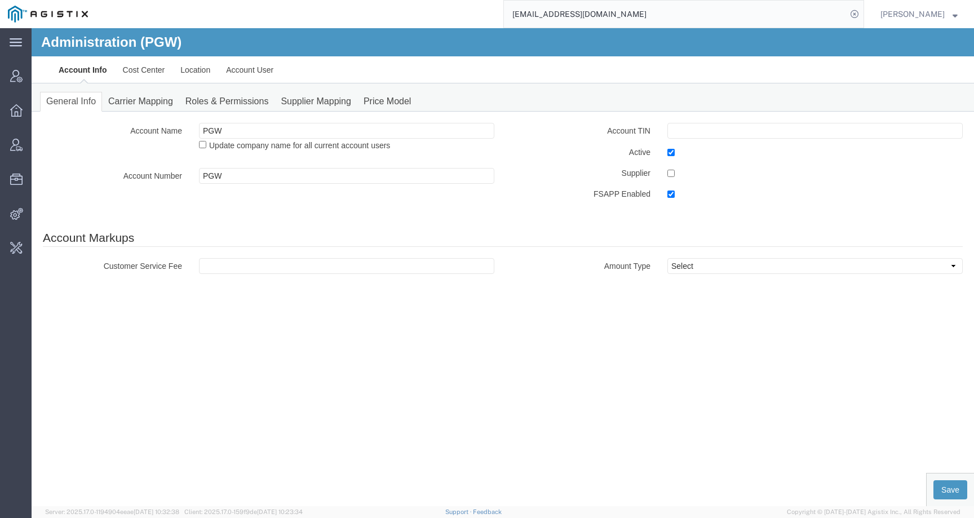
click at [654, 14] on input "lkqsp_o_pm_5608@pgwag.com" at bounding box center [675, 14] width 343 height 27
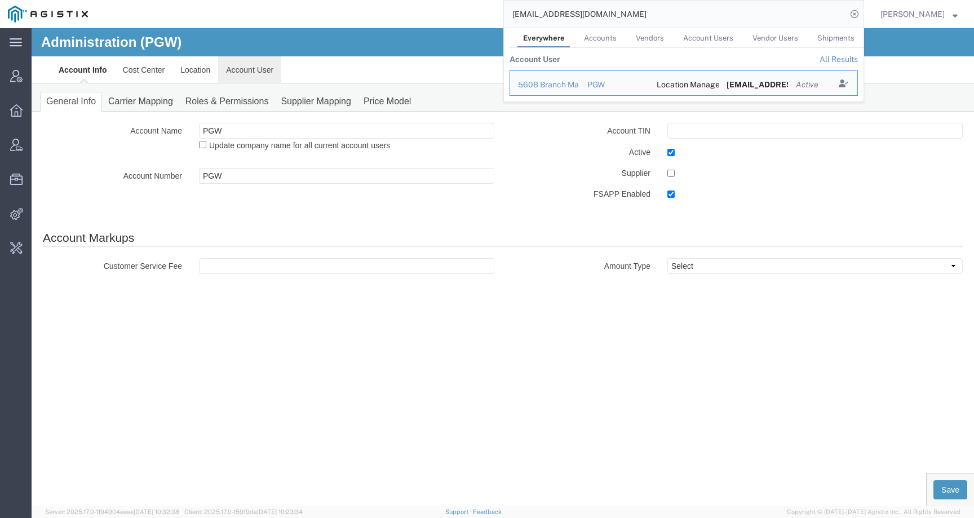
click at [243, 72] on link "Account User" at bounding box center [249, 69] width 63 height 27
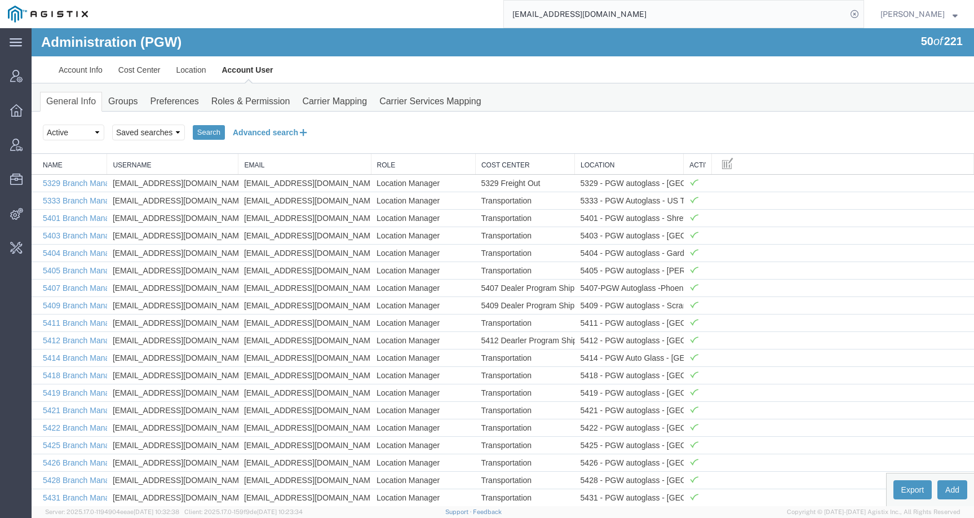
click at [242, 132] on button "Advanced search" at bounding box center [271, 132] width 92 height 19
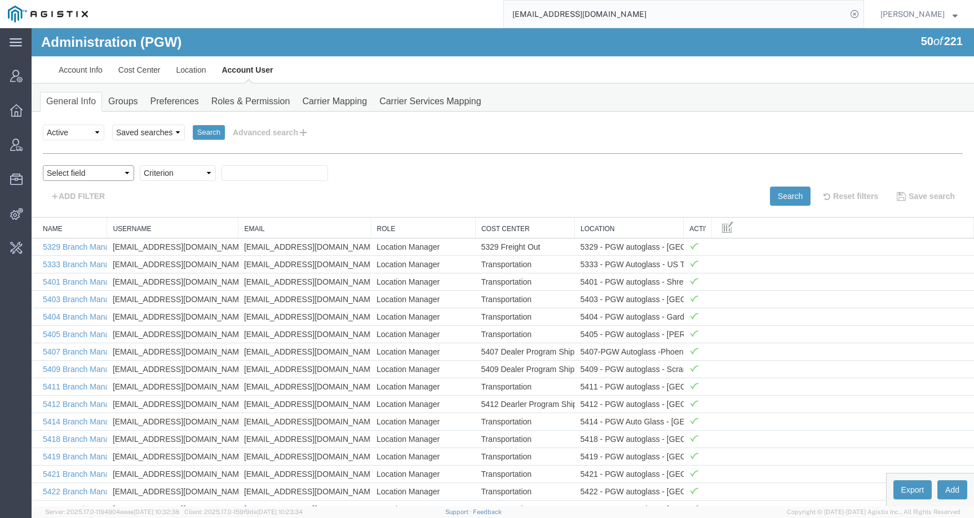
click at [107, 168] on select "Select field Cost Center Email Location Name Role Username" at bounding box center [88, 173] width 91 height 16
select select "email"
click at [162, 175] on select "Criterion contains does not contain is is blank is not blank starts with" at bounding box center [178, 173] width 76 height 16
select select "contains"
click at [243, 175] on input "text" at bounding box center [274, 173] width 107 height 16
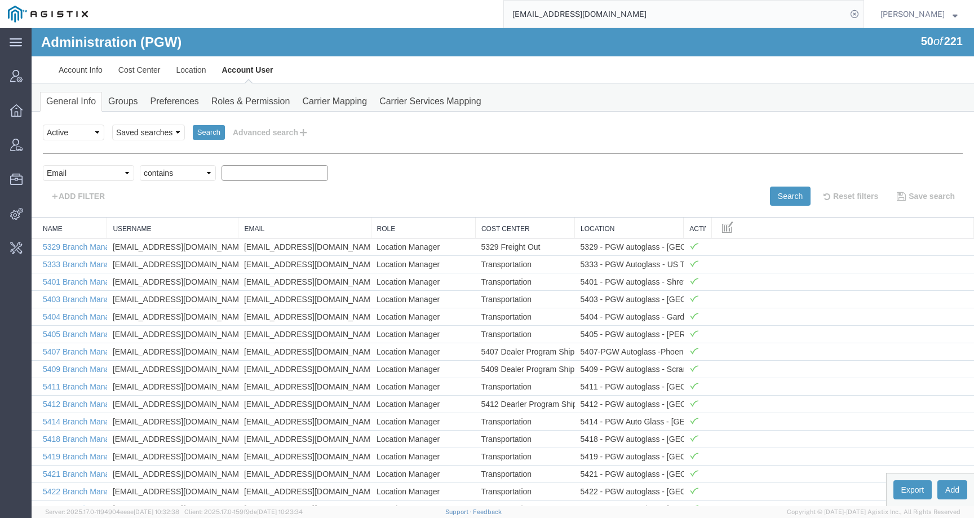
paste input "lkqsp_o_pm_5608@pgwag.com"
type input "lkqsp_o_pm_5608@pgwag.com"
click at [775, 196] on button "Search" at bounding box center [790, 196] width 41 height 19
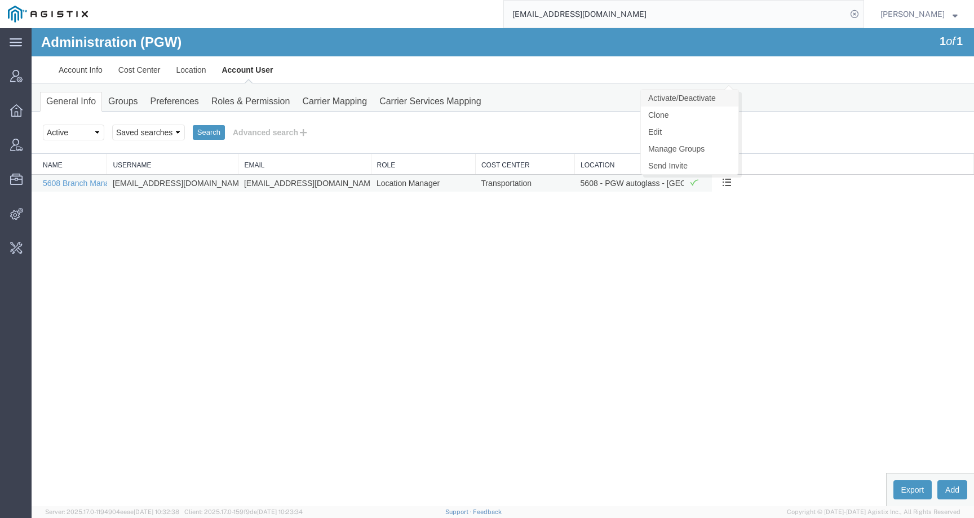
click at [707, 98] on link "Activate/Deactivate" at bounding box center [689, 98] width 97 height 17
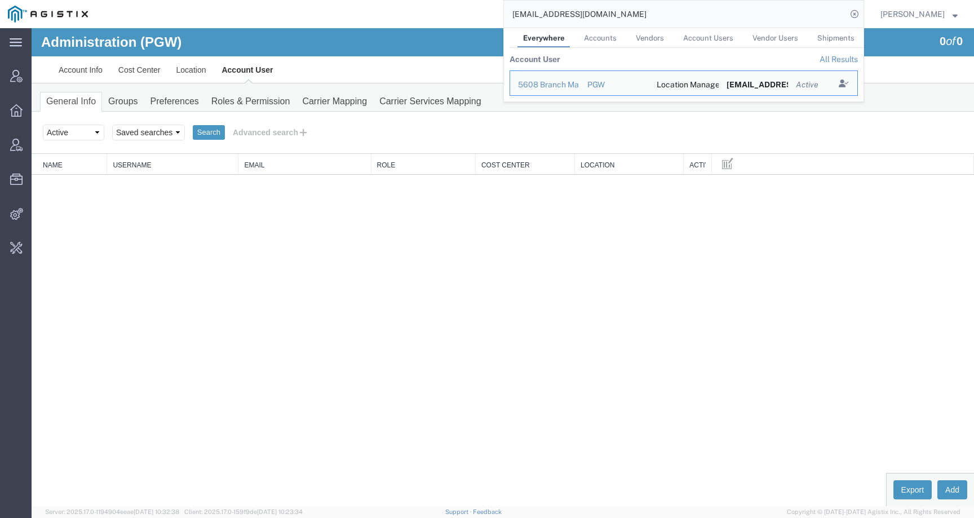
drag, startPoint x: 677, startPoint y: 12, endPoint x: 433, endPoint y: 11, distance: 244.0
click at [433, 12] on div "lkqsp_o_pm_5608@pgwag.com Everywhere Accounts Vendors Account Users Vendor User…" at bounding box center [480, 14] width 768 height 28
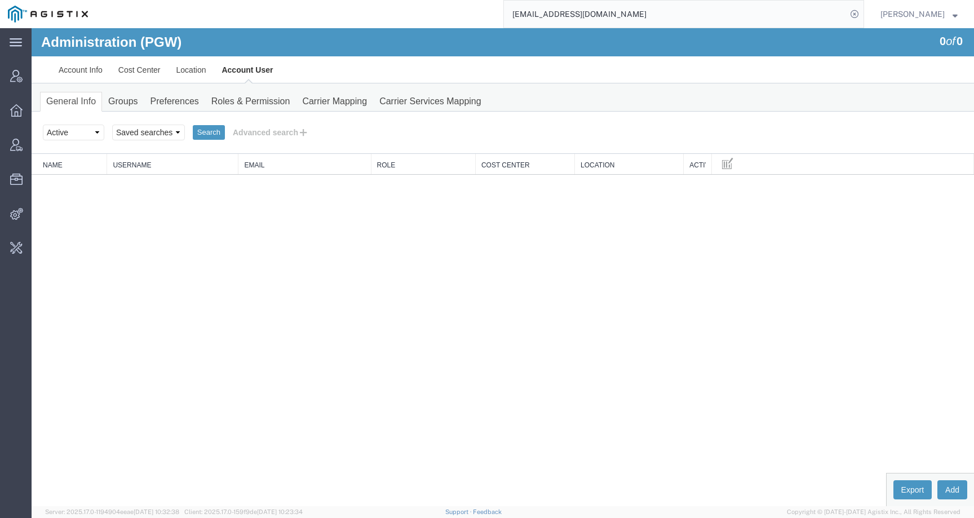
paste input "markus.zept@mgc.ch"
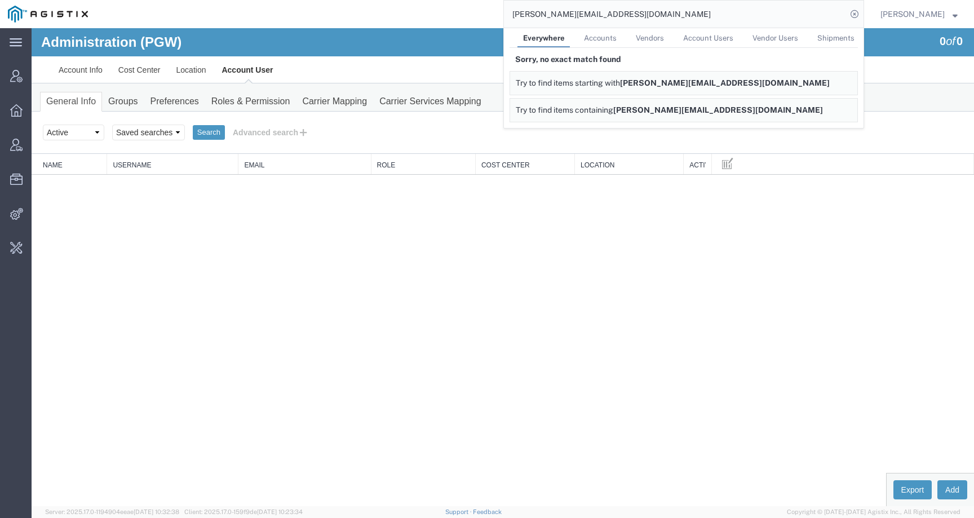
drag, startPoint x: 625, startPoint y: 16, endPoint x: 485, endPoint y: 16, distance: 140.3
click at [485, 16] on div "markus.zept@mgc.ch Everywhere Accounts Vendors Account Users Vendor Users Shipm…" at bounding box center [480, 14] width 768 height 28
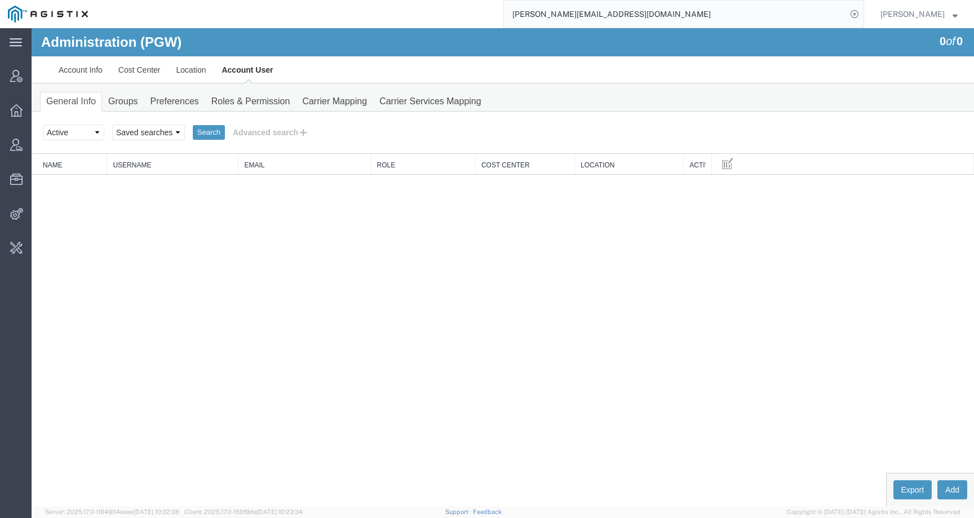
paste input "[EMAIL_ADDRESS][DOMAIN_NAME]"
type input "[EMAIL_ADDRESS][DOMAIN_NAME]"
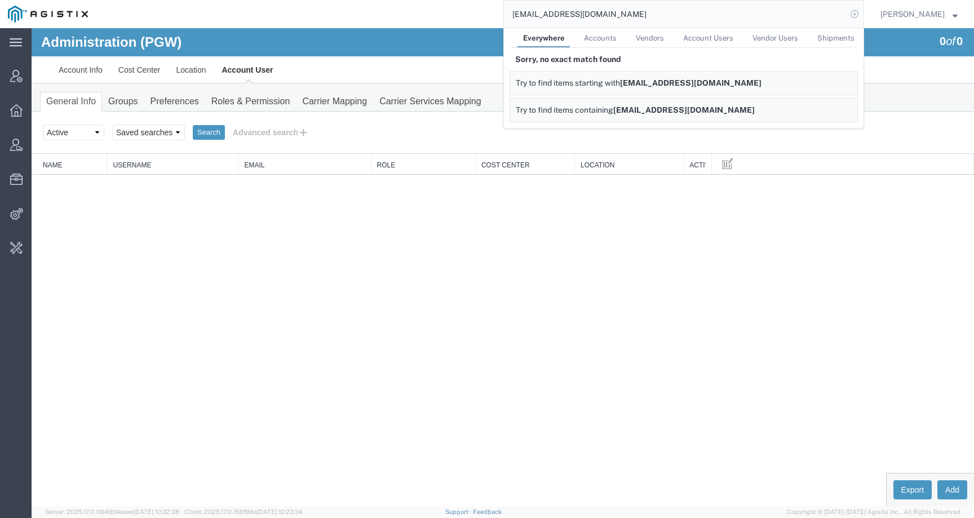
click at [862, 12] on icon at bounding box center [854, 14] width 16 height 16
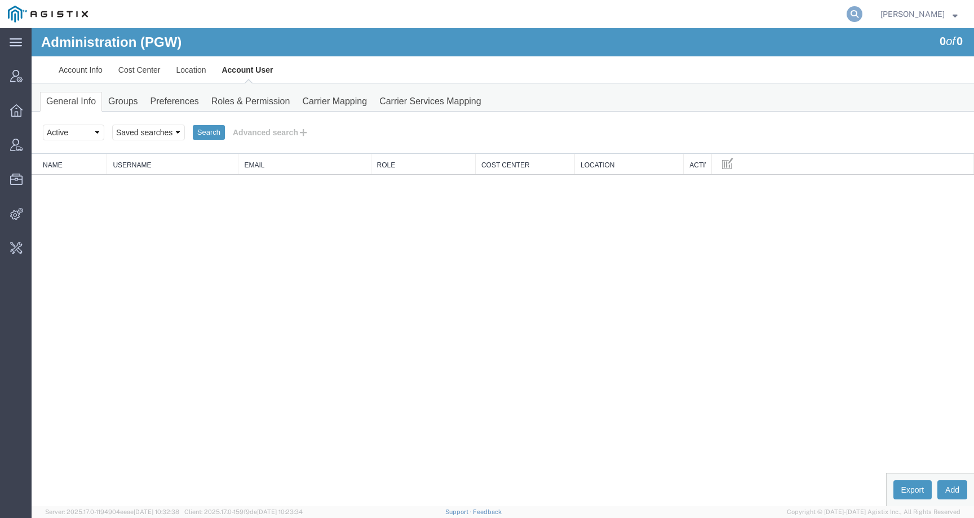
click at [862, 15] on icon at bounding box center [854, 14] width 16 height 16
click at [801, 15] on input "search" at bounding box center [675, 14] width 343 height 27
type input "lkq"
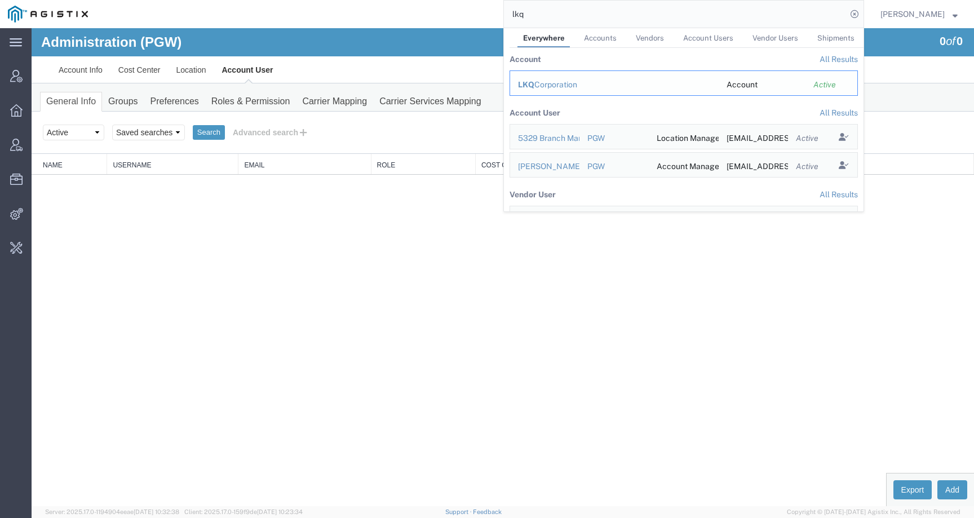
click at [559, 85] on div "LKQ Corporation" at bounding box center [614, 85] width 193 height 12
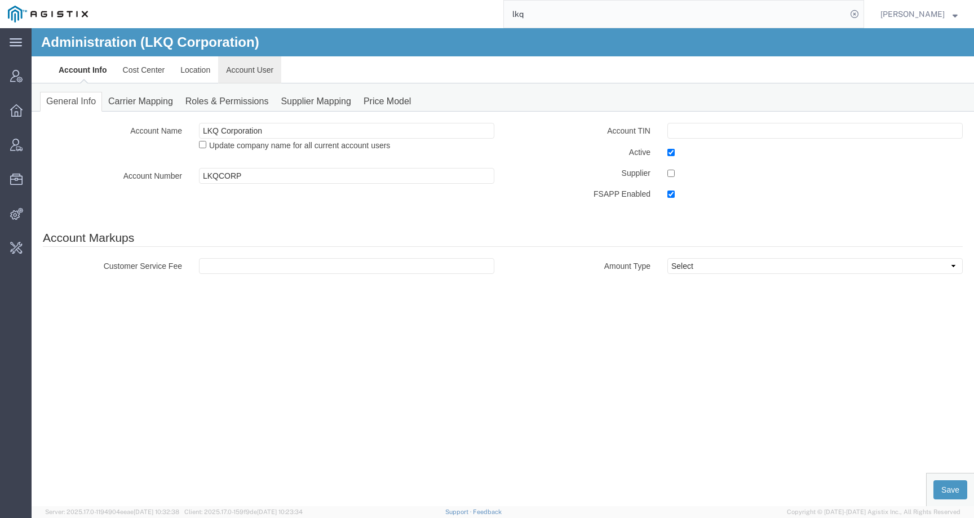
click at [241, 72] on link "Account User" at bounding box center [249, 69] width 63 height 27
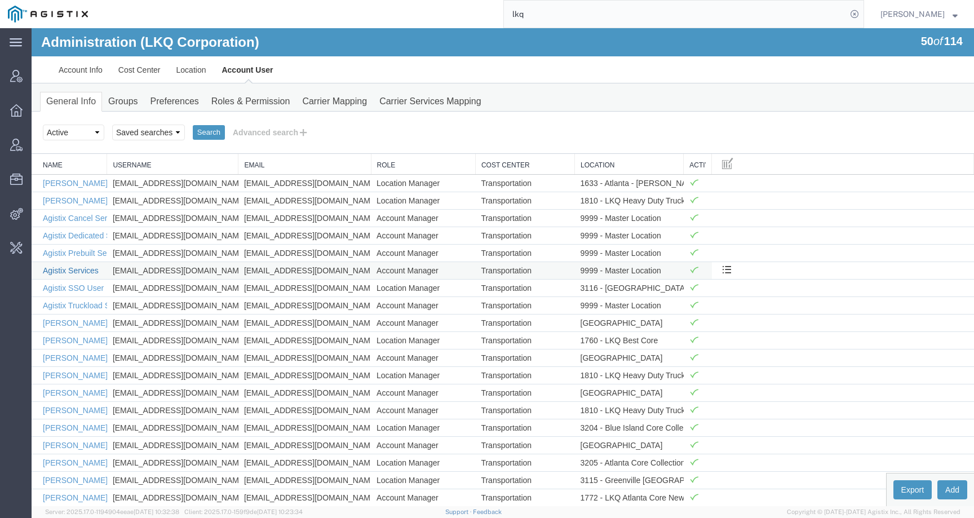
click at [85, 274] on link "Agistix Services" at bounding box center [71, 270] width 56 height 9
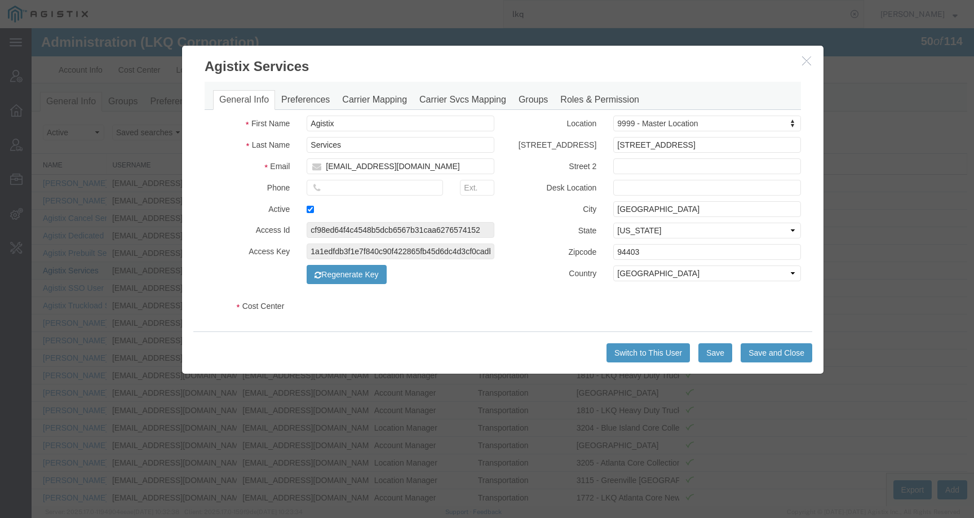
select select "COSTCENTER"
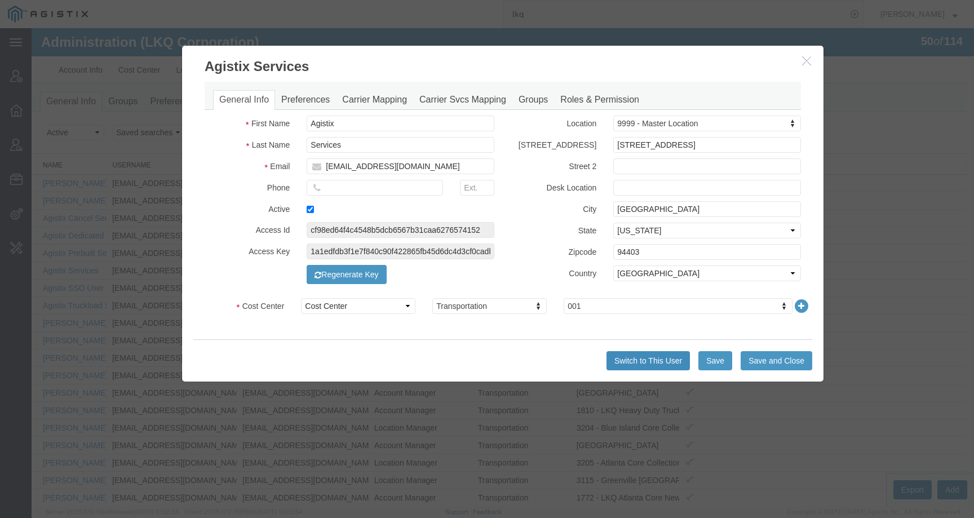
click at [649, 365] on button "Switch to This User" at bounding box center [647, 360] width 83 height 19
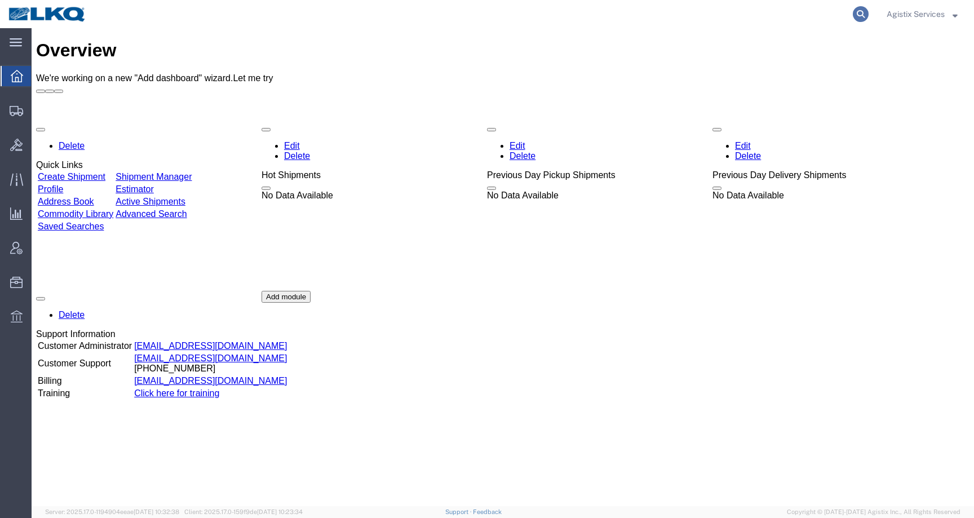
click at [853, 17] on icon at bounding box center [861, 14] width 16 height 16
click at [835, 16] on input "search" at bounding box center [681, 14] width 343 height 27
paste input "56522034"
type input "56522034"
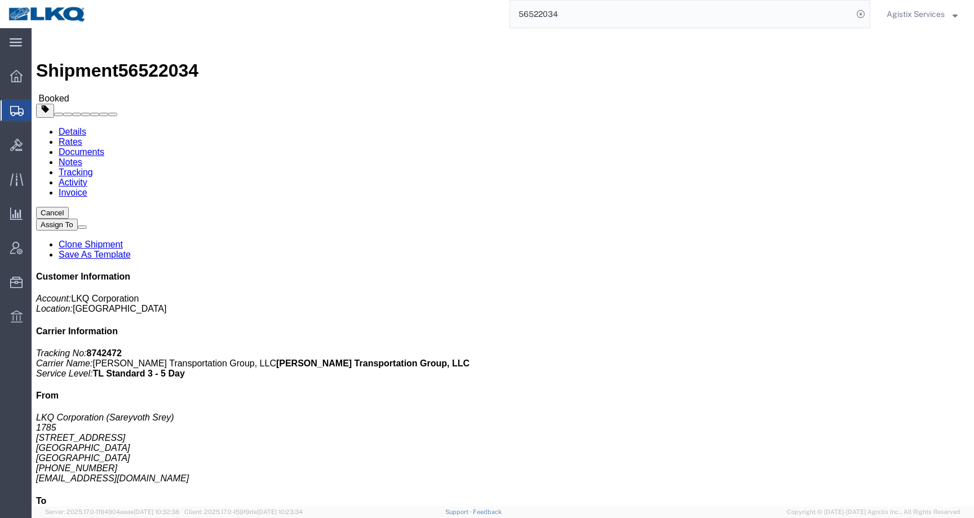
drag, startPoint x: 547, startPoint y: 135, endPoint x: 687, endPoint y: 135, distance: 140.3
click p "Customer Ref: Dedicated_1785_1769_Eng Trans Bill Of Lading: 56522034"
copy b "Dedicated_1785_1769_Eng Trans"
click at [0, 0] on span "Templates" at bounding box center [0, 0] width 0 height 0
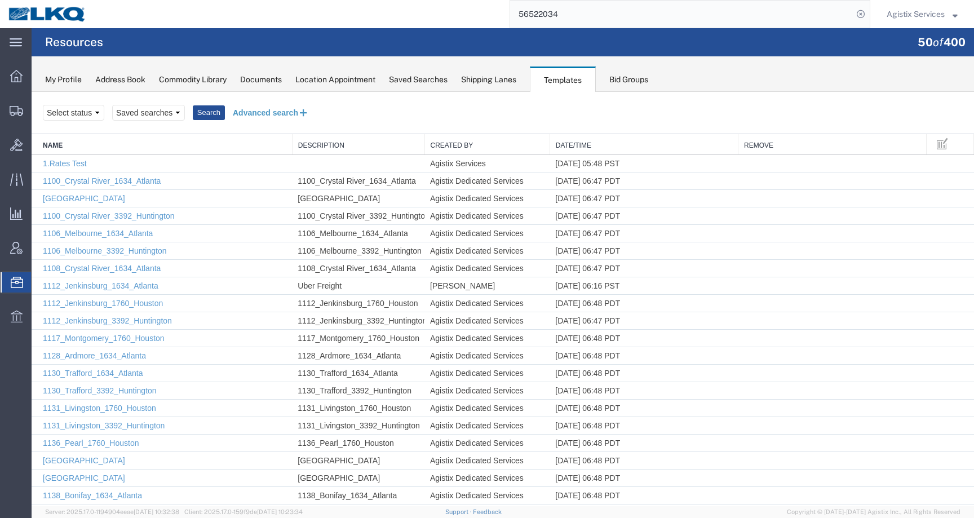
click at [281, 111] on button "Advanced search" at bounding box center [271, 112] width 92 height 19
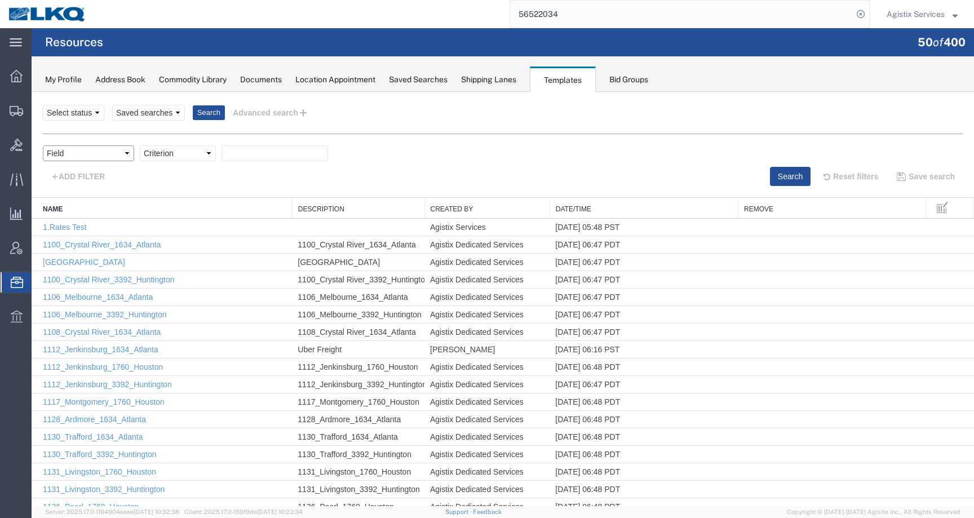
click at [110, 154] on select "Field Create Date Created by Description From Alias From City From Company From…" at bounding box center [88, 153] width 91 height 16
select select "name"
click at [185, 154] on div at bounding box center [503, 299] width 942 height 414
click at [184, 153] on select "Criterion contains does not contain is is blank is not blank starts with" at bounding box center [178, 153] width 76 height 16
select select "contains"
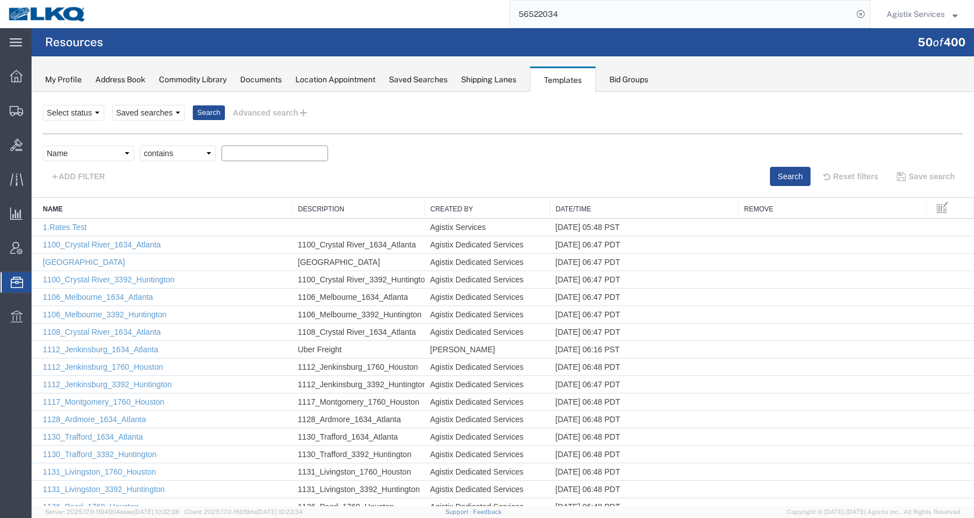
click at [252, 158] on input "text" at bounding box center [274, 153] width 107 height 16
paste input "Dedicated_1785_1769_Eng Trans"
type input "Dedicated_1785_1769_Eng Trans"
click at [782, 170] on button "Search" at bounding box center [790, 176] width 41 height 19
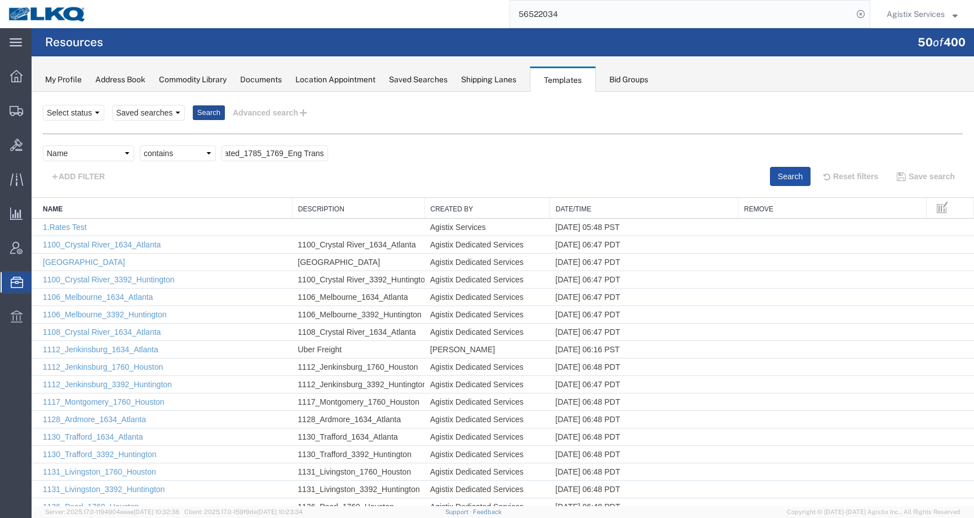
scroll to position [0, 0]
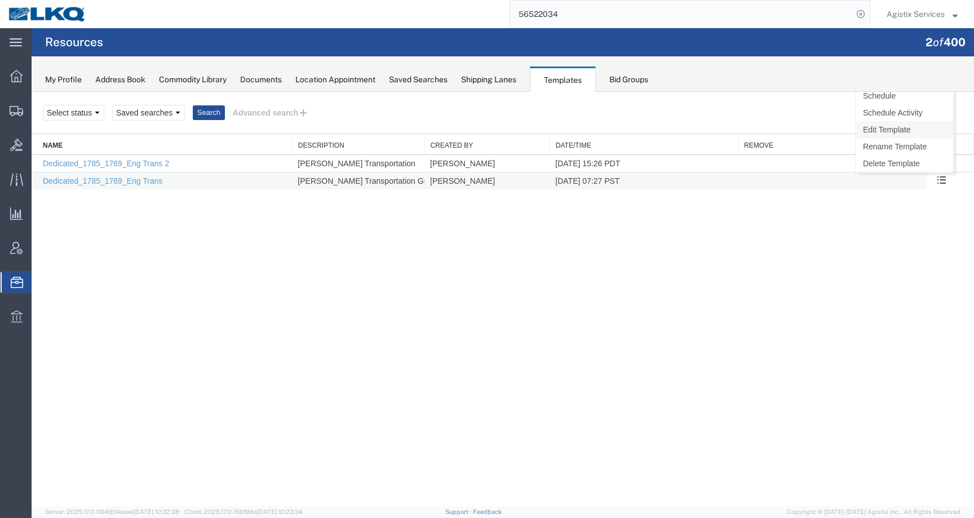
click at [902, 130] on link "Edit Template" at bounding box center [903, 129] width 97 height 17
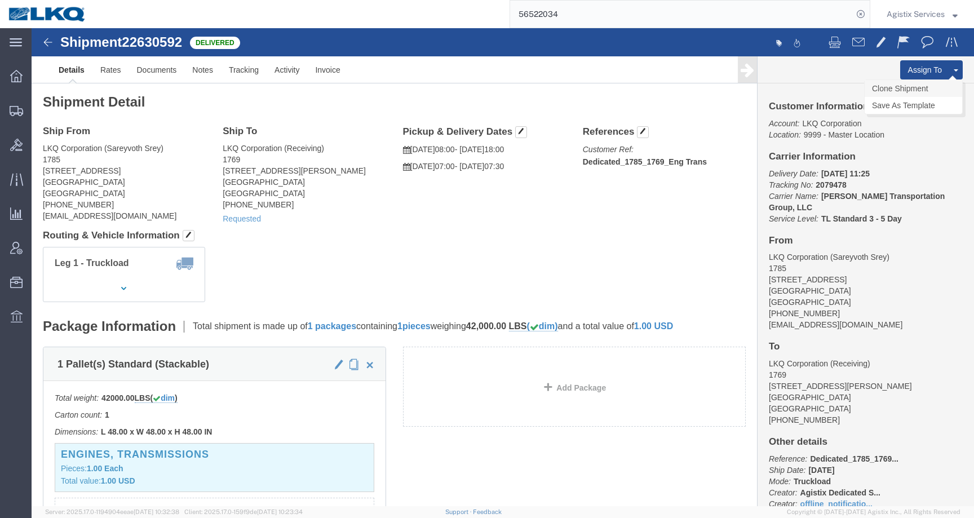
click link "Clone Shipment"
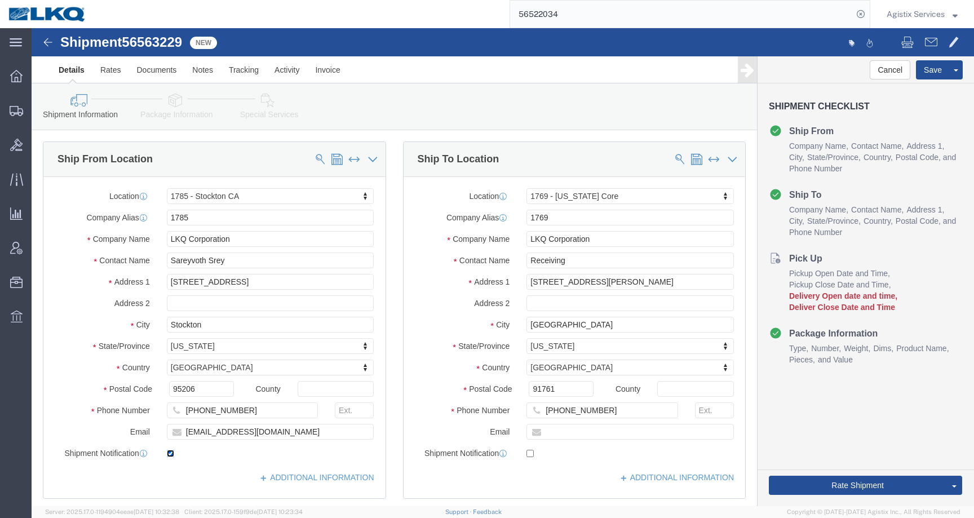
click input "checkbox"
checkbox input "false"
select select "27642"
select select "28716"
click input "spsrey@lkqcorp.com"
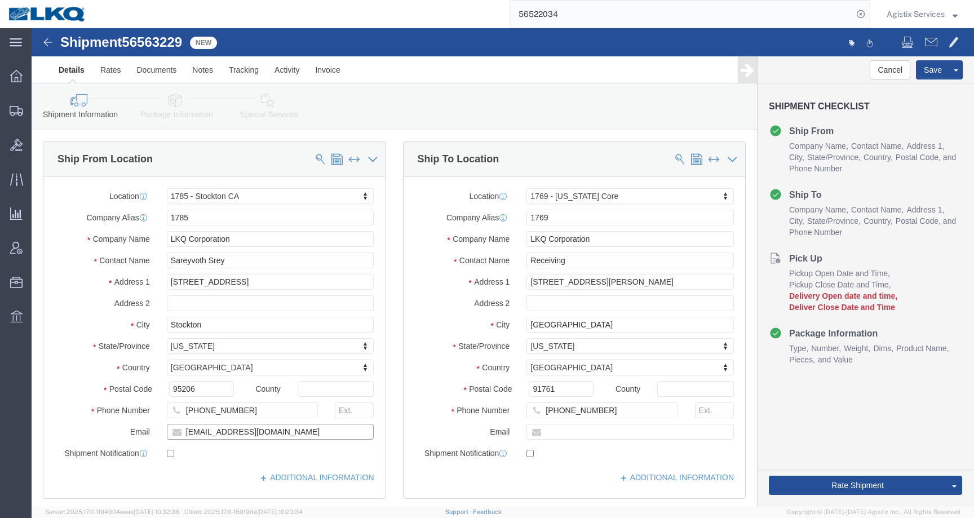
drag, startPoint x: 233, startPoint y: 401, endPoint x: 152, endPoint y: 406, distance: 81.3
click input "spsrey@lkqcorp.com"
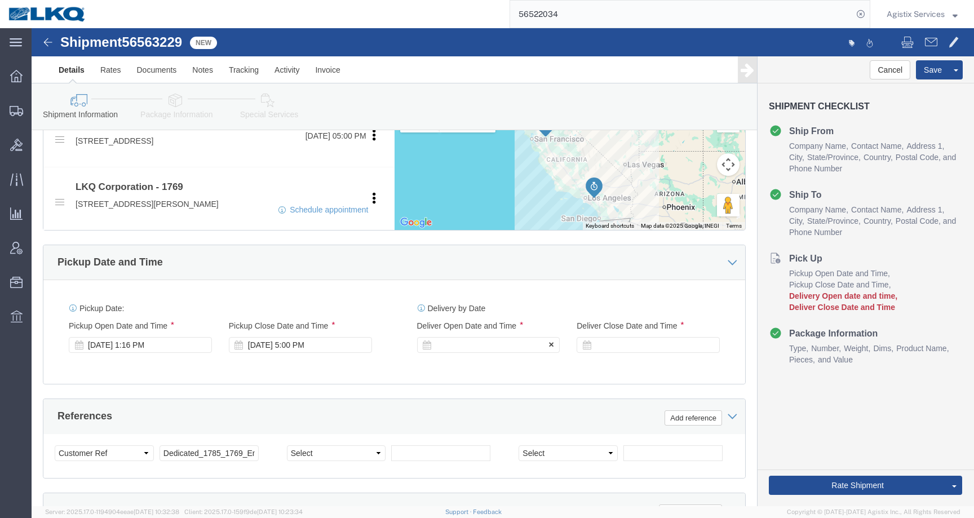
click div
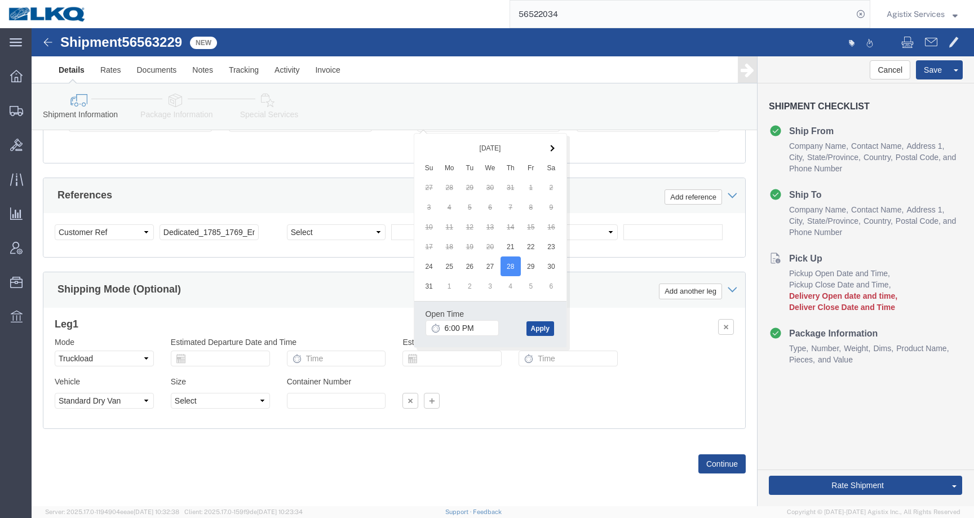
click button "Apply"
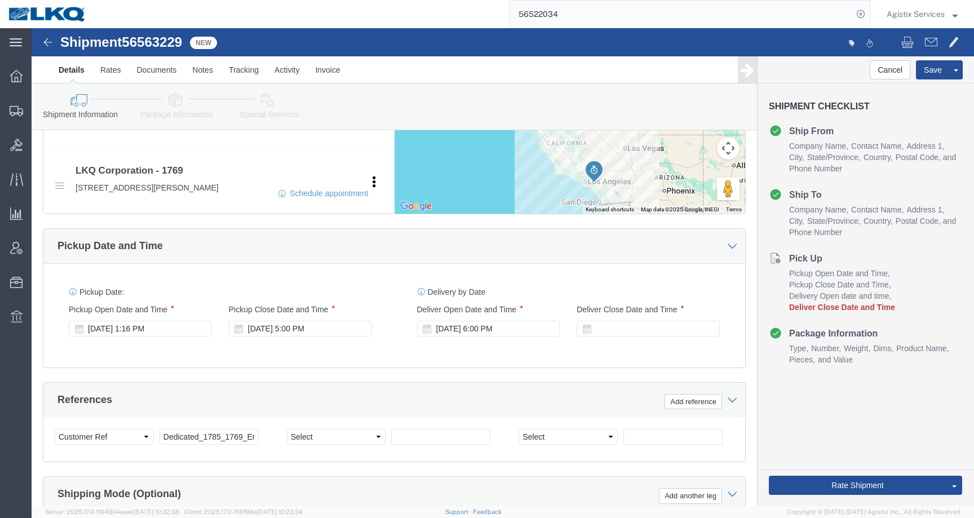
click div
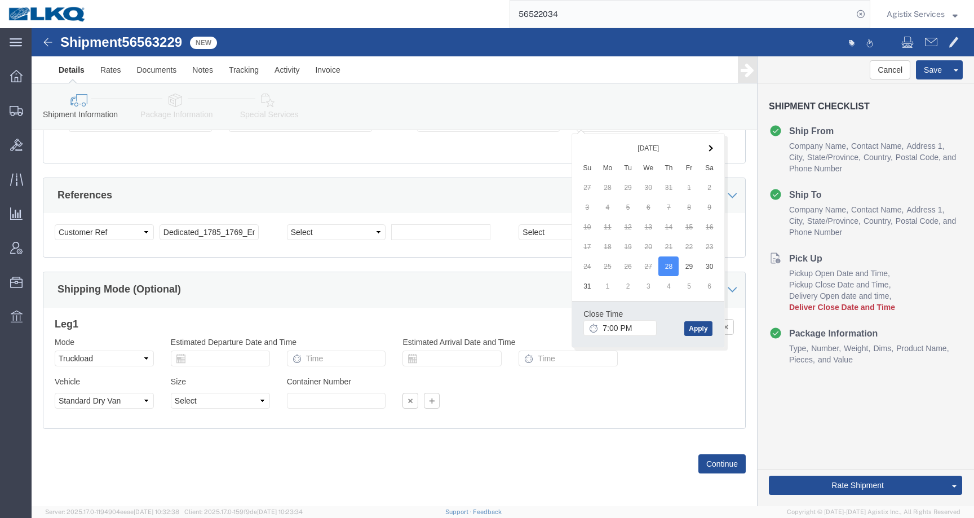
click div "Close Time 7:00 PM Aug 28 2025 7:00 PM - Aug 28 2025 7:00 PM Cancel Apply"
click button "Apply"
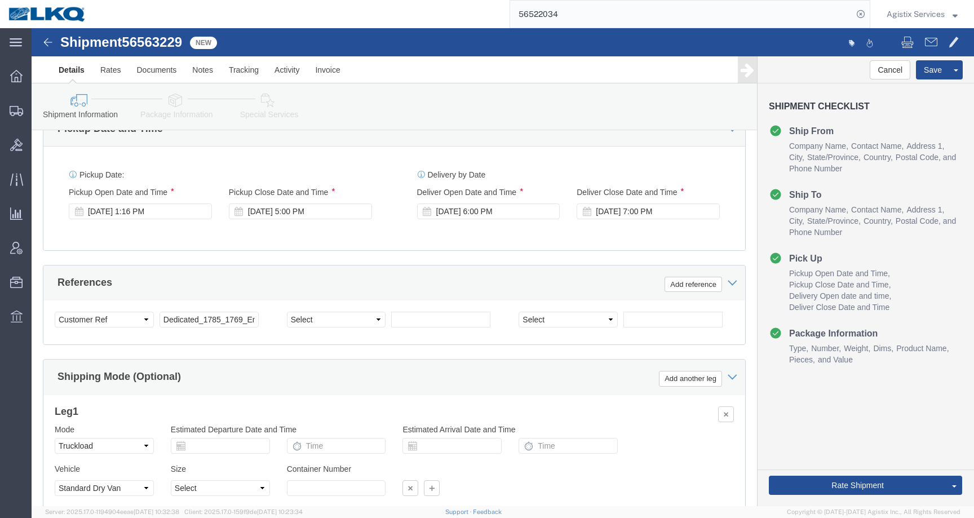
scroll to position [544, 0]
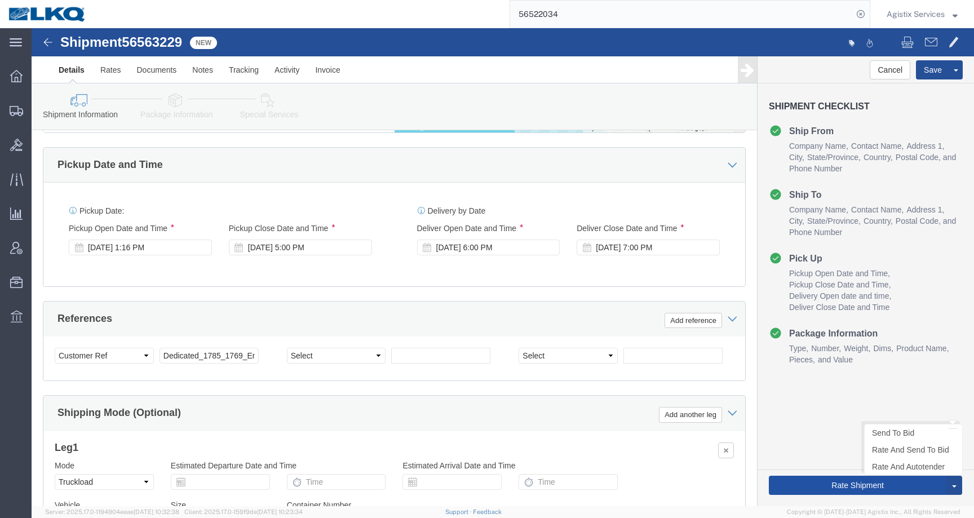
click button "Rate Shipment"
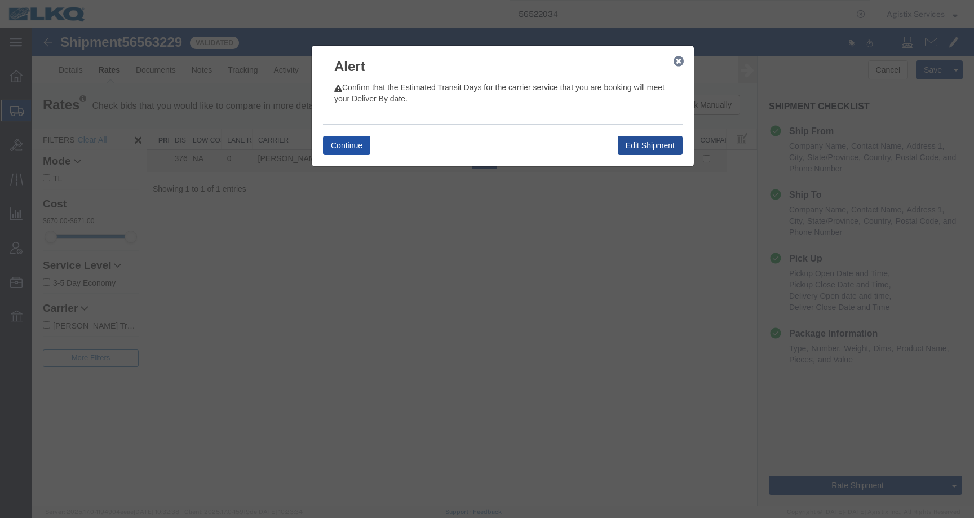
click at [344, 141] on button "Continue" at bounding box center [346, 145] width 47 height 19
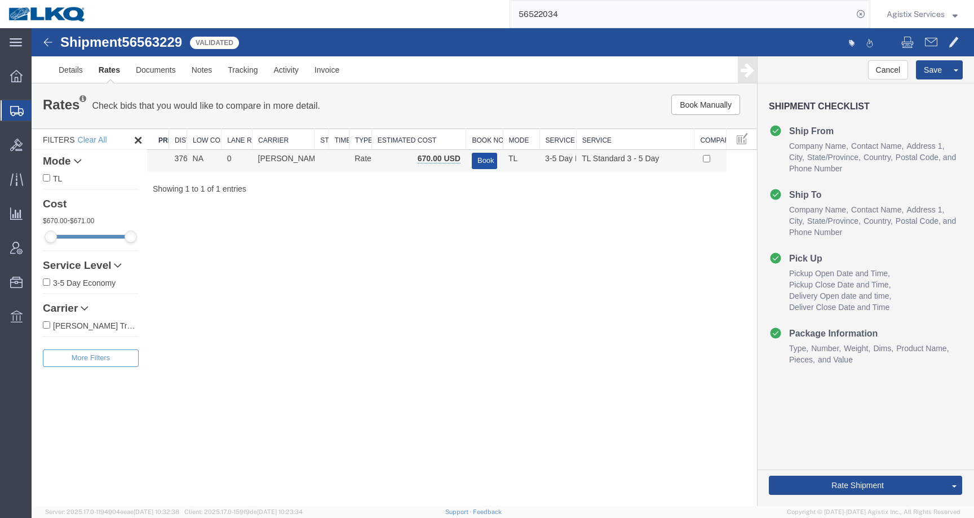
click at [477, 163] on button "Book" at bounding box center [484, 161] width 25 height 16
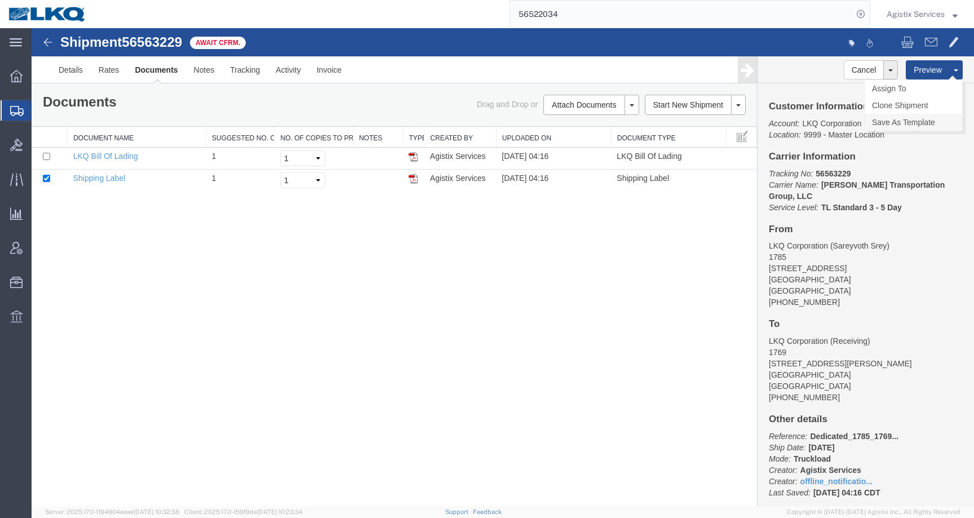
click at [915, 121] on link "Save As Template" at bounding box center [912, 122] width 97 height 17
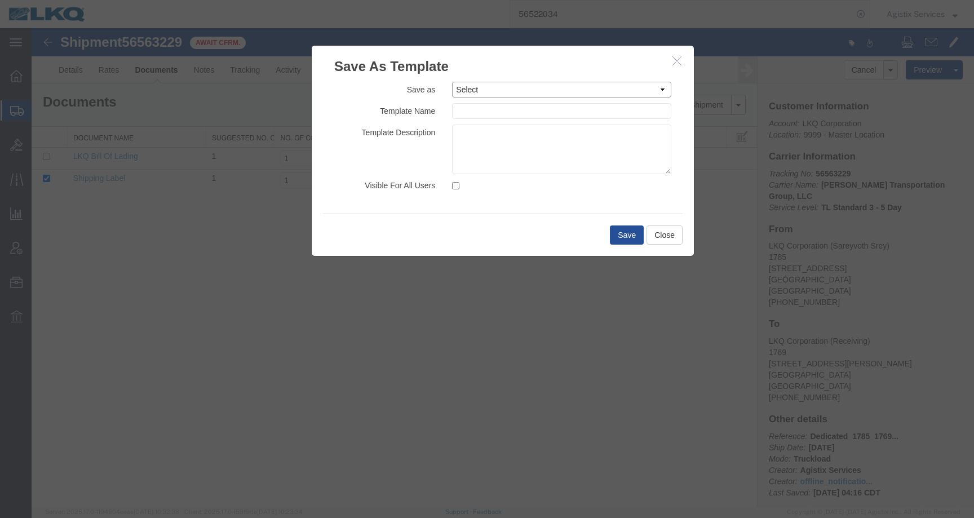
click at [472, 90] on select "Select 1.Rates Test 1100_Crystal River_1634_Atlanta 1100_Crystal River_3383_Ced…" at bounding box center [561, 90] width 219 height 16
click at [497, 87] on select "Select 1.Rates Test 1100_Crystal River_1634_Atlanta 1100_Crystal River_3383_Ced…" at bounding box center [561, 90] width 219 height 16
select select "3442"
type input "Dedicated_1785_1769_Eng Trans"
click at [452, 189] on input "Visible For All Users" at bounding box center [455, 185] width 7 height 7
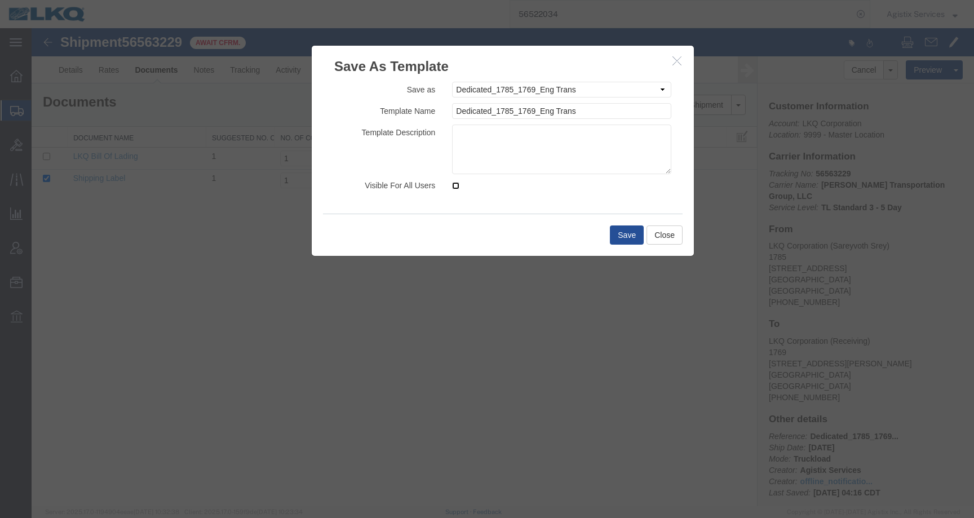
checkbox input "true"
click at [478, 146] on textarea at bounding box center [561, 150] width 219 height 50
type textarea "Nolan"
click at [629, 235] on button "Save" at bounding box center [627, 234] width 34 height 19
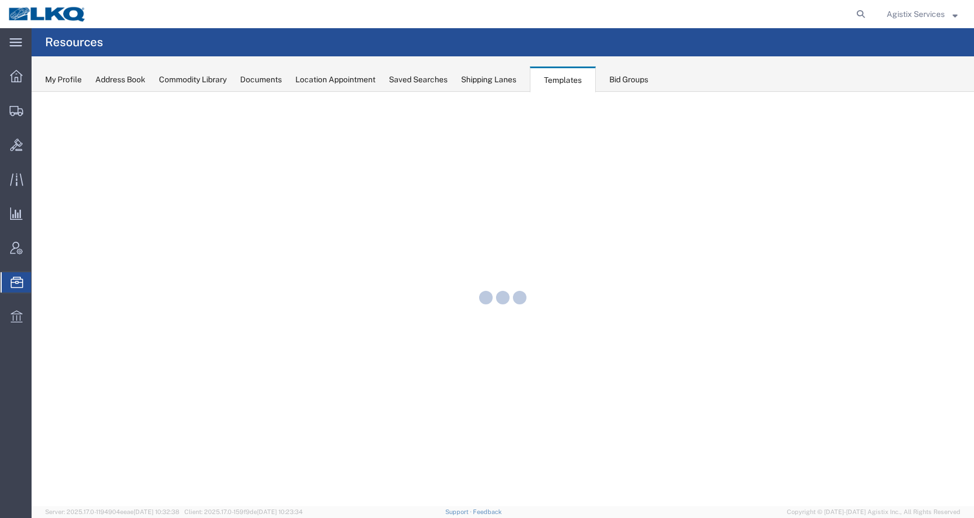
click at [864, 21] on form at bounding box center [861, 14] width 18 height 28
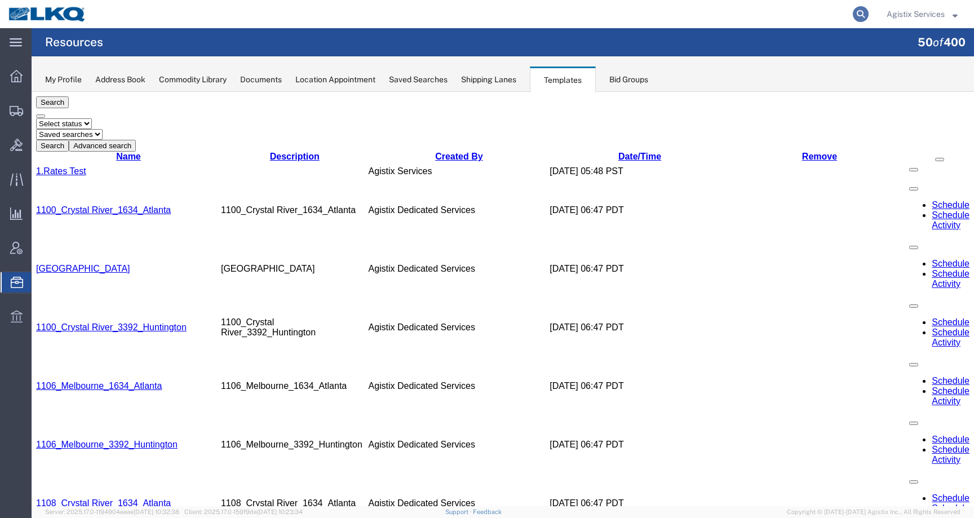
click at [860, 14] on icon at bounding box center [861, 14] width 16 height 16
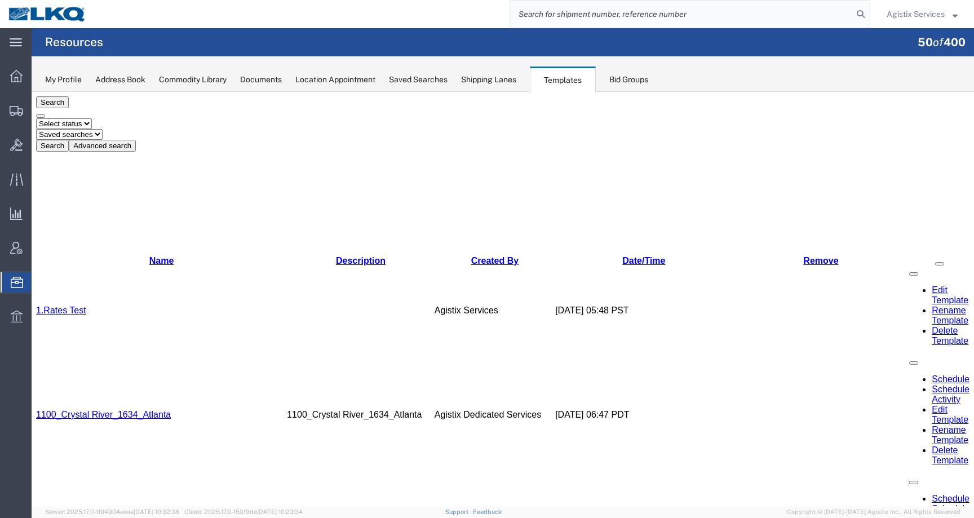
click at [847, 16] on input "search" at bounding box center [681, 14] width 343 height 27
paste input "56522034"
type input "56522034"
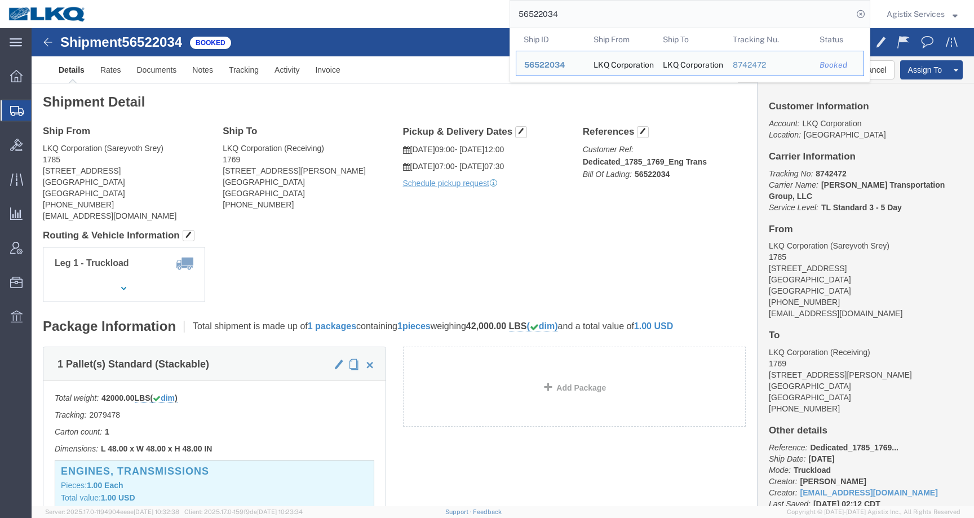
click div "Pickup & Delivery Dates [DATE] 09:00 - [DATE] 12:00 [DATE] 07:00 - [DATE] 07:30…"
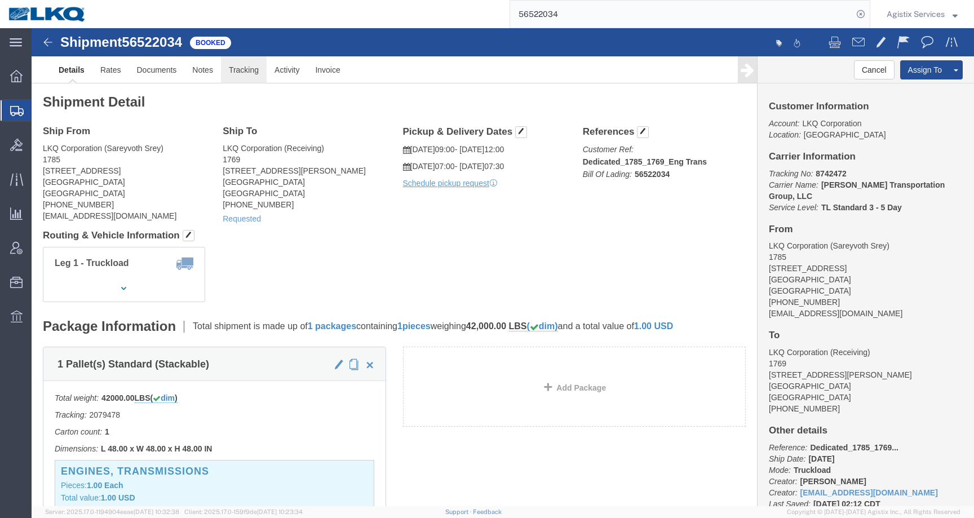
click link "Tracking"
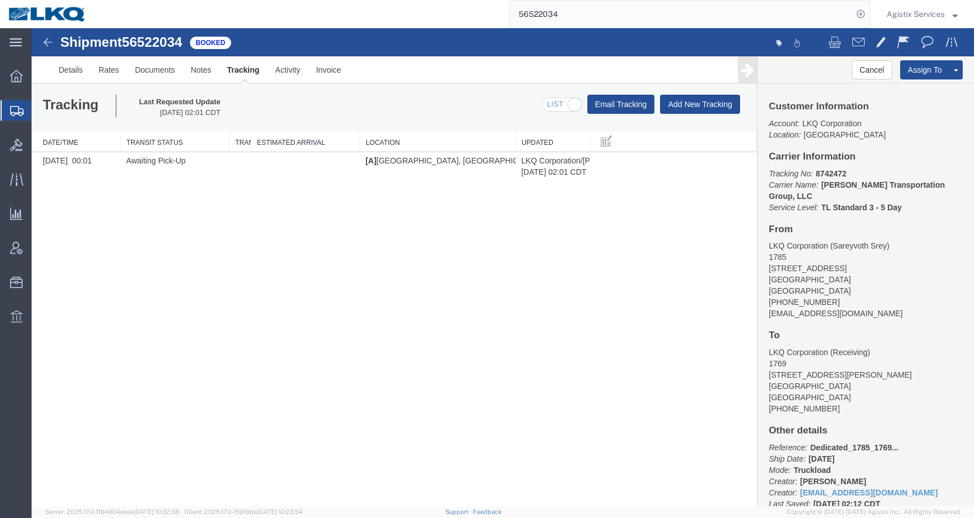
click at [266, 71] on link "Tracking" at bounding box center [243, 69] width 48 height 27
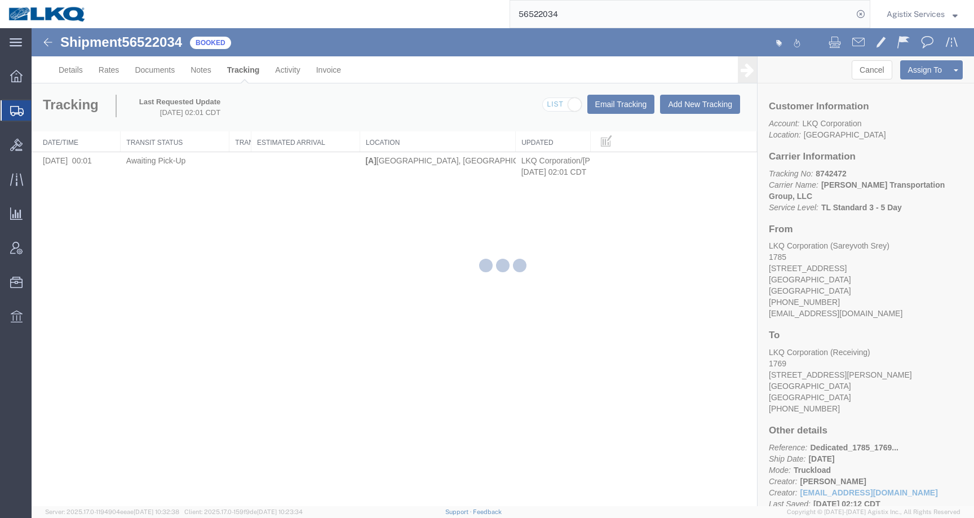
click at [280, 70] on div at bounding box center [503, 267] width 942 height 478
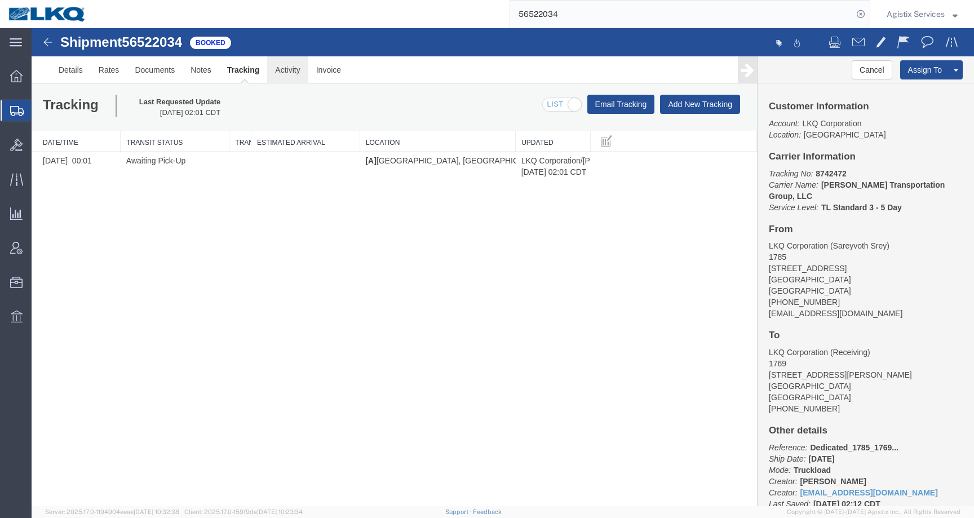
click at [290, 70] on link "Activity" at bounding box center [287, 69] width 41 height 27
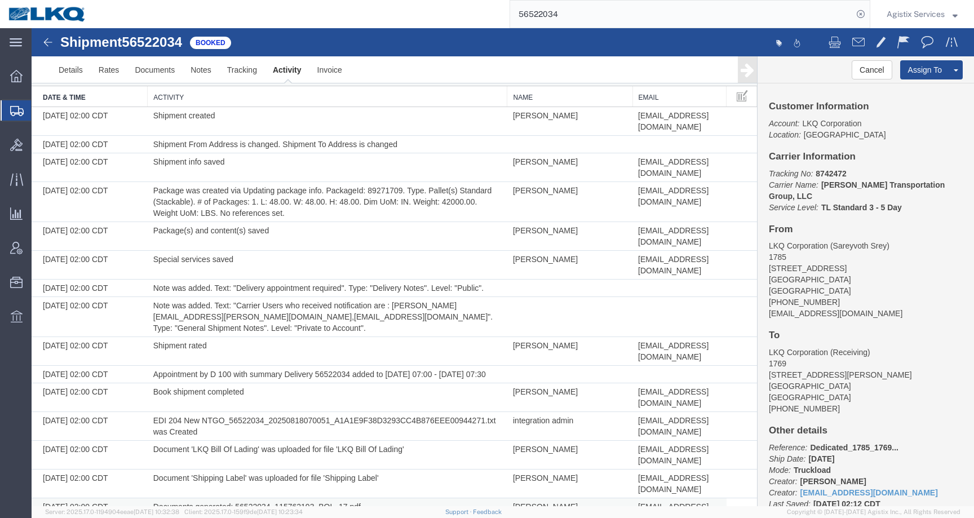
scroll to position [41, 0]
click at [915, 15] on span "Agistix Services" at bounding box center [915, 14] width 58 height 12
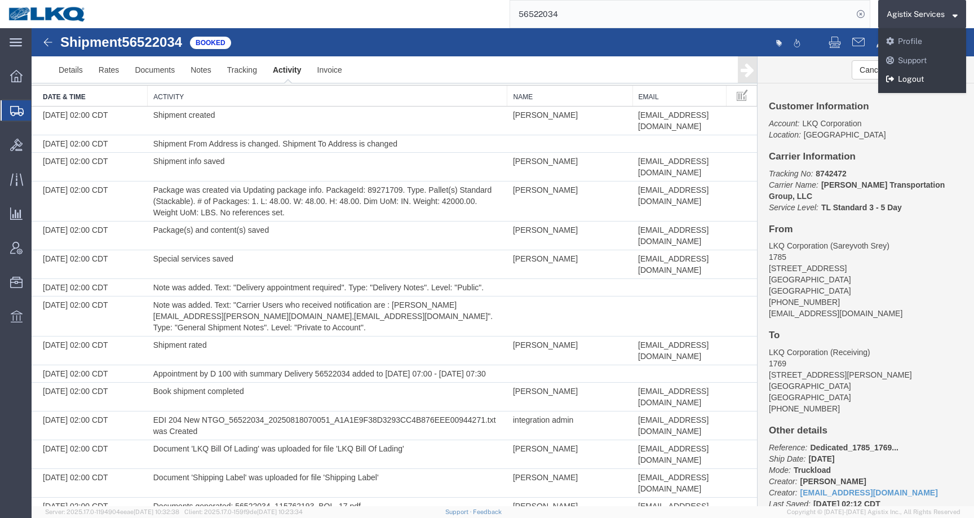
click at [905, 80] on link "Logout" at bounding box center [922, 79] width 88 height 19
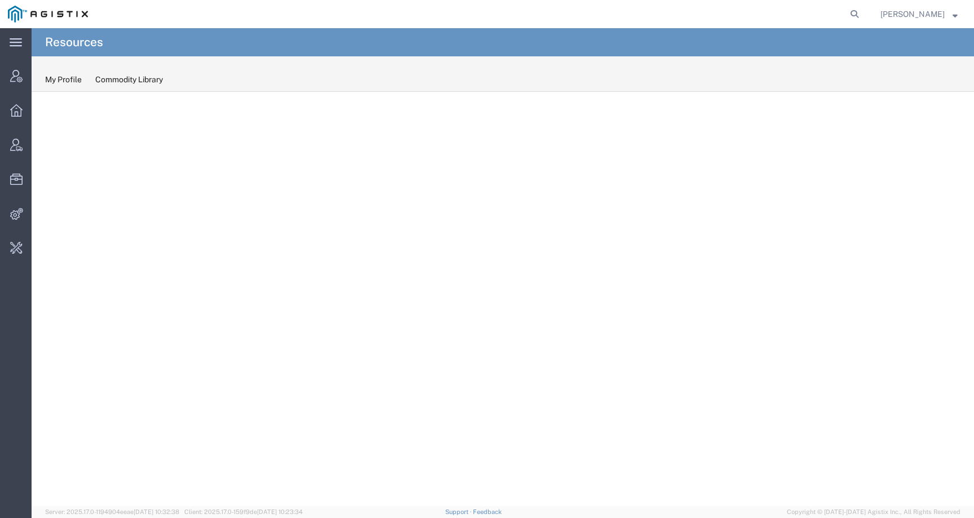
click at [36, 10] on img at bounding box center [48, 14] width 80 height 17
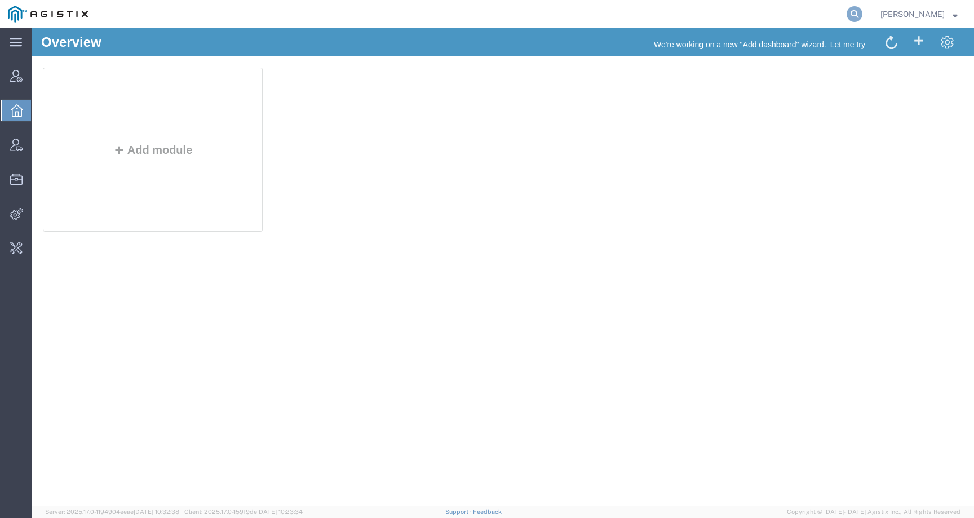
click at [862, 15] on icon at bounding box center [854, 14] width 16 height 16
click at [834, 15] on input "search" at bounding box center [675, 14] width 343 height 27
paste input "56521262"
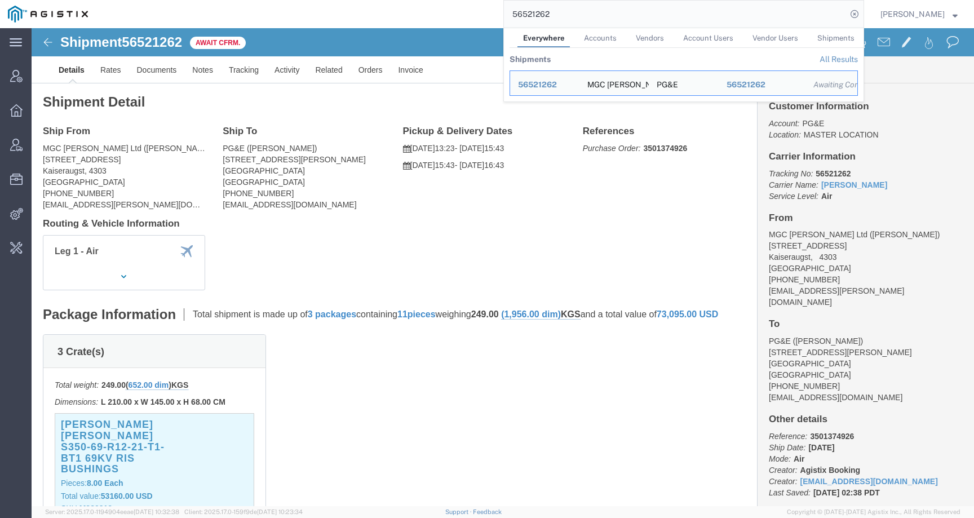
click div "Leg 1 - Air"
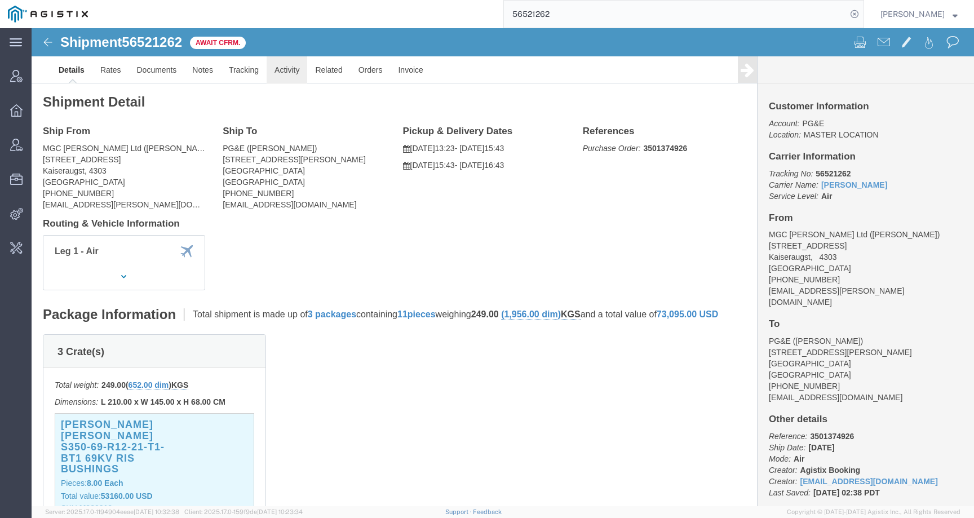
click link "Activity"
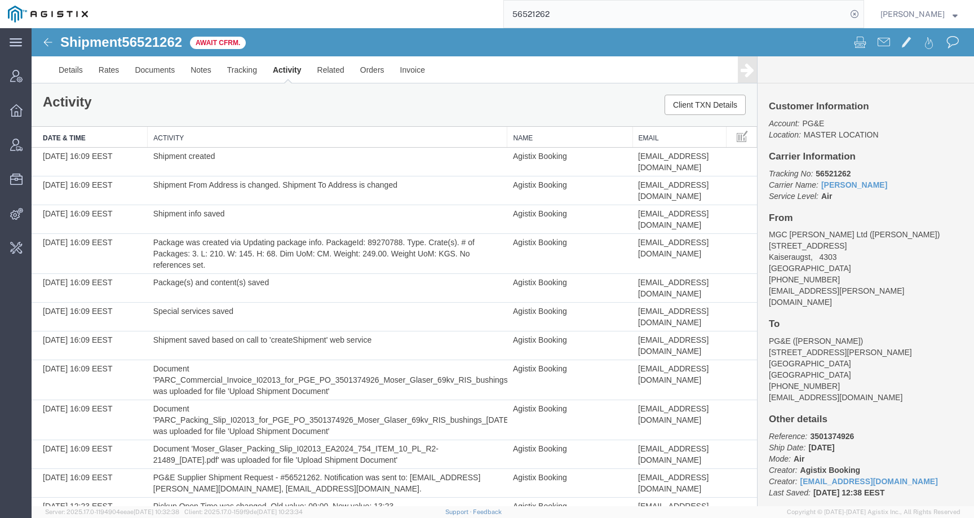
click at [443, 102] on div "Activity Client TXN Details" at bounding box center [394, 104] width 725 height 43
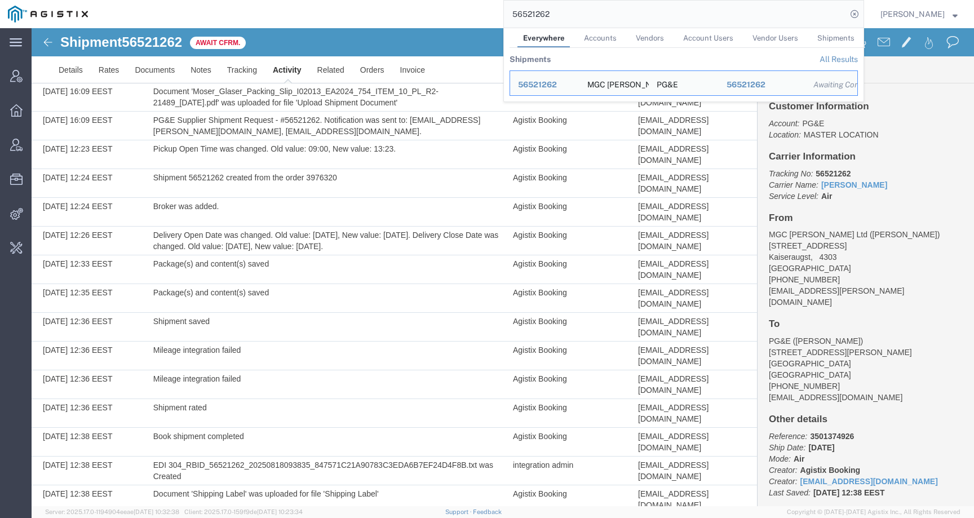
click at [538, 11] on input "56521262" at bounding box center [675, 14] width 343 height 27
drag, startPoint x: 577, startPoint y: 11, endPoint x: 461, endPoint y: 11, distance: 116.1
click at [461, 11] on div "56521262 Everywhere Accounts Vendors Account Users Vendor Users Shipments Shipm…" at bounding box center [480, 14] width 768 height 28
paste input "[PERSON_NAME][EMAIL_ADDRESS][DOMAIN_NAME]"
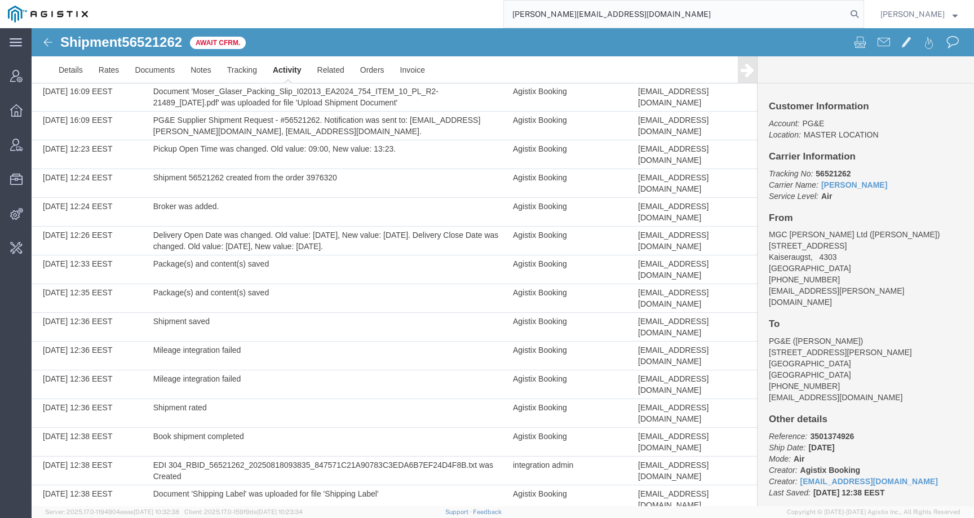
type input "[PERSON_NAME][EMAIL_ADDRESS][DOMAIN_NAME]"
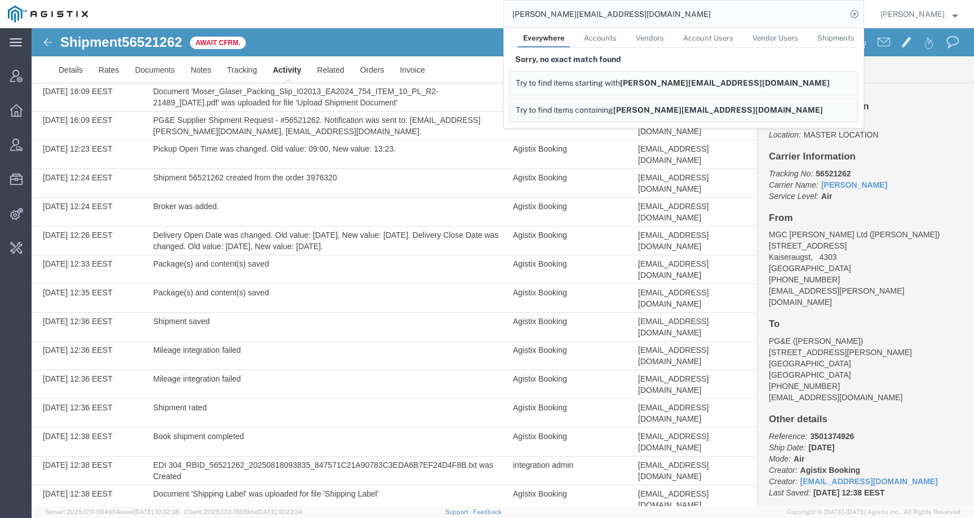
click at [490, 12] on div "[PERSON_NAME][EMAIL_ADDRESS][DOMAIN_NAME] Everywhere Accounts Vendors Account U…" at bounding box center [480, 14] width 768 height 28
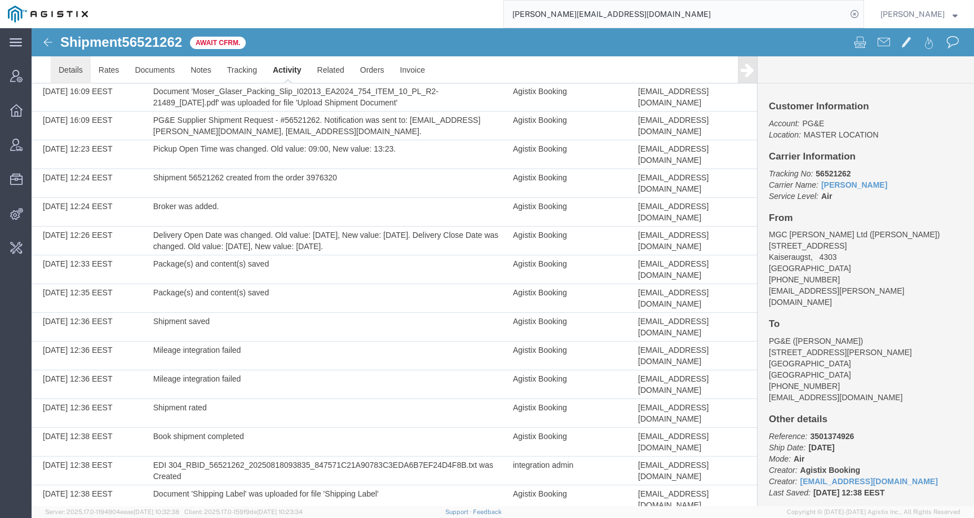
click at [82, 63] on link "Details" at bounding box center [71, 69] width 40 height 27
